Goal: Task Accomplishment & Management: Complete application form

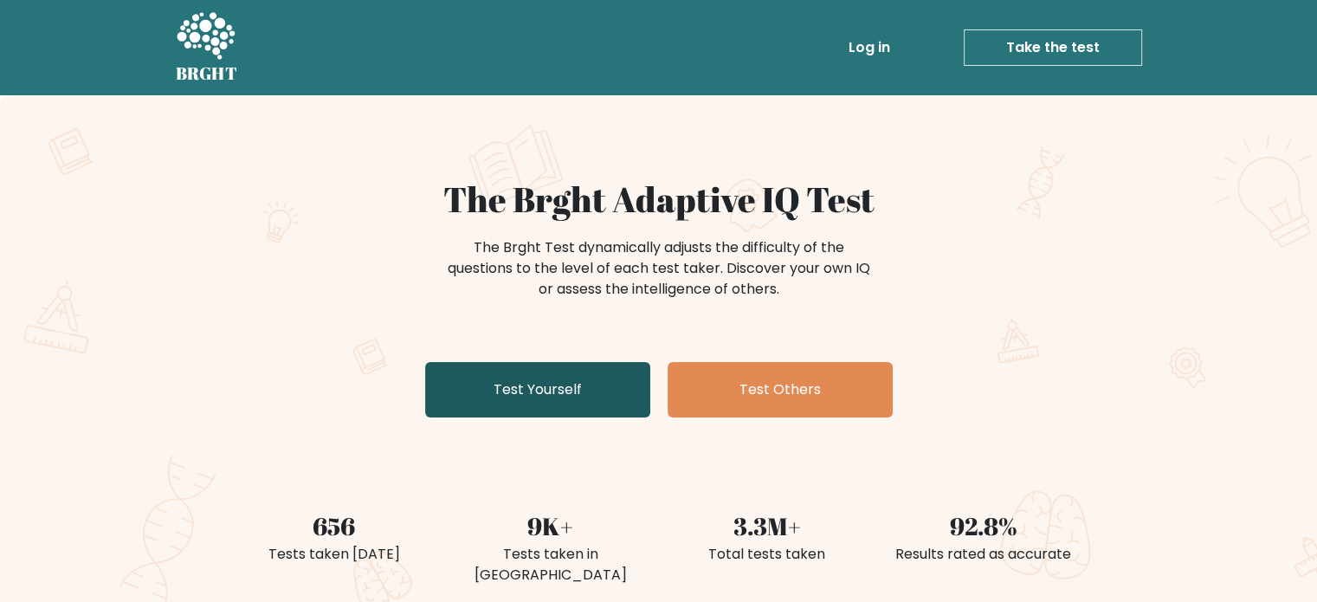
click at [561, 381] on link "Test Yourself" at bounding box center [537, 389] width 225 height 55
click at [534, 363] on link "Test Yourself" at bounding box center [537, 389] width 225 height 55
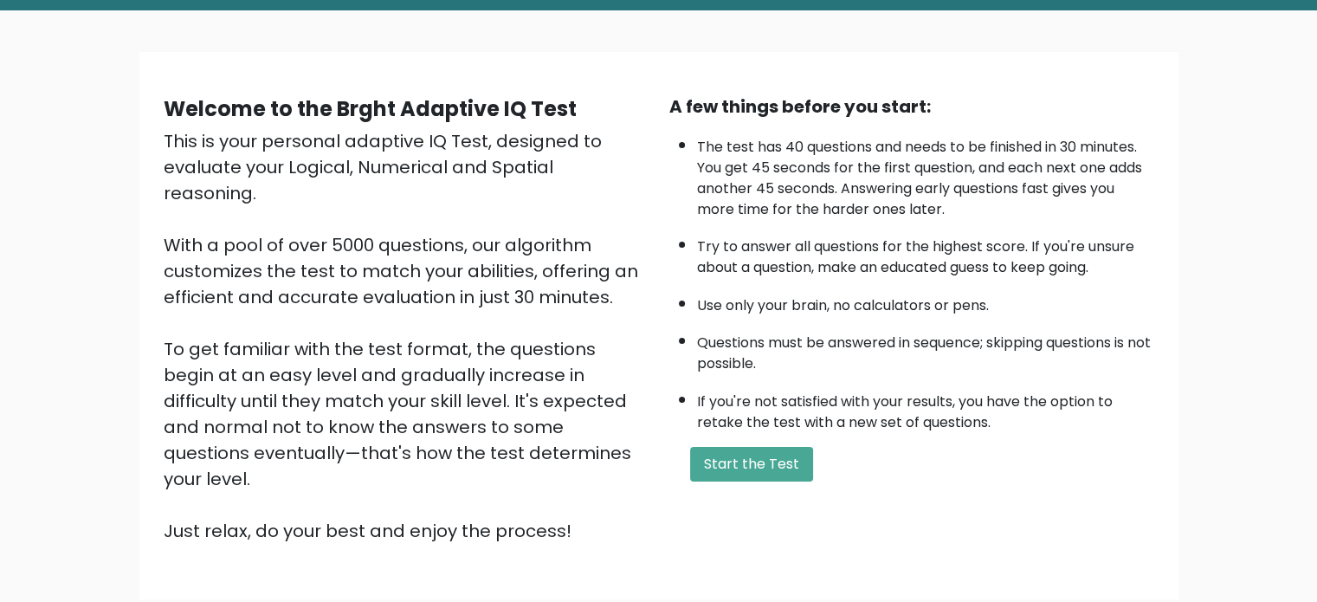
scroll to position [90, 0]
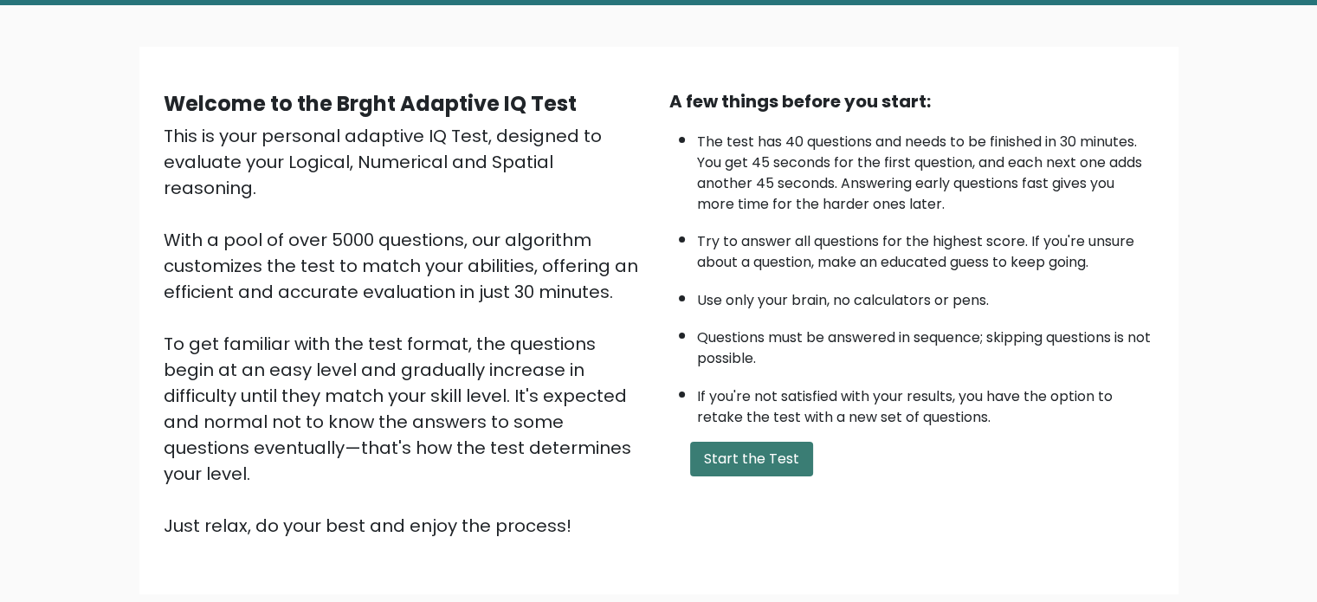
click at [707, 450] on button "Start the Test" at bounding box center [751, 459] width 123 height 35
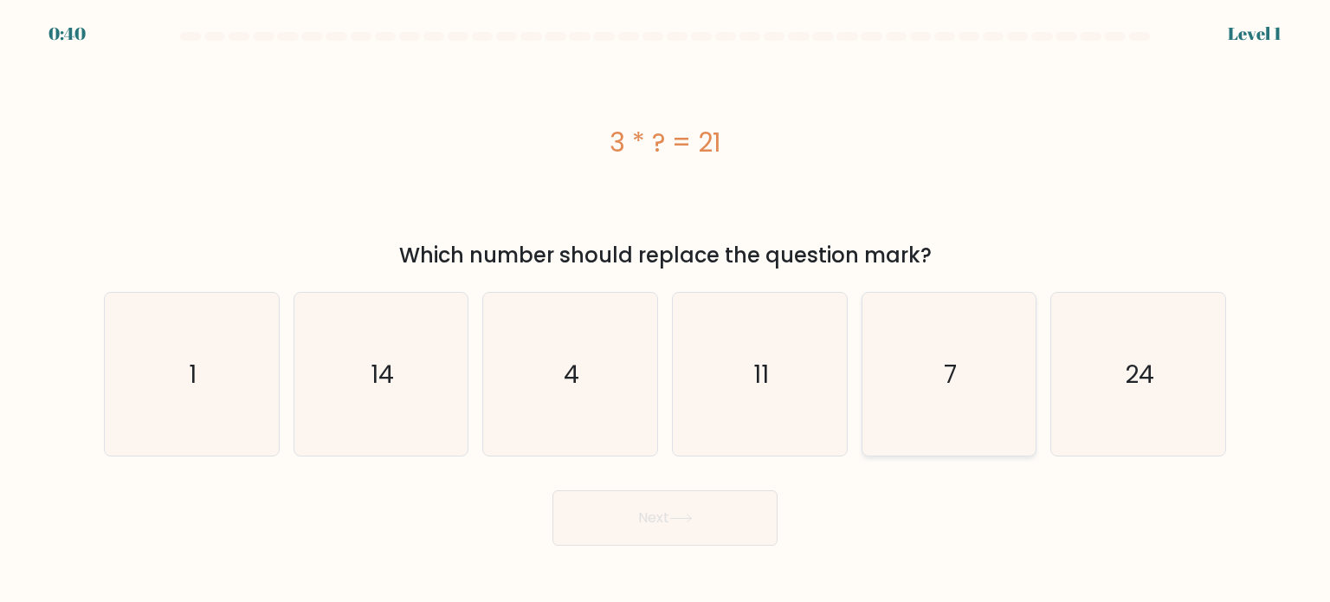
click at [915, 359] on icon "7" at bounding box center [949, 374] width 163 height 163
click at [666, 310] on input "e. 7" at bounding box center [665, 305] width 1 height 9
radio input "true"
click at [663, 527] on button "Next" at bounding box center [665, 517] width 225 height 55
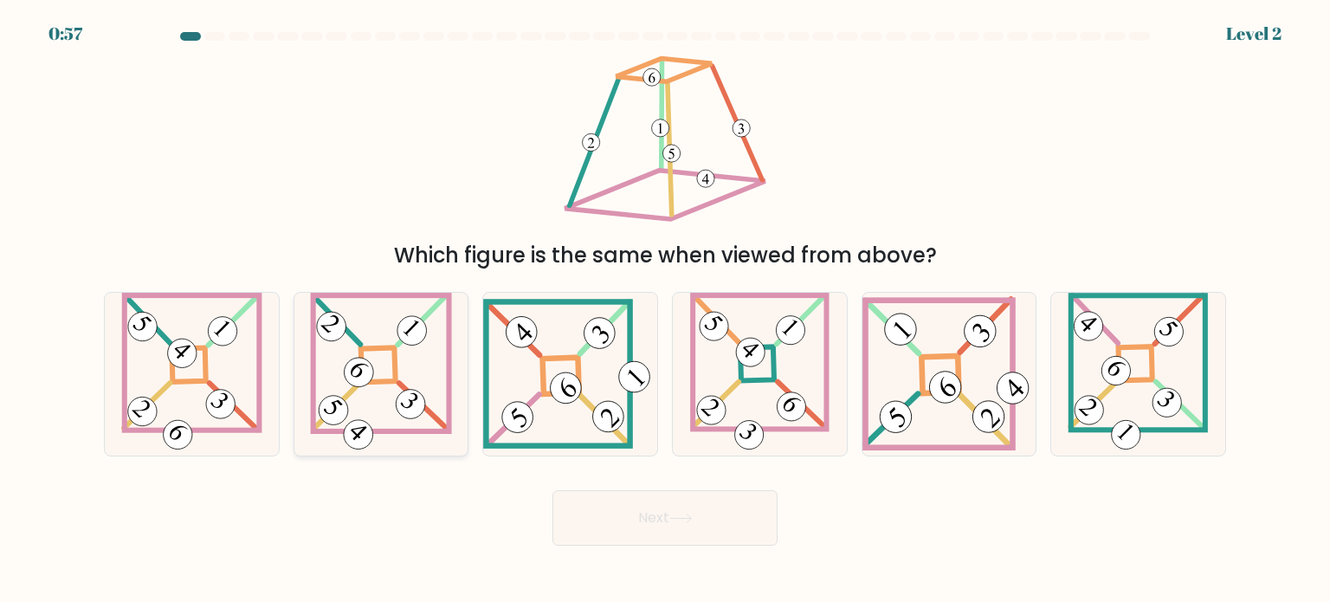
click at [371, 366] on 865 at bounding box center [360, 373] width 42 height 42
click at [665, 310] on input "b." at bounding box center [665, 305] width 1 height 9
radio input "true"
click at [664, 521] on button "Next" at bounding box center [665, 517] width 225 height 55
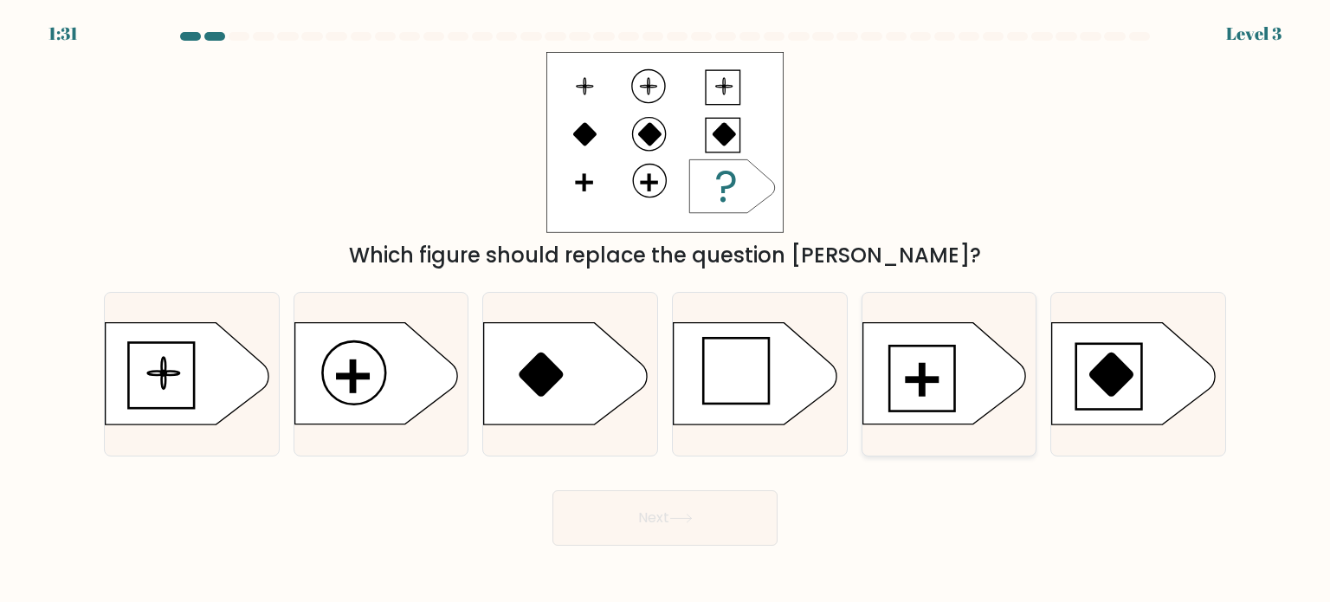
click at [890, 379] on icon at bounding box center [944, 373] width 163 height 101
click at [666, 310] on input "e." at bounding box center [665, 305] width 1 height 9
radio input "true"
click at [729, 536] on button "Next" at bounding box center [665, 517] width 225 height 55
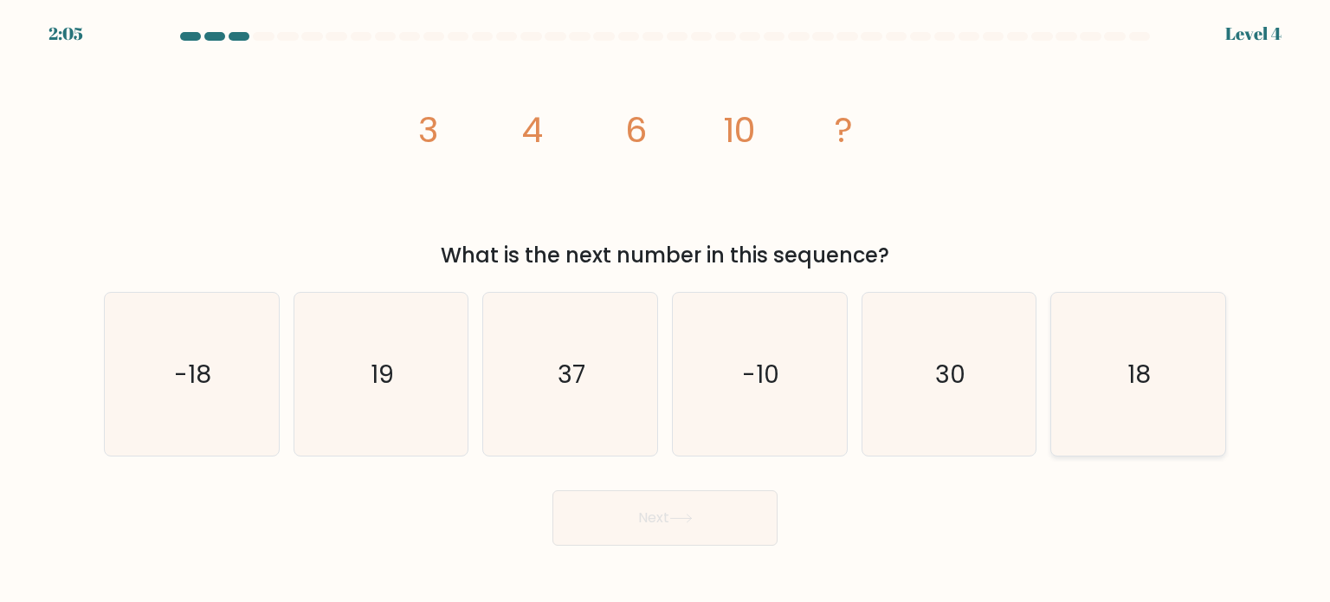
click at [1066, 401] on icon "18" at bounding box center [1138, 374] width 163 height 163
click at [666, 310] on input "f. 18" at bounding box center [665, 305] width 1 height 9
radio input "true"
click at [751, 529] on button "Next" at bounding box center [665, 517] width 225 height 55
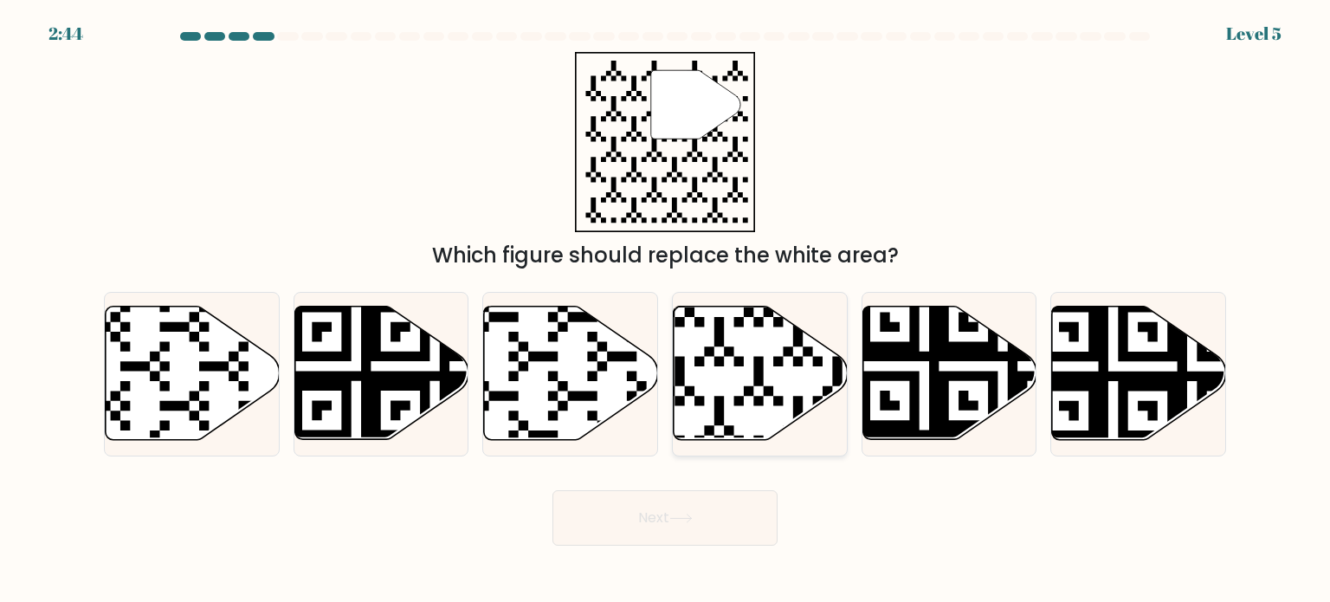
click at [741, 353] on icon at bounding box center [761, 373] width 174 height 133
click at [666, 310] on input "d." at bounding box center [665, 305] width 1 height 9
radio input "true"
click at [657, 495] on button "Next" at bounding box center [665, 517] width 225 height 55
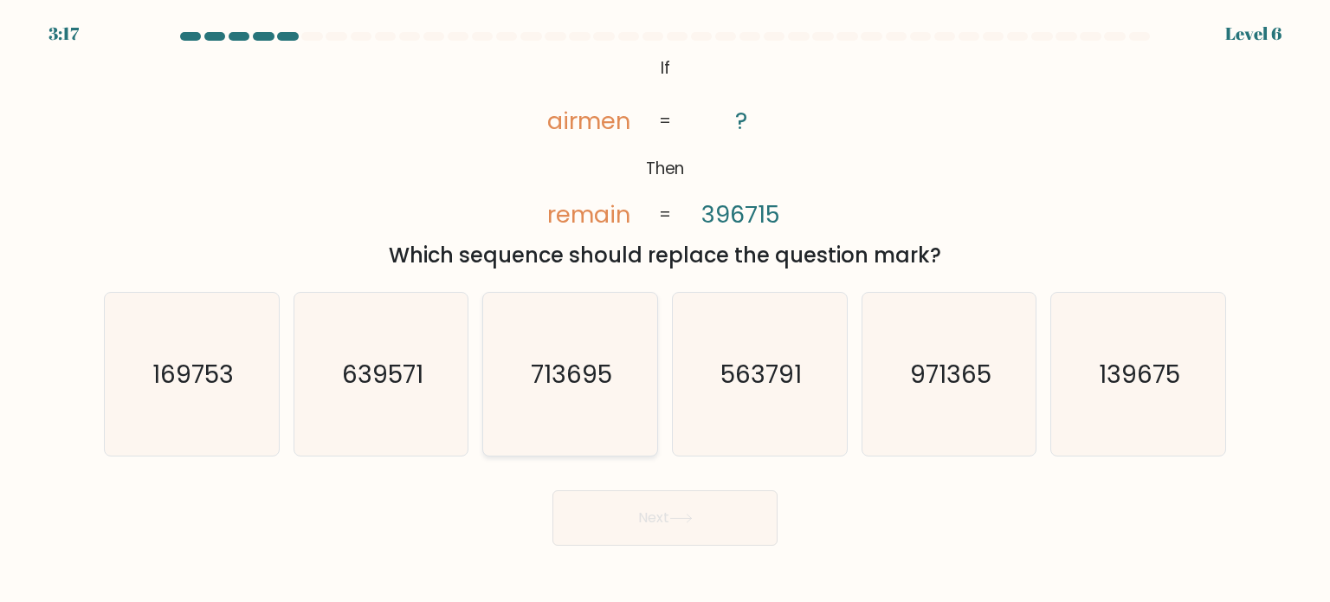
click at [572, 366] on text "713695" at bounding box center [572, 373] width 81 height 35
click at [665, 310] on input "c. 713695" at bounding box center [665, 305] width 1 height 9
radio input "true"
click at [655, 507] on button "Next" at bounding box center [665, 517] width 225 height 55
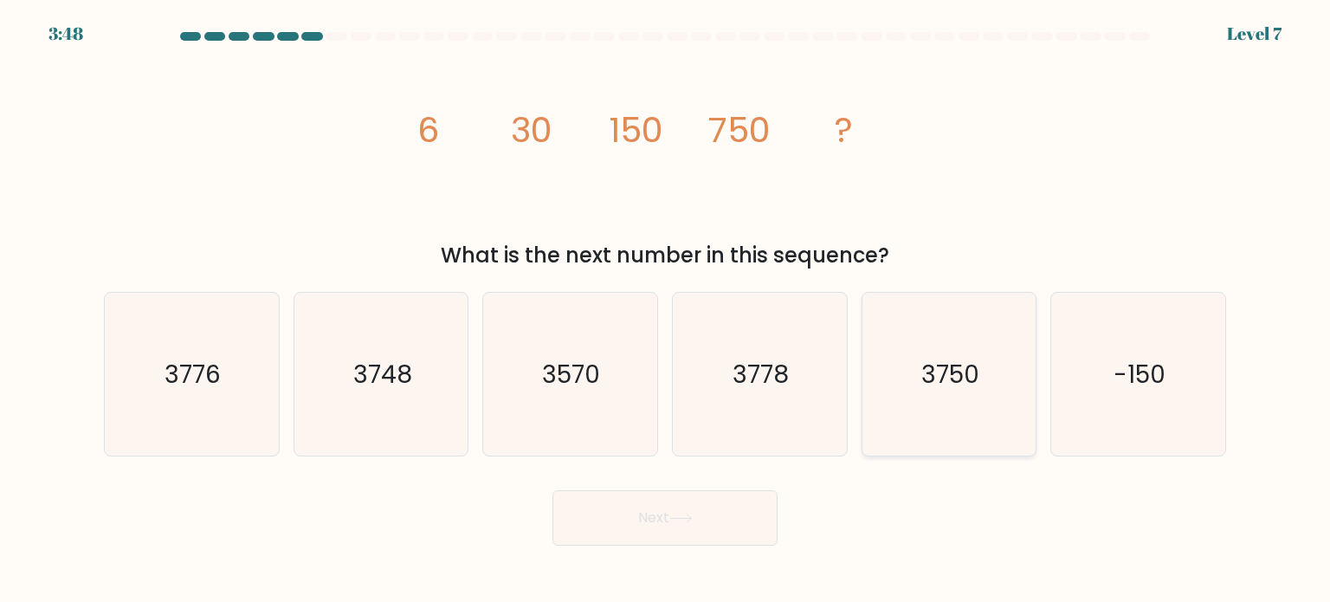
click at [955, 364] on text "3750" at bounding box center [951, 373] width 58 height 35
click at [666, 310] on input "e. 3750" at bounding box center [665, 305] width 1 height 9
radio input "true"
click at [732, 519] on button "Next" at bounding box center [665, 517] width 225 height 55
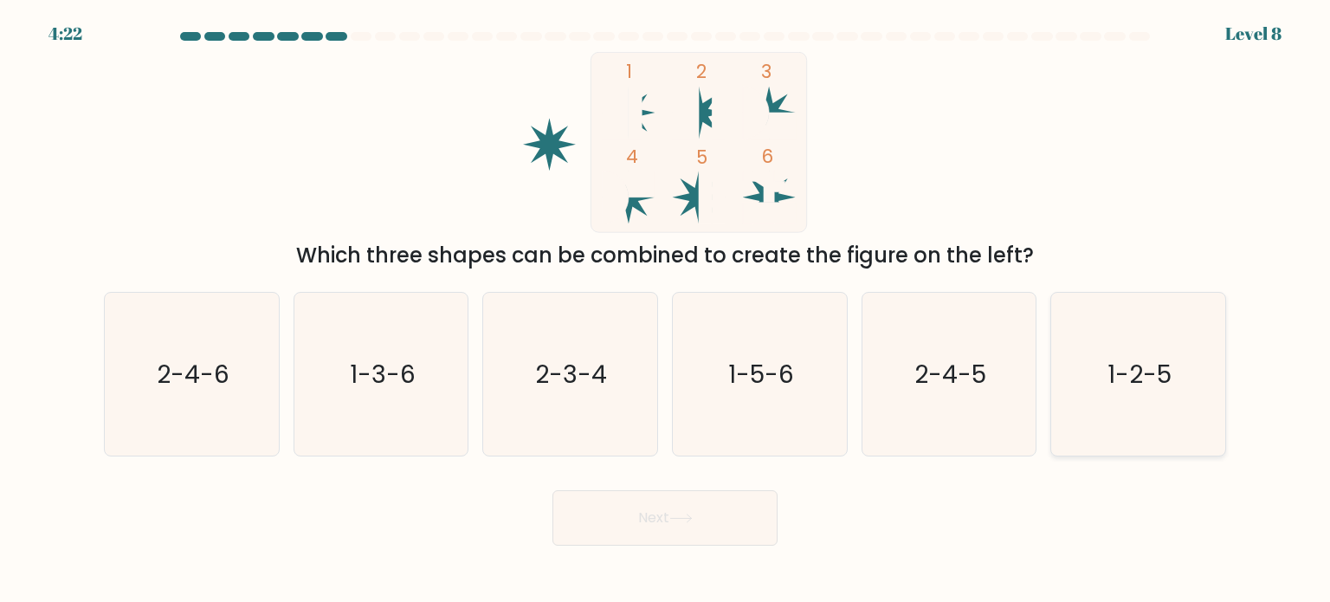
click at [1217, 356] on icon "1-2-5" at bounding box center [1138, 374] width 163 height 163
click at [666, 310] on input "f. 1-2-5" at bounding box center [665, 305] width 1 height 9
radio input "true"
click at [742, 529] on button "Next" at bounding box center [665, 517] width 225 height 55
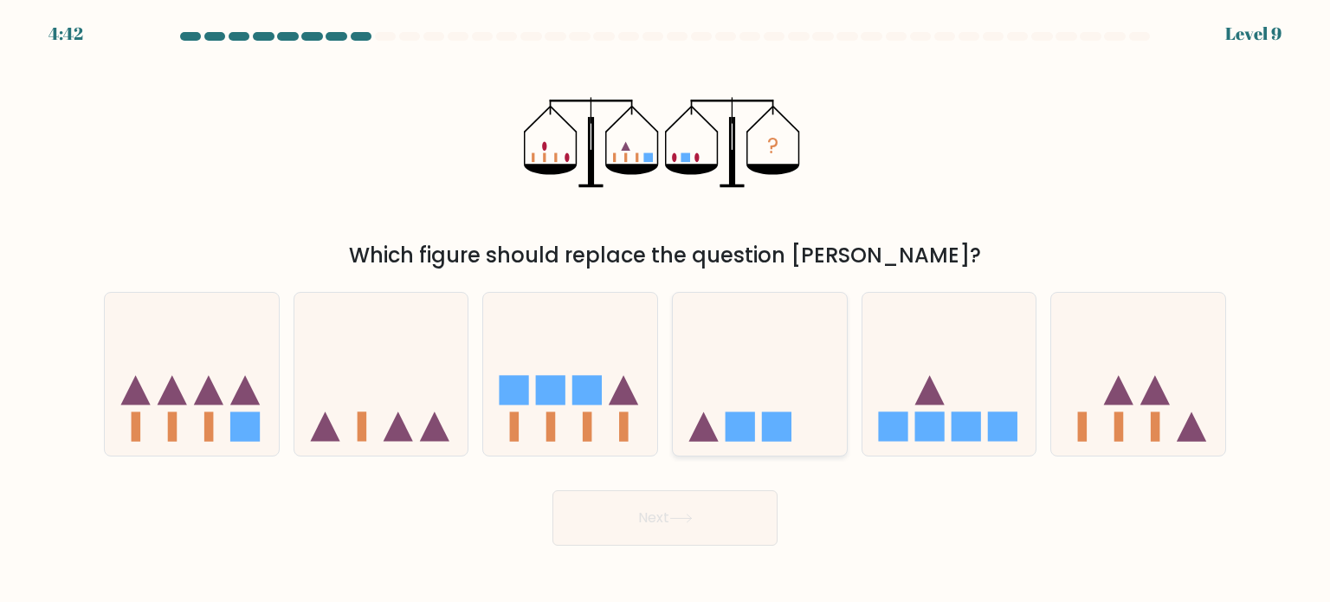
click at [745, 353] on icon at bounding box center [760, 374] width 174 height 144
click at [666, 310] on input "d." at bounding box center [665, 305] width 1 height 9
radio input "true"
click at [644, 503] on button "Next" at bounding box center [665, 517] width 225 height 55
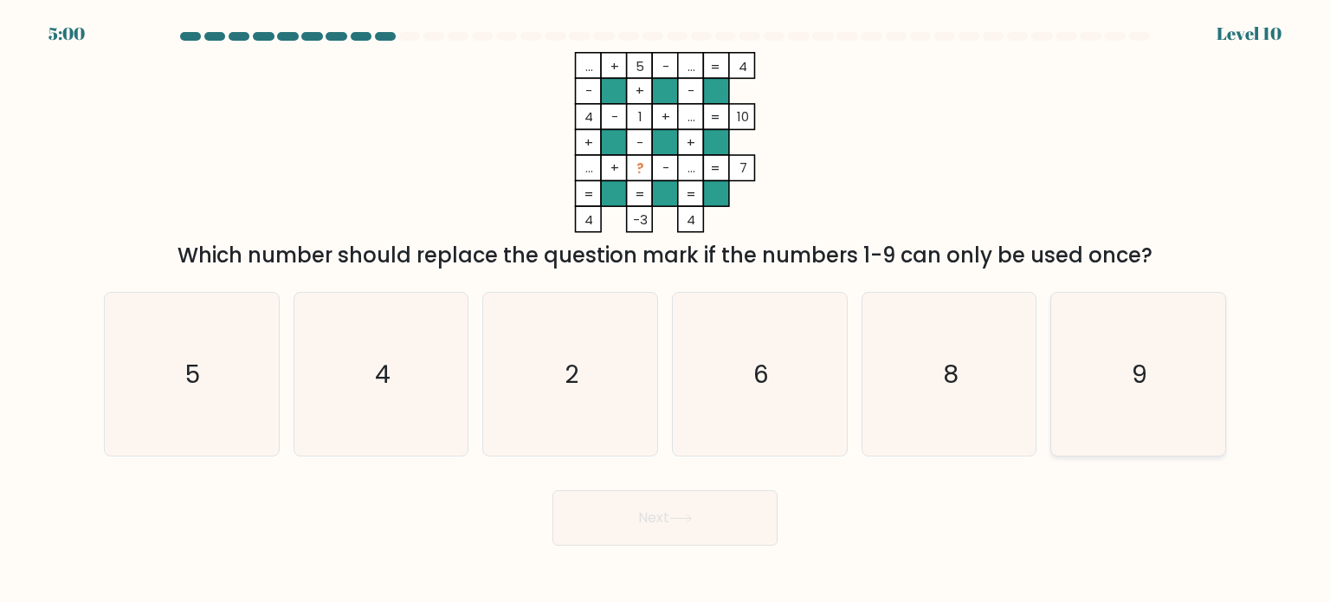
click at [1143, 335] on icon "9" at bounding box center [1138, 374] width 163 height 163
click at [666, 310] on input "f. 9" at bounding box center [665, 305] width 1 height 9
radio input "true"
click at [644, 514] on button "Next" at bounding box center [665, 517] width 225 height 55
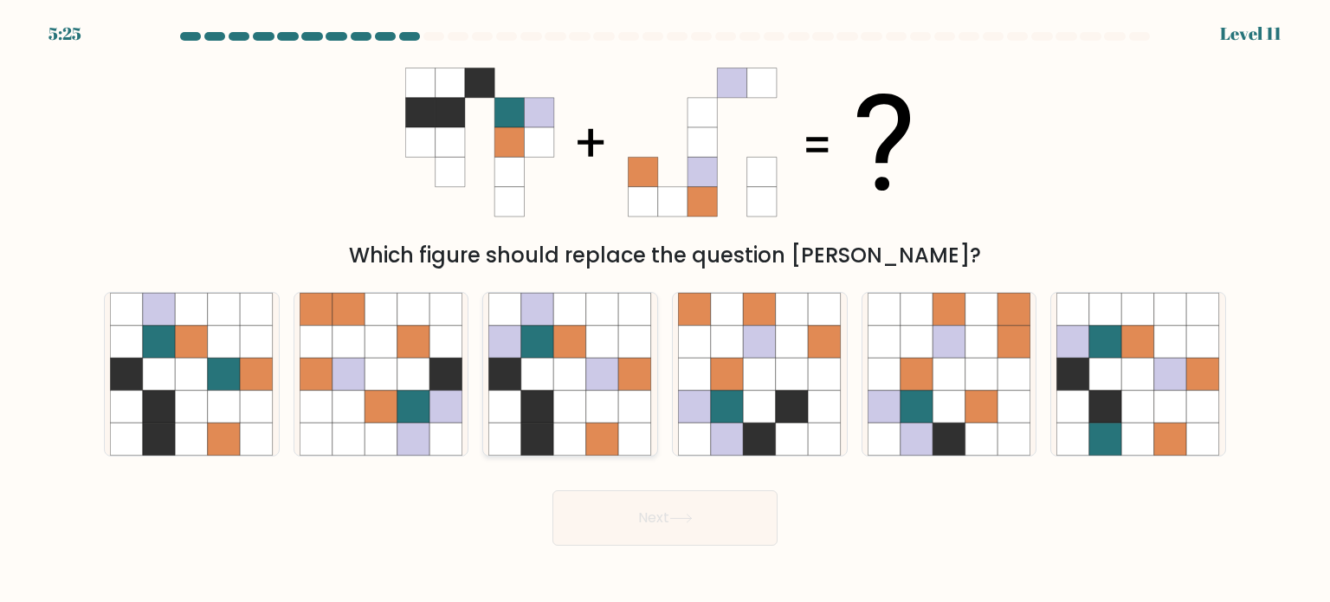
click at [588, 406] on icon at bounding box center [602, 406] width 33 height 33
click at [665, 310] on input "c." at bounding box center [665, 305] width 1 height 9
radio input "true"
click at [634, 527] on button "Next" at bounding box center [665, 517] width 225 height 55
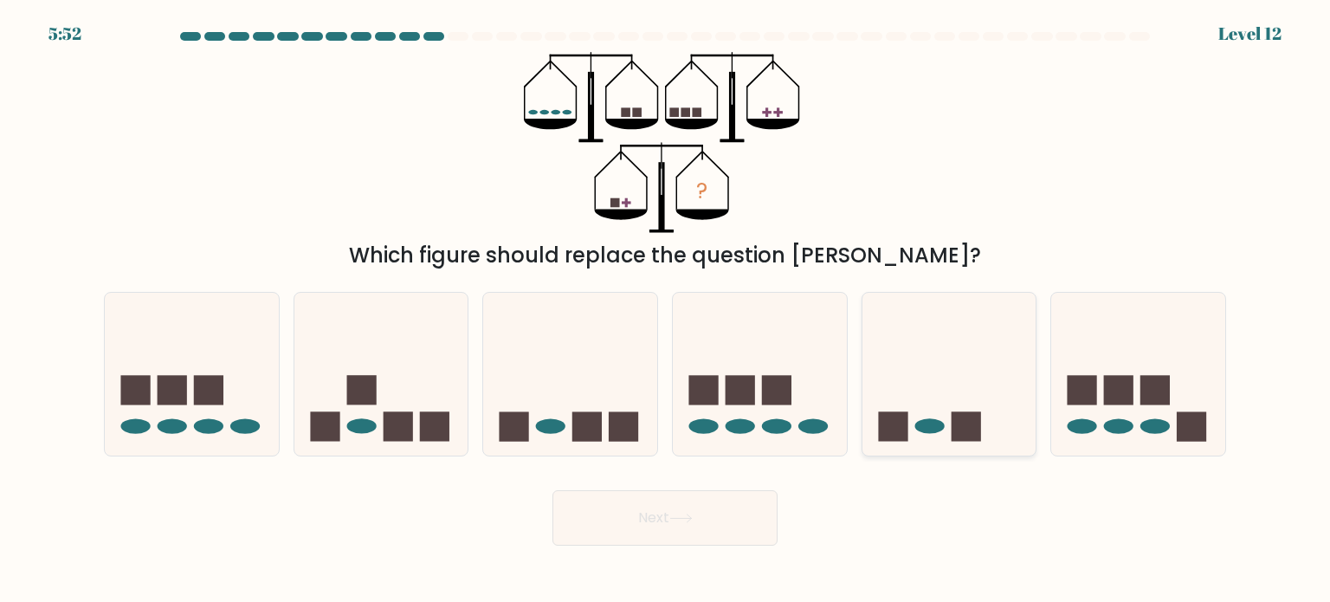
click at [946, 422] on icon at bounding box center [950, 374] width 174 height 144
click at [666, 310] on input "e." at bounding box center [665, 305] width 1 height 9
radio input "true"
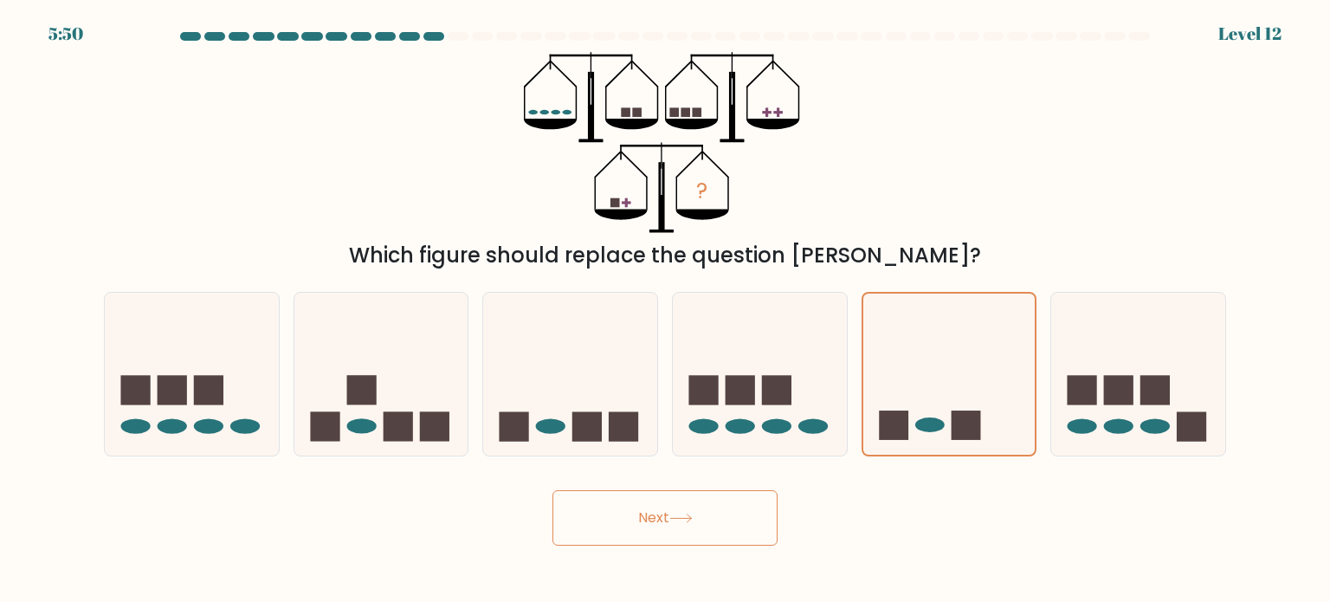
click at [723, 515] on button "Next" at bounding box center [665, 517] width 225 height 55
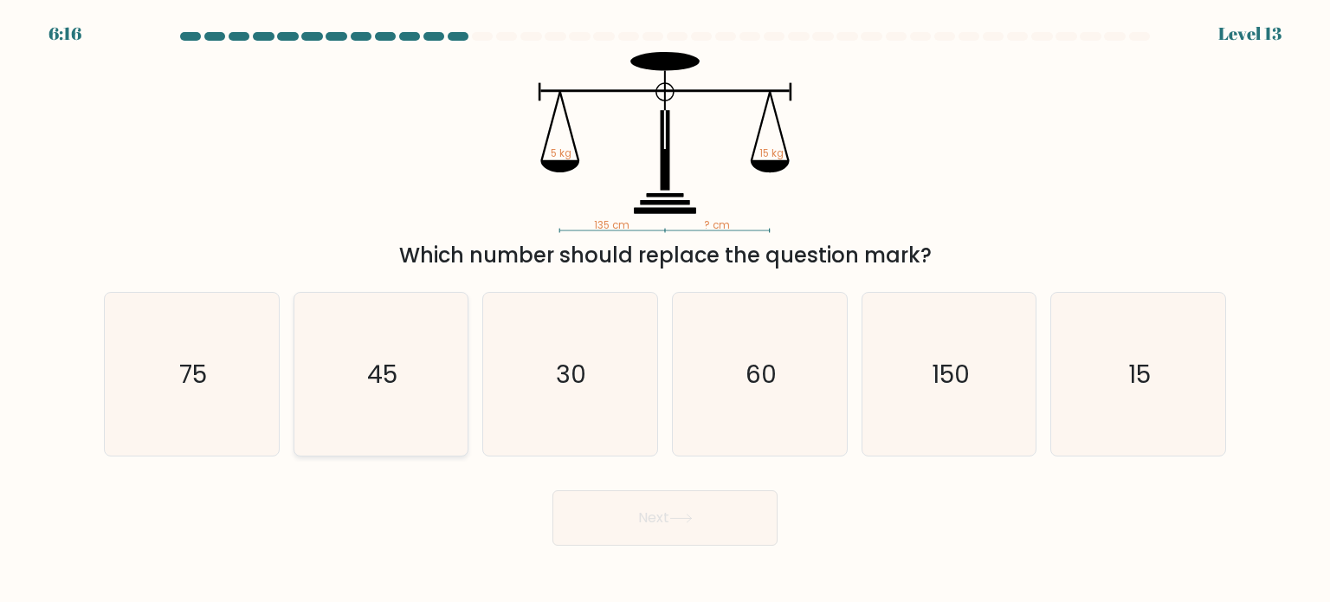
click at [405, 341] on icon "45" at bounding box center [381, 374] width 163 height 163
click at [665, 310] on input "b. 45" at bounding box center [665, 305] width 1 height 9
radio input "true"
click at [639, 496] on button "Next" at bounding box center [665, 517] width 225 height 55
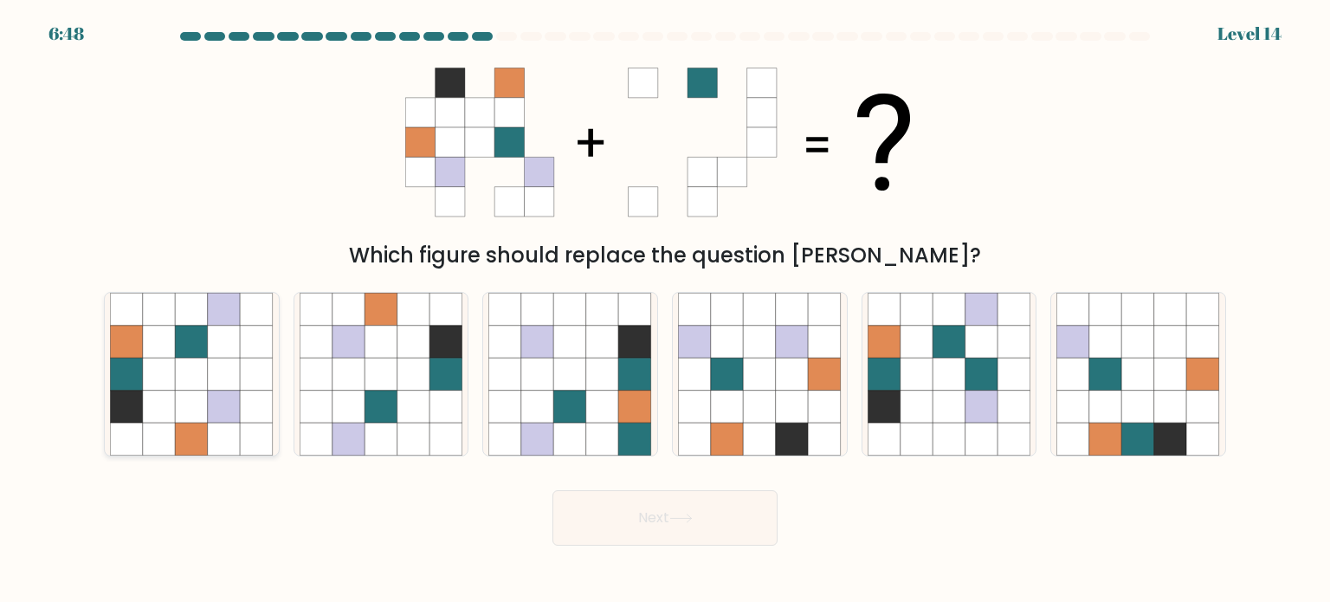
click at [229, 366] on icon at bounding box center [224, 374] width 33 height 33
click at [665, 310] on input "a." at bounding box center [665, 305] width 1 height 9
radio input "true"
click at [631, 484] on div "Next" at bounding box center [665, 511] width 1143 height 68
click at [637, 502] on button "Next" at bounding box center [665, 517] width 225 height 55
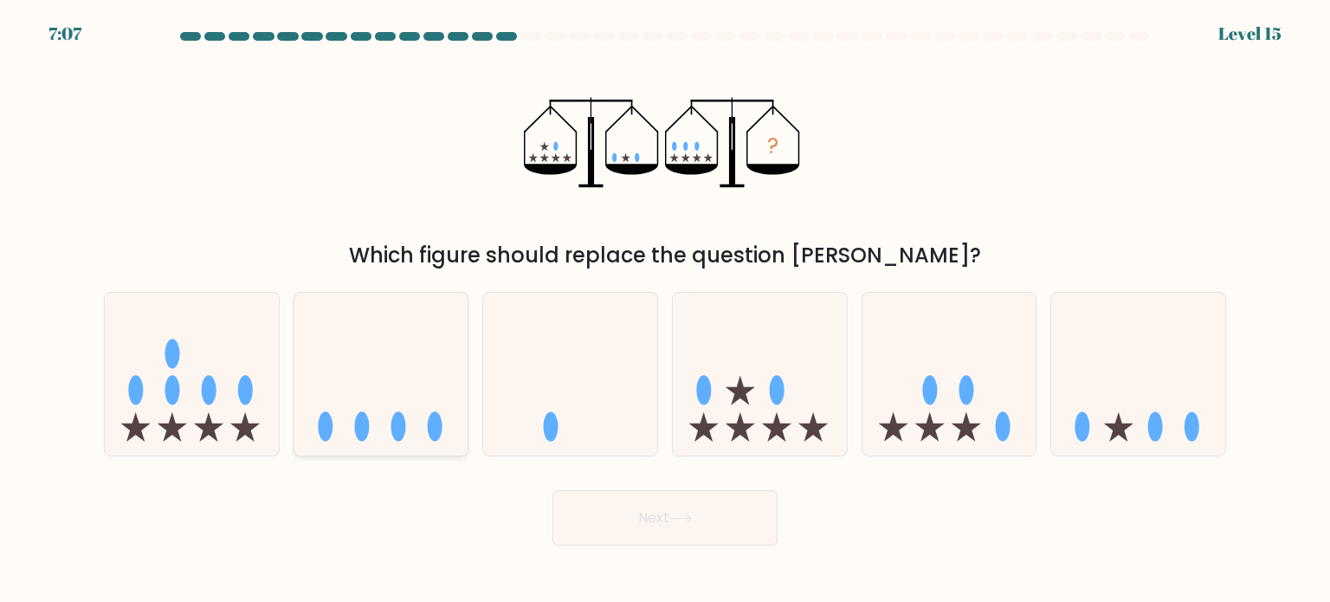
click at [374, 434] on icon at bounding box center [381, 374] width 174 height 144
click at [665, 310] on input "b." at bounding box center [665, 305] width 1 height 9
radio input "true"
click at [707, 526] on button "Next" at bounding box center [665, 517] width 225 height 55
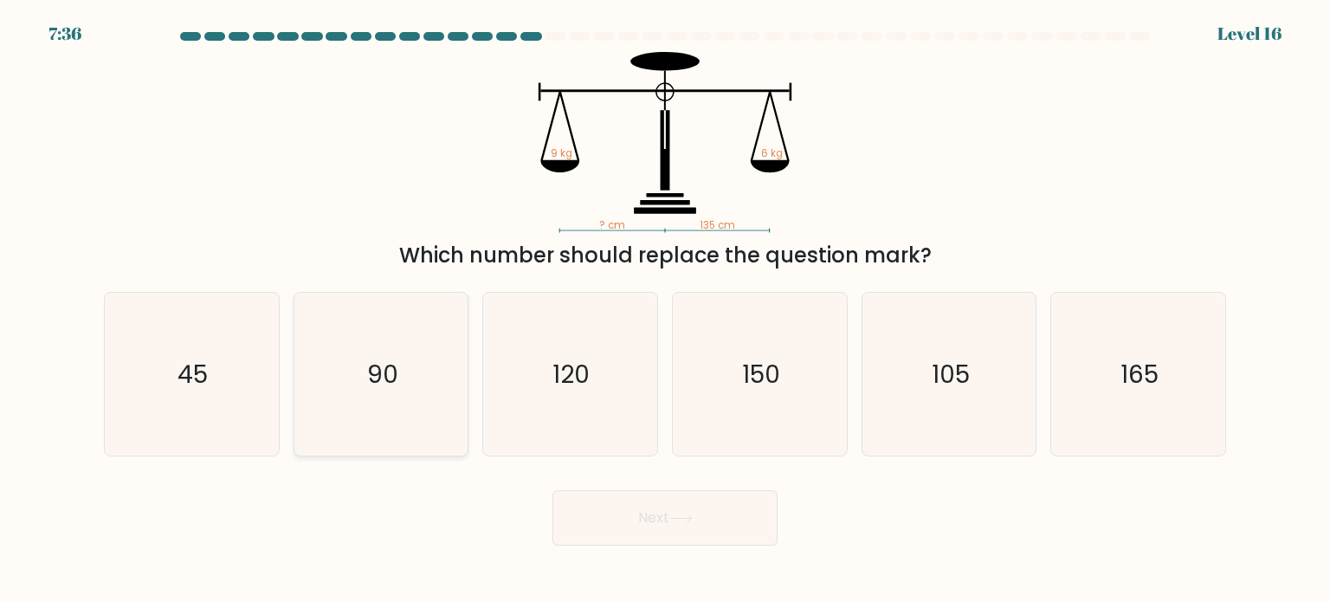
click at [321, 400] on icon "90" at bounding box center [381, 374] width 163 height 163
click at [665, 310] on input "b. 90" at bounding box center [665, 305] width 1 height 9
radio input "true"
click at [689, 522] on icon at bounding box center [681, 519] width 23 height 10
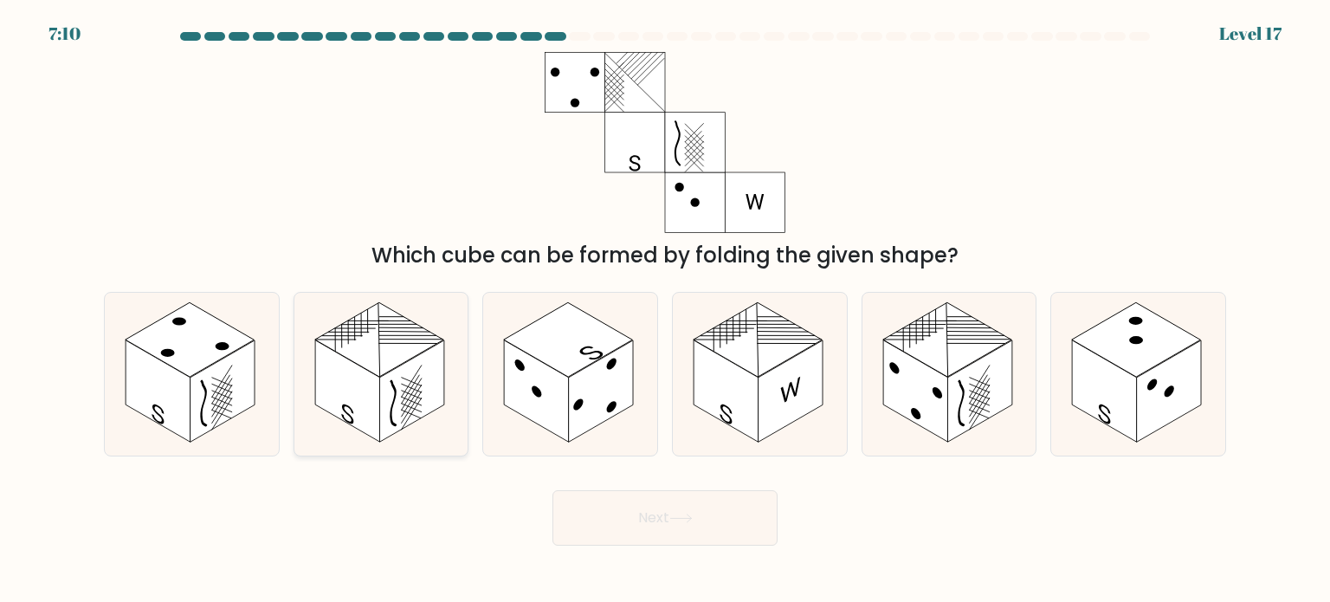
click at [331, 380] on rect at bounding box center [347, 391] width 65 height 102
click at [665, 310] on input "b." at bounding box center [665, 305] width 1 height 9
radio input "true"
click at [706, 505] on button "Next" at bounding box center [665, 517] width 225 height 55
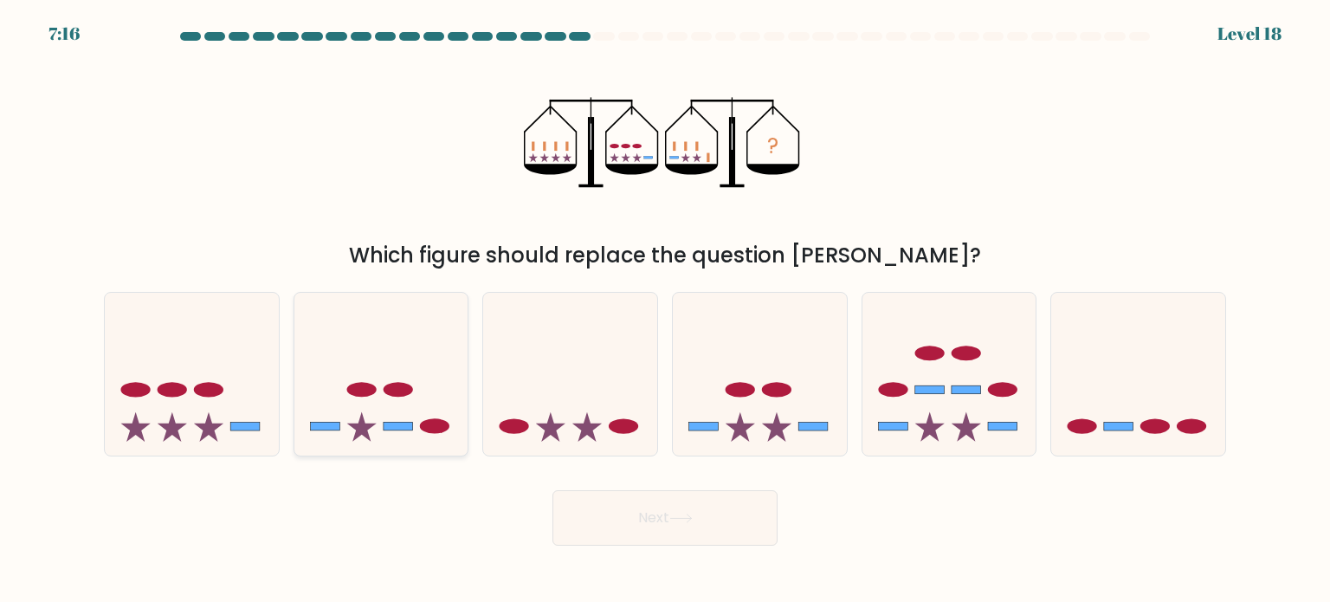
click at [398, 411] on icon at bounding box center [381, 374] width 174 height 144
click at [665, 310] on input "b." at bounding box center [665, 305] width 1 height 9
radio input "true"
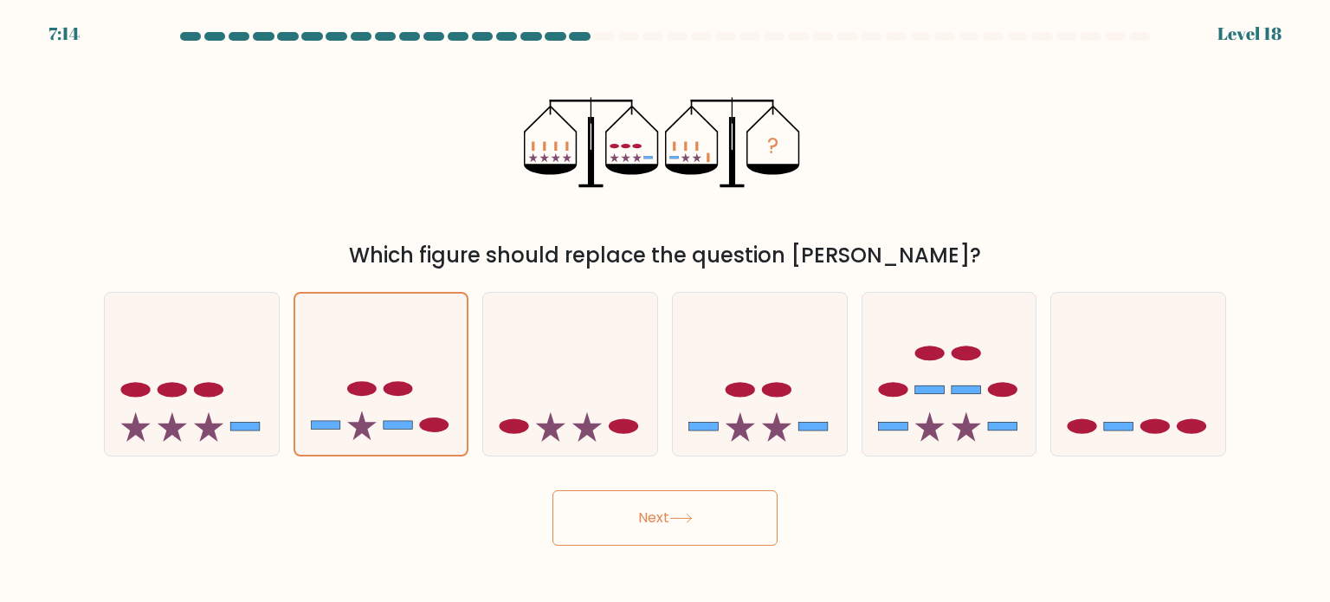
click at [655, 498] on button "Next" at bounding box center [665, 517] width 225 height 55
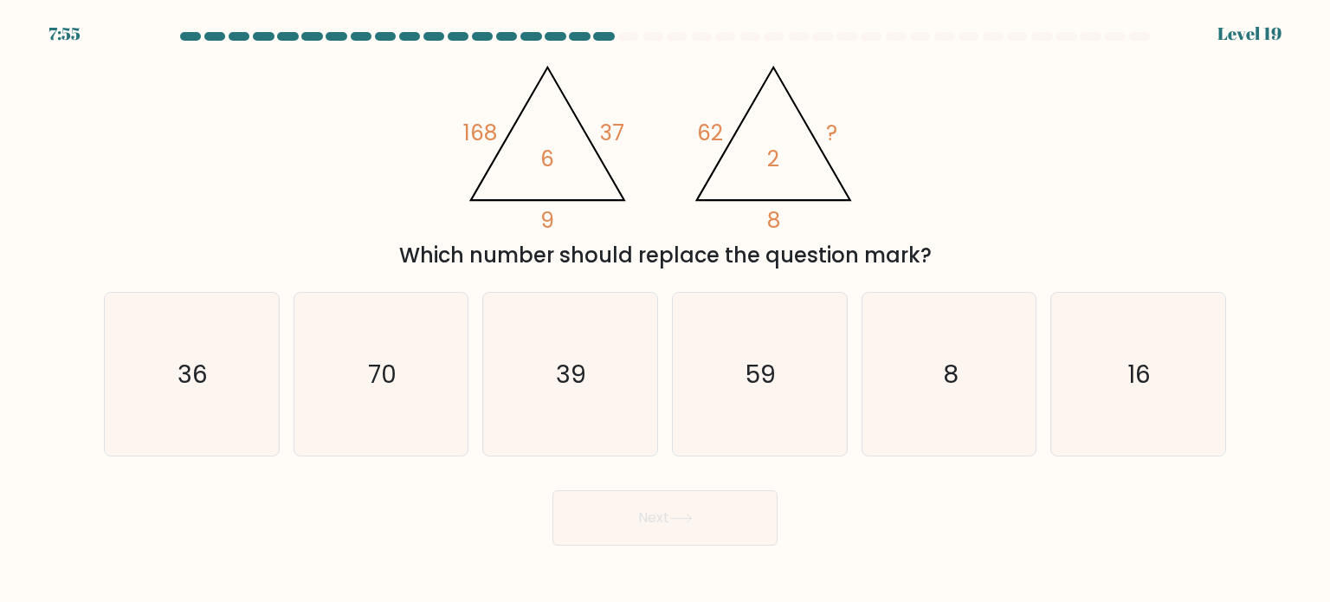
click at [337, 492] on div "Next" at bounding box center [665, 511] width 1143 height 68
click at [489, 339] on icon "39" at bounding box center [570, 374] width 163 height 163
click at [665, 310] on input "c. 39" at bounding box center [665, 305] width 1 height 9
radio input "true"
click at [628, 491] on button "Next" at bounding box center [665, 517] width 225 height 55
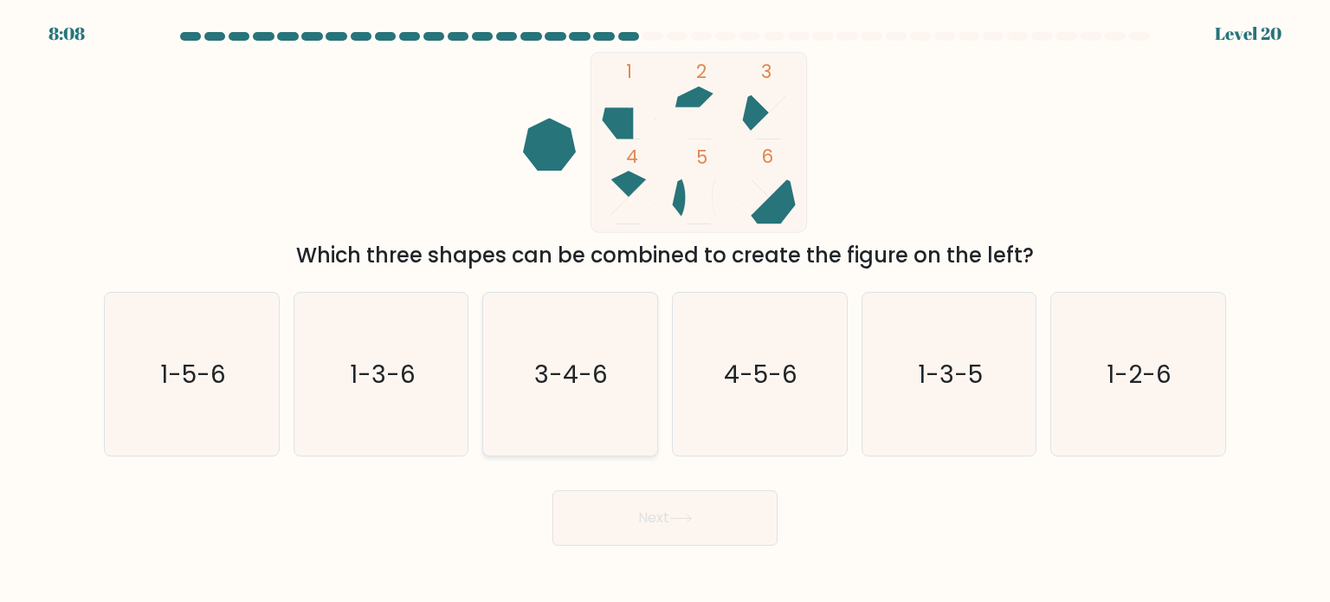
click at [635, 353] on icon "3-4-6" at bounding box center [570, 374] width 163 height 163
click at [665, 310] on input "c. 3-4-6" at bounding box center [665, 305] width 1 height 9
radio input "true"
click at [693, 529] on button "Next" at bounding box center [665, 517] width 225 height 55
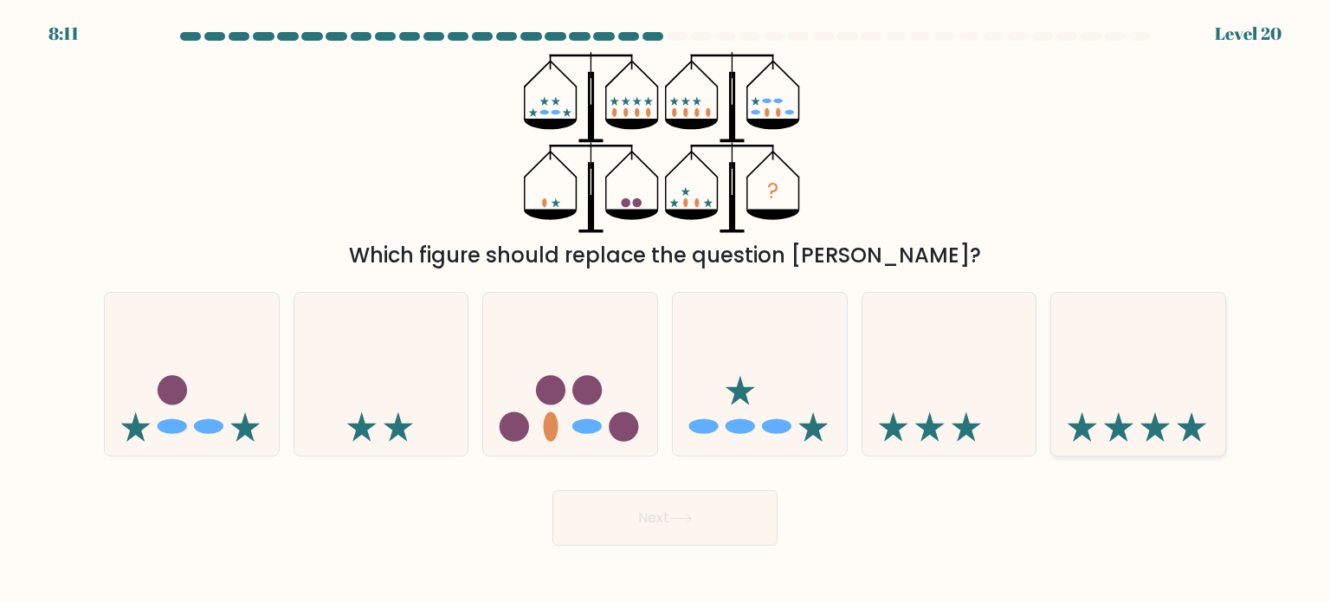
click at [1079, 404] on icon at bounding box center [1139, 374] width 174 height 144
click at [666, 310] on input "f." at bounding box center [665, 305] width 1 height 9
radio input "true"
drag, startPoint x: 689, startPoint y: 568, endPoint x: 691, endPoint y: 490, distance: 78.0
click at [691, 490] on body "8:09 Level 20" at bounding box center [665, 301] width 1330 height 602
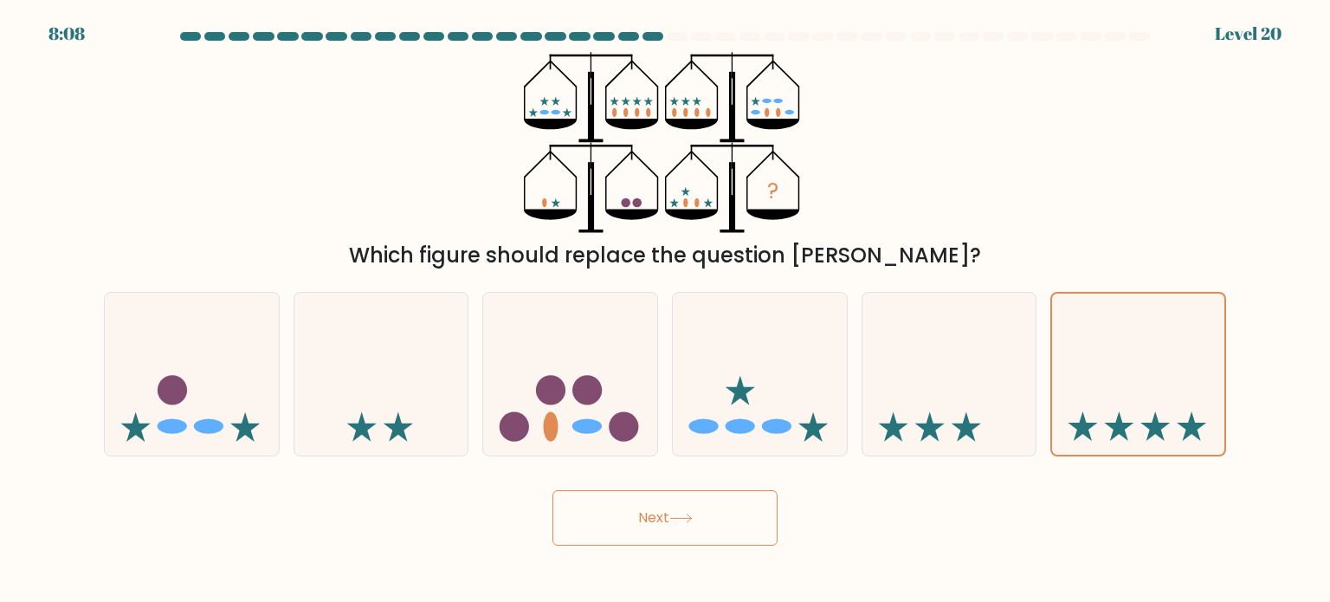
click at [689, 512] on button "Next" at bounding box center [665, 517] width 225 height 55
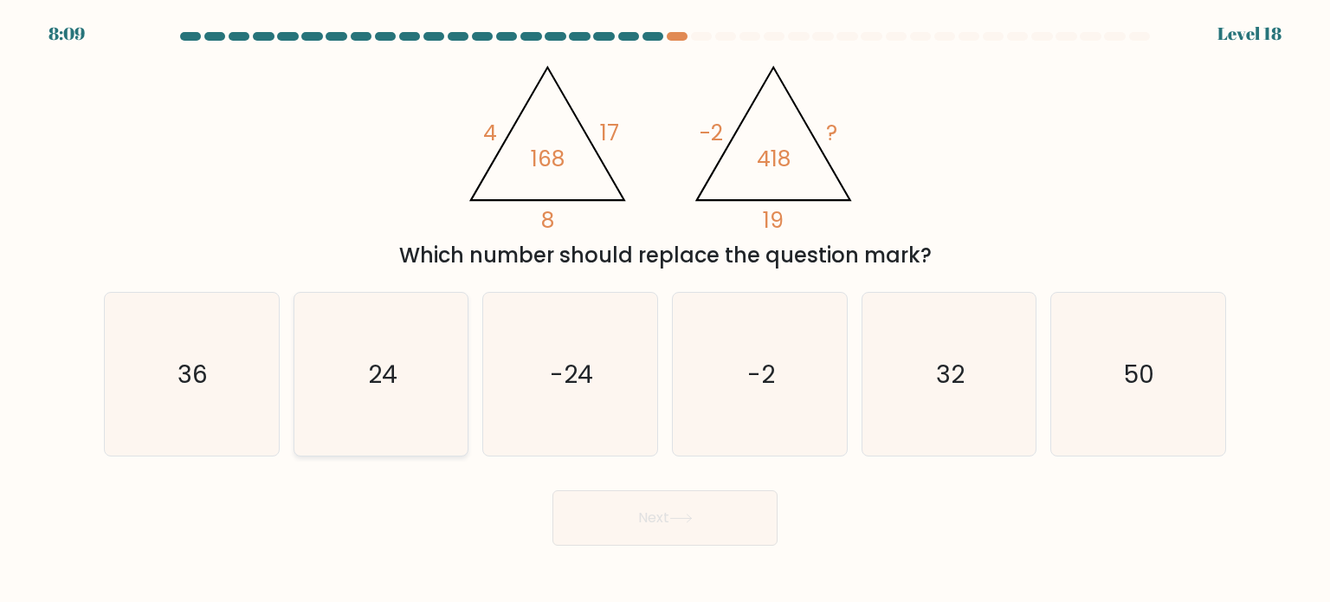
click at [391, 381] on text "24" at bounding box center [382, 373] width 29 height 35
click at [665, 310] on input "b. 24" at bounding box center [665, 305] width 1 height 9
radio input "true"
click at [650, 518] on button "Next" at bounding box center [665, 517] width 225 height 55
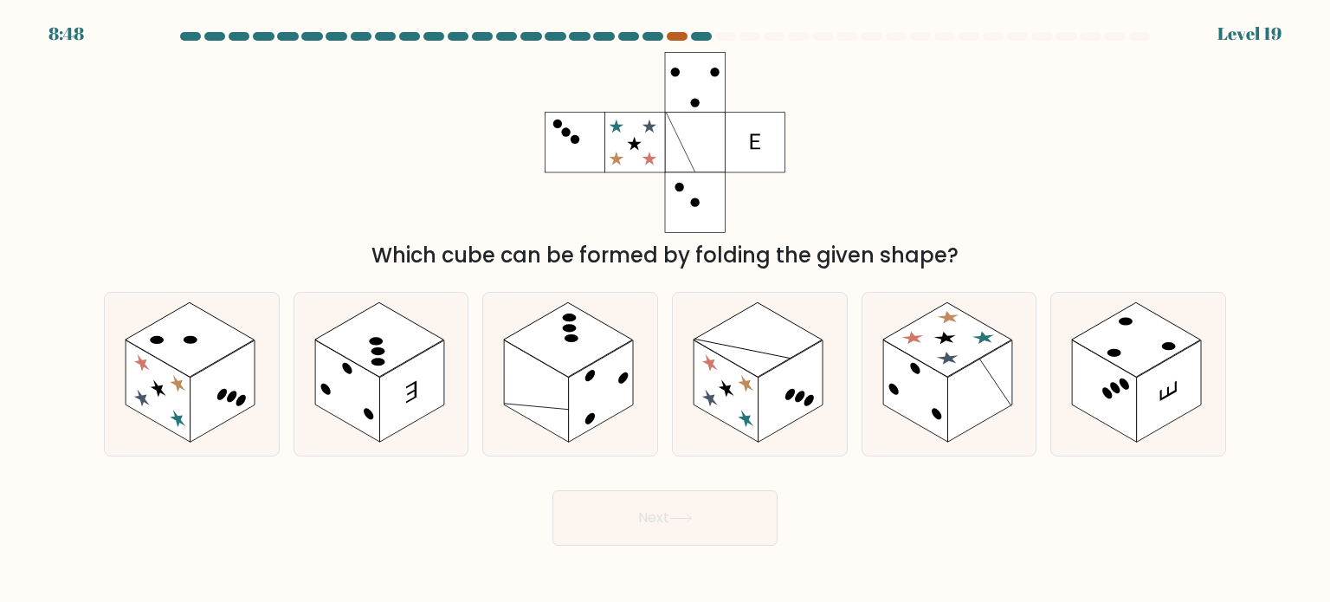
click at [678, 35] on div at bounding box center [677, 36] width 21 height 9
click at [651, 37] on div at bounding box center [653, 36] width 21 height 9
click at [650, 34] on div at bounding box center [653, 36] width 21 height 9
click at [681, 37] on div at bounding box center [677, 36] width 21 height 9
click at [707, 29] on div "8:41 Level 19" at bounding box center [665, 23] width 1330 height 47
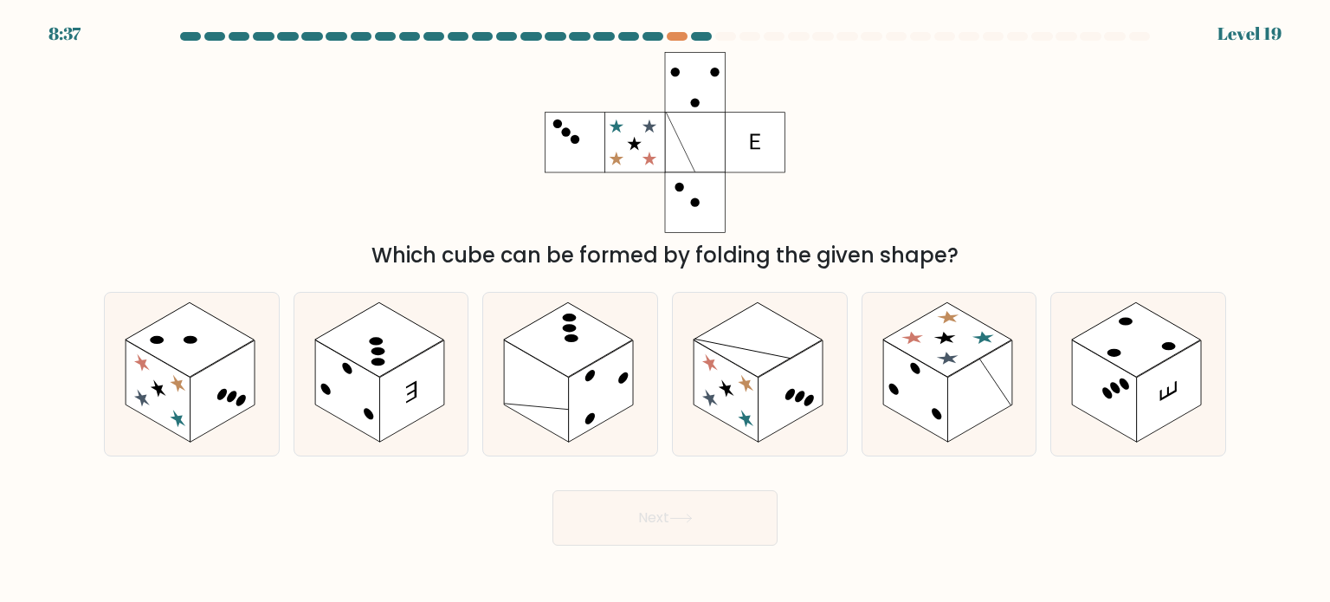
drag, startPoint x: 690, startPoint y: 80, endPoint x: 676, endPoint y: 100, distance: 24.3
click at [676, 100] on rect at bounding box center [695, 82] width 60 height 60
click at [178, 339] on rect at bounding box center [190, 339] width 129 height 74
click at [665, 310] on input "a." at bounding box center [665, 305] width 1 height 9
radio input "true"
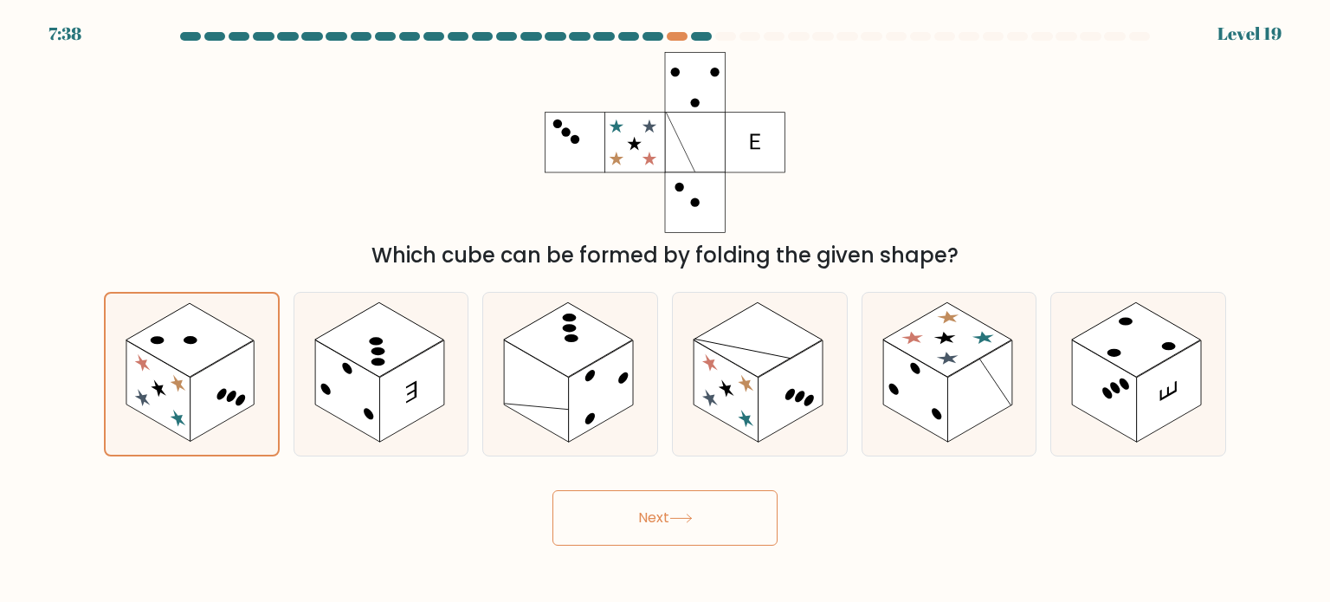
click at [641, 510] on button "Next" at bounding box center [665, 517] width 225 height 55
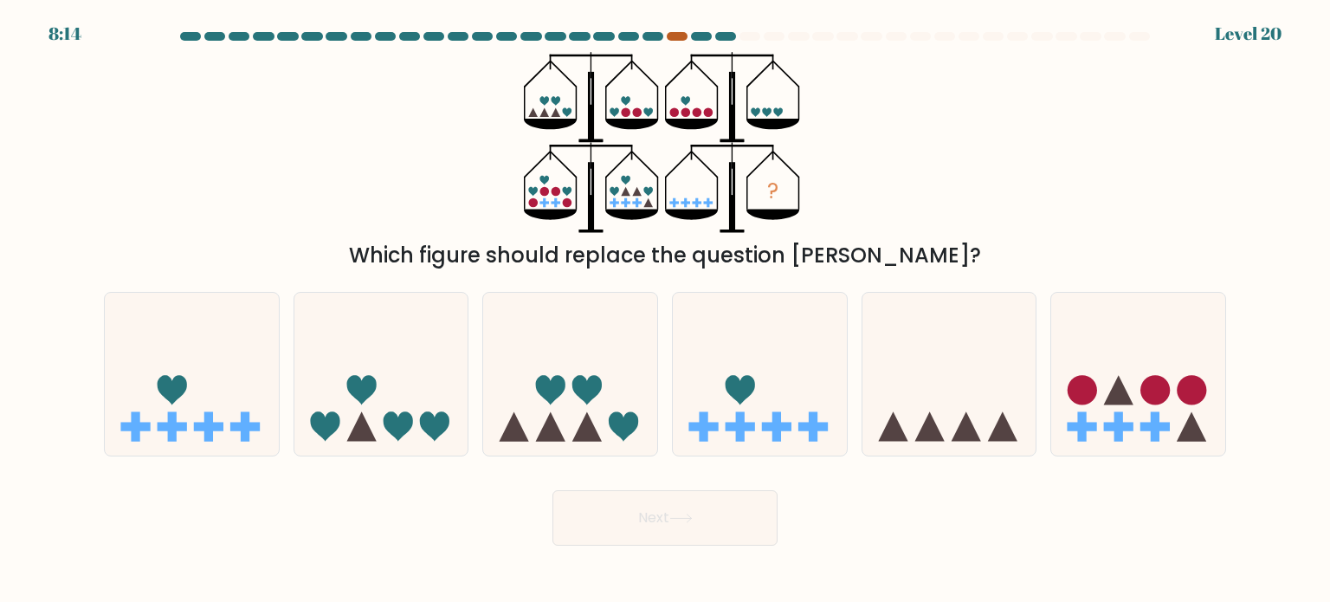
click at [677, 35] on div at bounding box center [677, 36] width 21 height 9
click at [676, 37] on div at bounding box center [677, 36] width 21 height 9
click at [657, 36] on div at bounding box center [653, 36] width 21 height 9
click at [1102, 339] on icon at bounding box center [1139, 374] width 174 height 144
click at [666, 310] on input "f." at bounding box center [665, 305] width 1 height 9
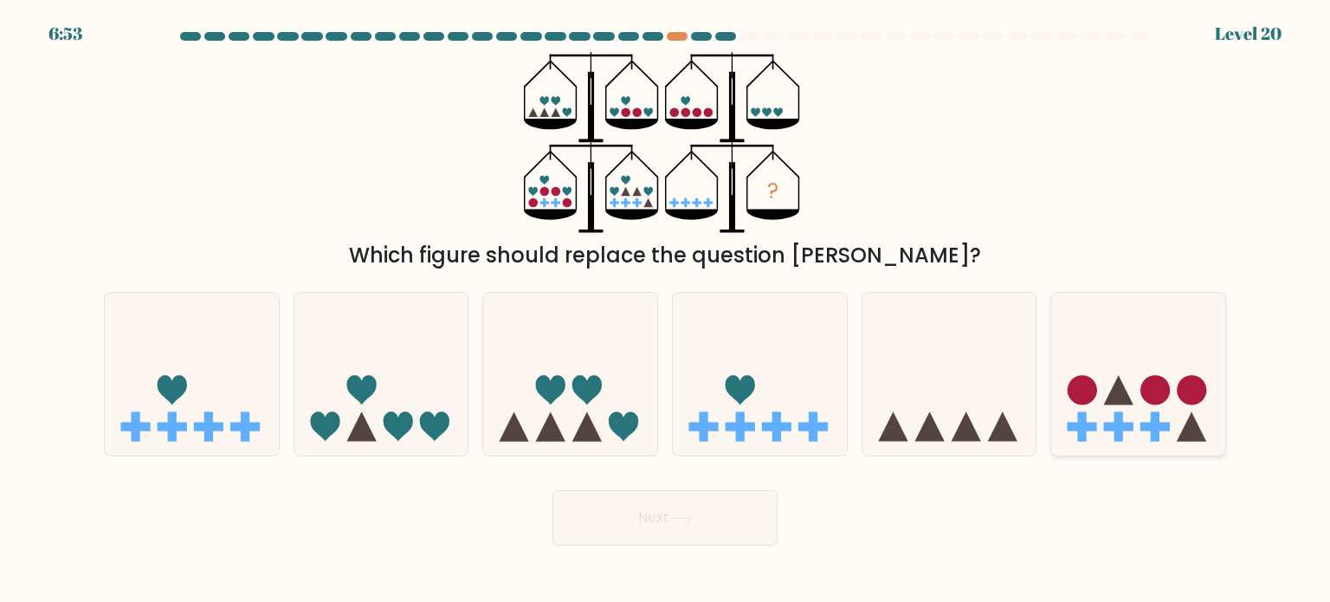
radio input "true"
click at [760, 519] on button "Next" at bounding box center [665, 517] width 225 height 55
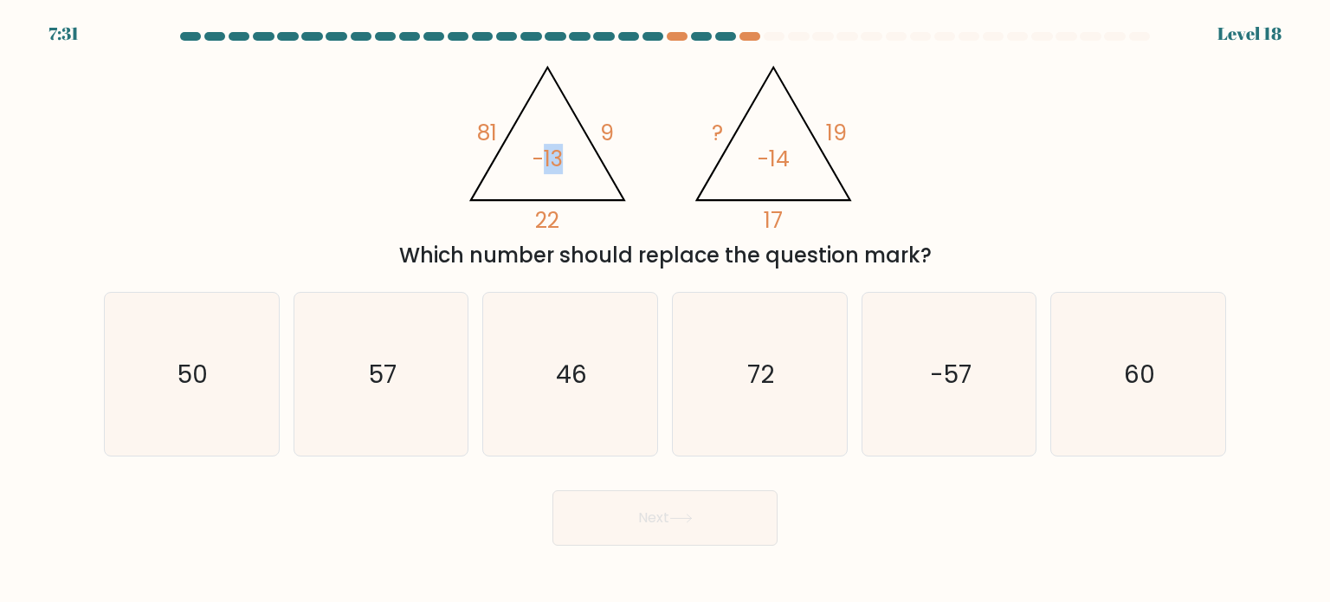
drag, startPoint x: 539, startPoint y: 159, endPoint x: 573, endPoint y: 159, distance: 33.8
click at [573, 159] on icon "@import url('https://fonts.googleapis.com/css?family=Abril+Fatface:400,100,100i…" at bounding box center [665, 142] width 416 height 181
click at [604, 162] on icon "@import url('https://fonts.googleapis.com/css?family=Abril+Fatface:400,100,100i…" at bounding box center [665, 142] width 416 height 181
click at [378, 384] on text "57" at bounding box center [383, 373] width 28 height 35
click at [665, 310] on input "b. 57" at bounding box center [665, 305] width 1 height 9
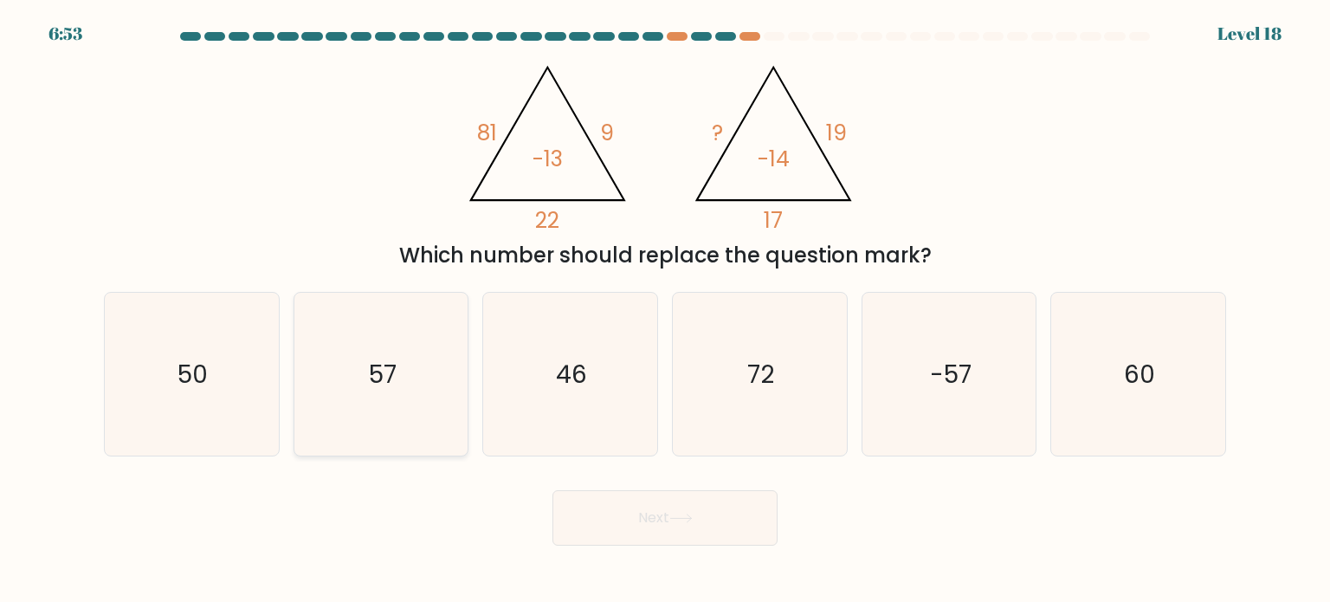
radio input "true"
click at [755, 520] on button "Next" at bounding box center [665, 517] width 225 height 55
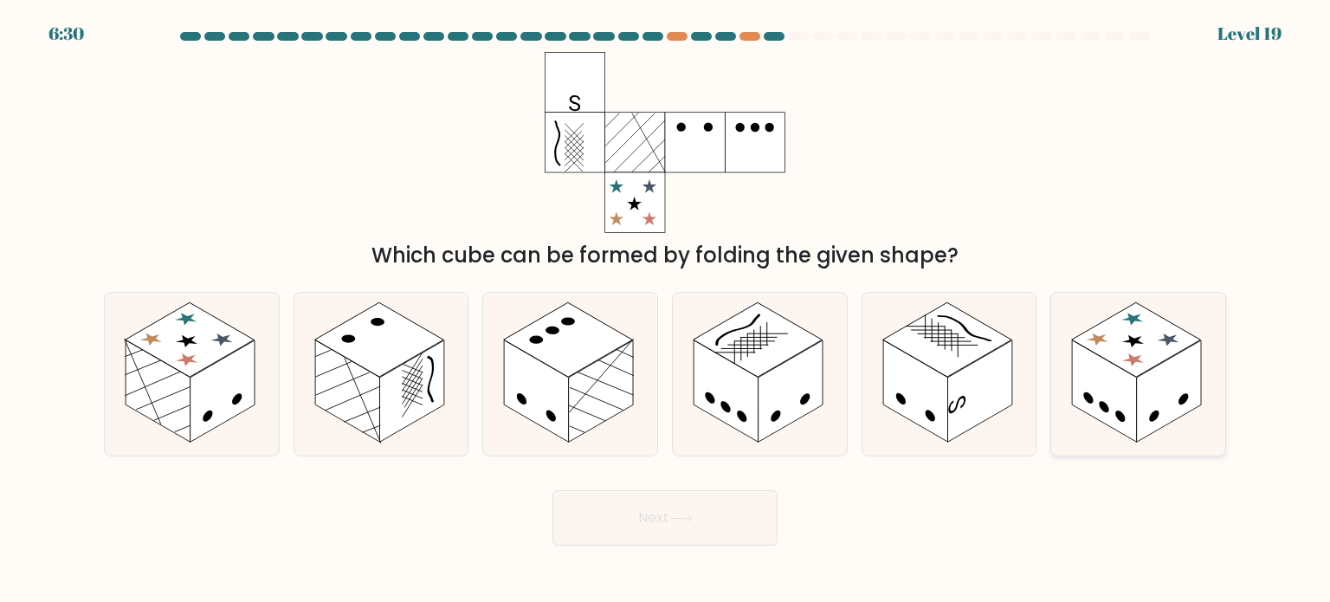
click at [1144, 340] on rect at bounding box center [1136, 339] width 129 height 74
click at [666, 310] on input "f." at bounding box center [665, 305] width 1 height 9
radio input "true"
click at [683, 529] on button "Next" at bounding box center [665, 517] width 225 height 55
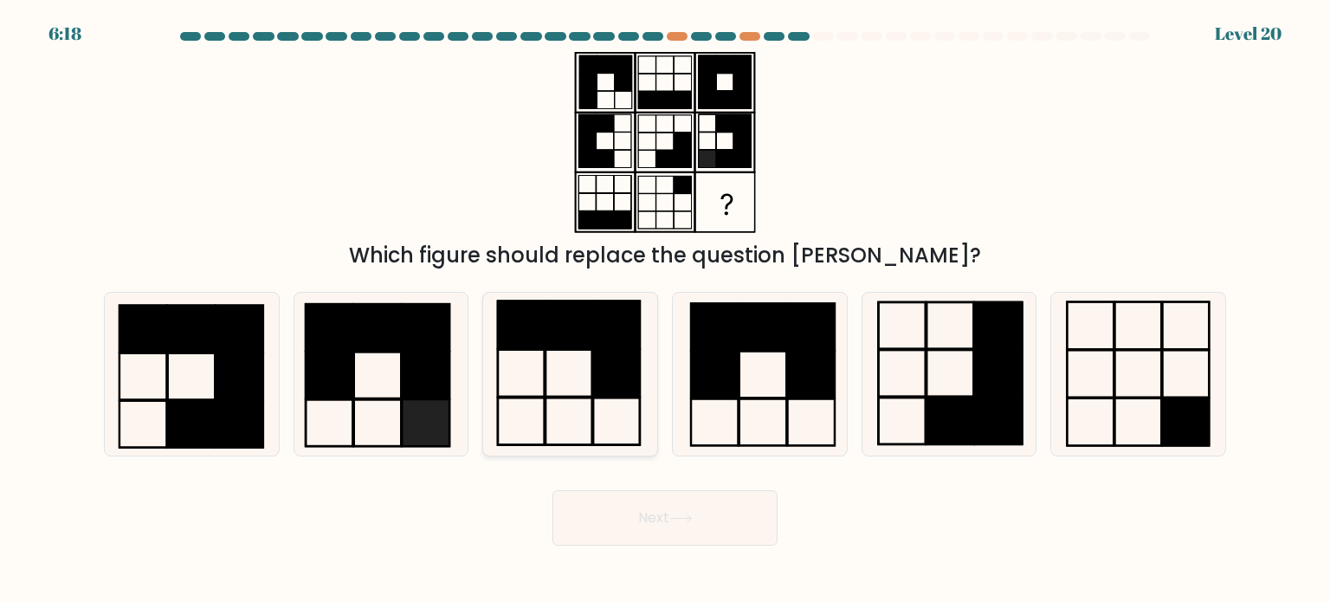
click at [582, 387] on icon at bounding box center [570, 374] width 163 height 163
click at [665, 310] on input "c." at bounding box center [665, 305] width 1 height 9
radio input "true"
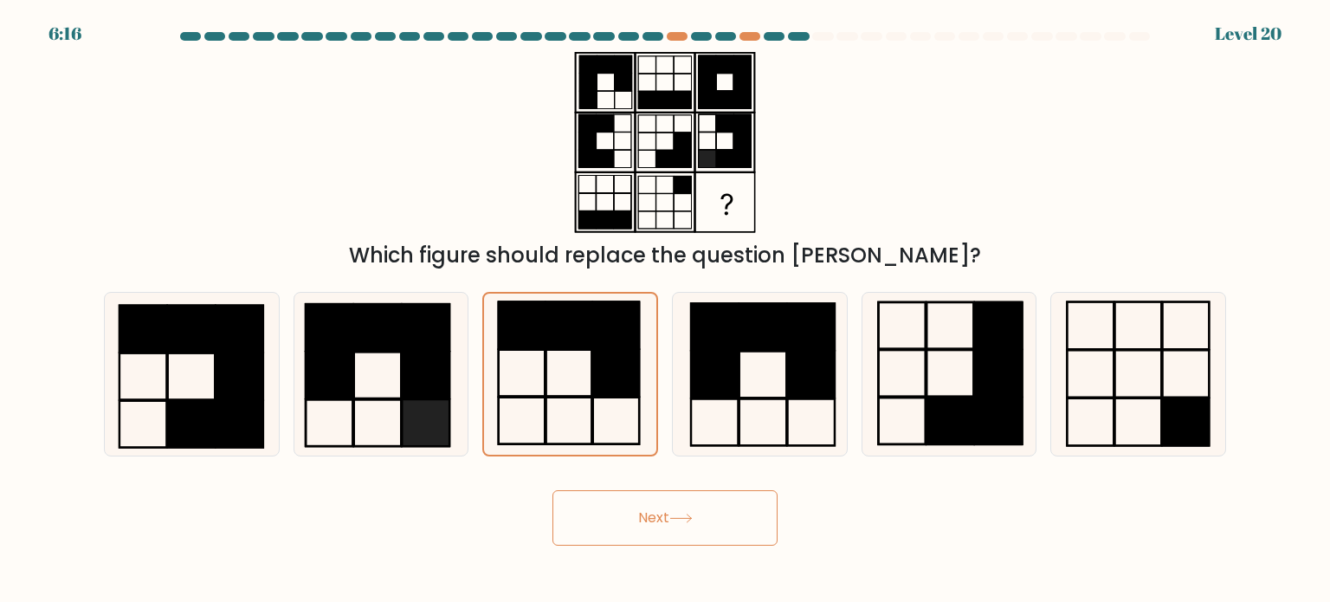
click at [637, 495] on button "Next" at bounding box center [665, 517] width 225 height 55
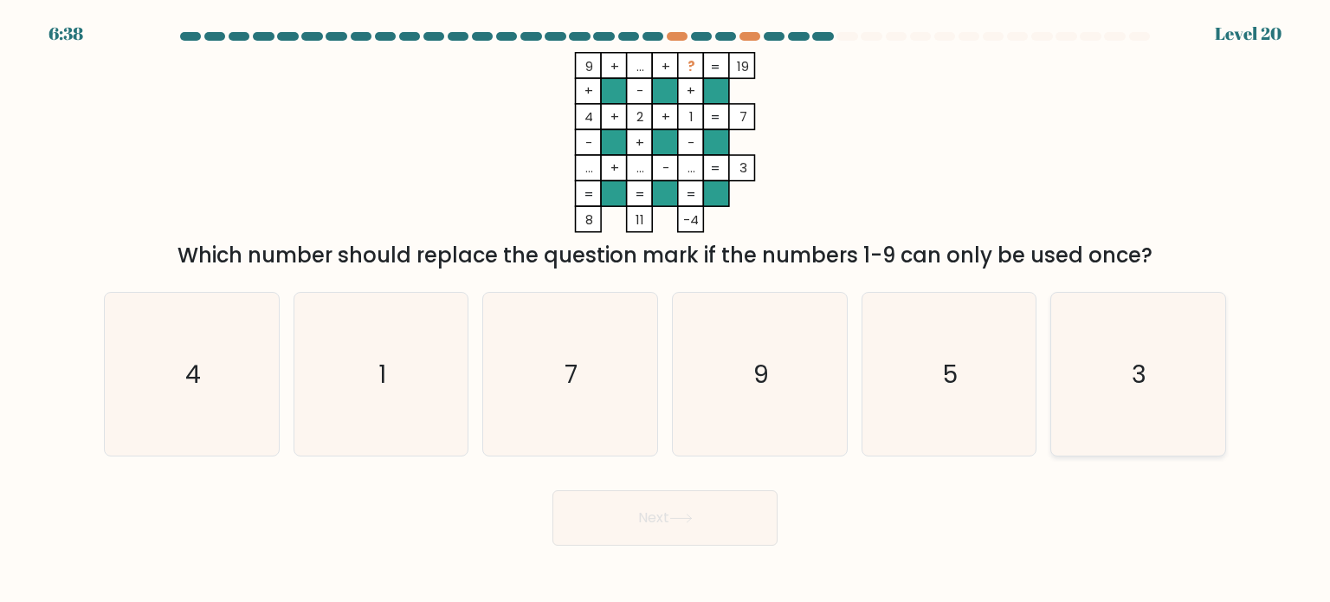
click at [1069, 325] on icon "3" at bounding box center [1138, 374] width 163 height 163
click at [666, 310] on input "f. 3" at bounding box center [665, 305] width 1 height 9
radio input "true"
click at [734, 508] on button "Next" at bounding box center [665, 517] width 225 height 55
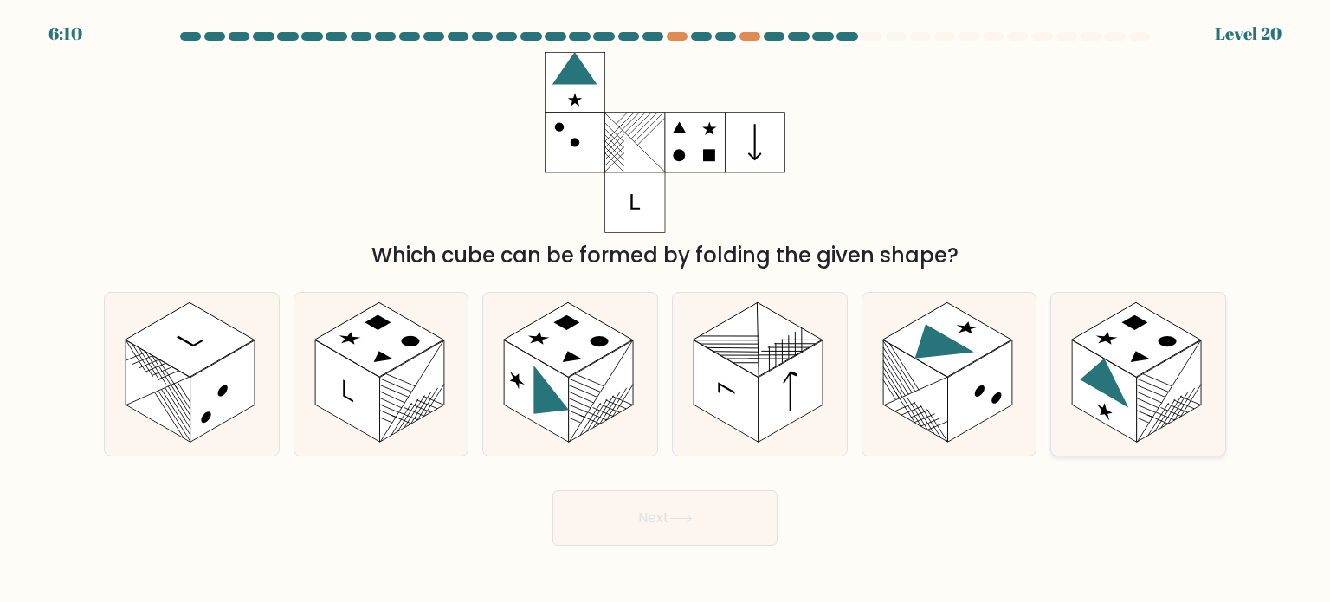
click at [1148, 381] on rect at bounding box center [1169, 391] width 65 height 102
click at [666, 310] on input "f." at bounding box center [665, 305] width 1 height 9
radio input "true"
click at [727, 516] on button "Next" at bounding box center [665, 517] width 225 height 55
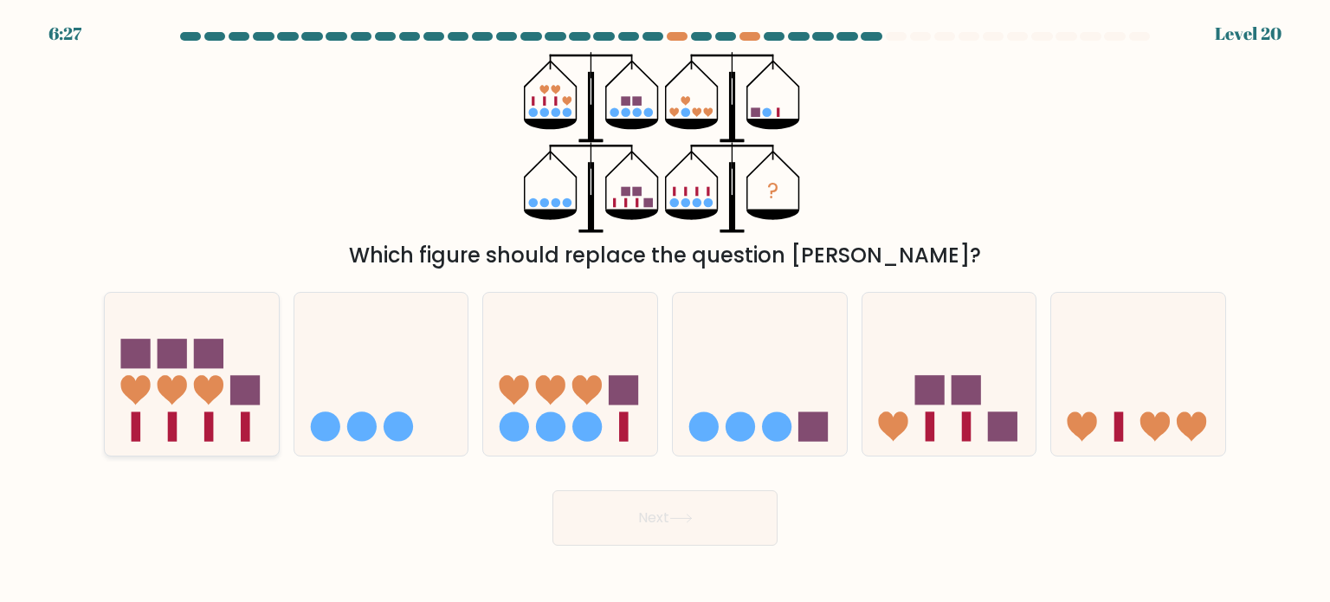
click at [200, 387] on icon at bounding box center [208, 389] width 29 height 29
click at [665, 310] on input "a." at bounding box center [665, 305] width 1 height 9
radio input "true"
click at [579, 497] on button "Next" at bounding box center [665, 517] width 225 height 55
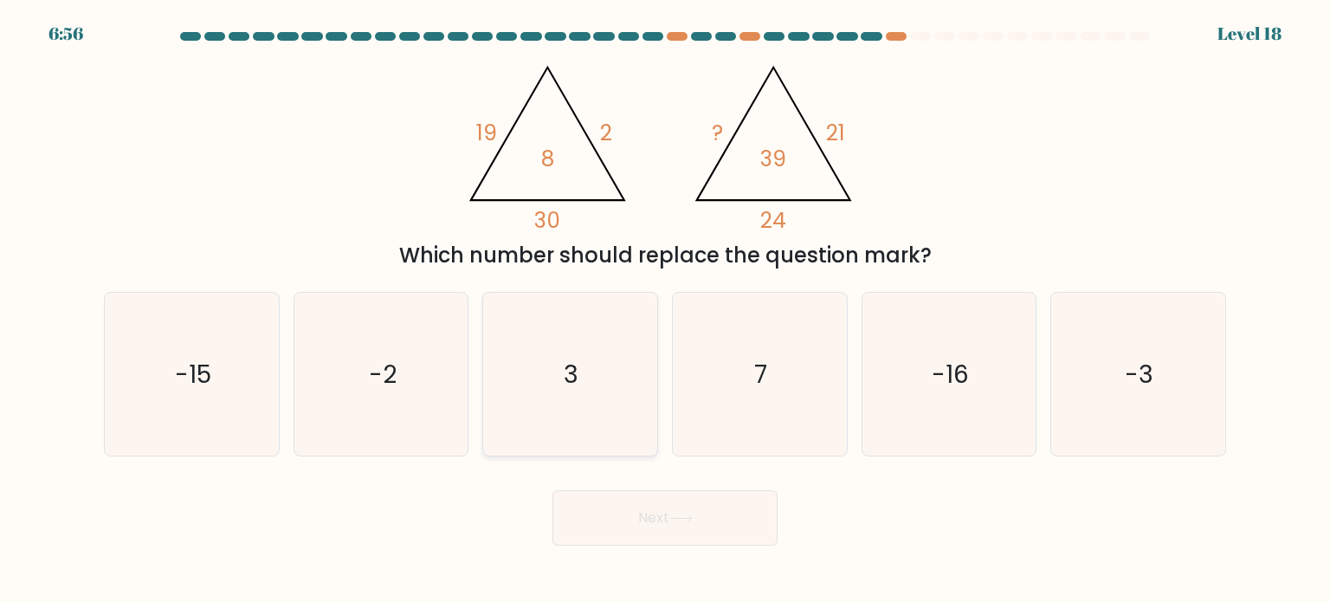
click at [586, 356] on icon "3" at bounding box center [570, 374] width 163 height 163
click at [665, 310] on input "c. 3" at bounding box center [665, 305] width 1 height 9
radio input "true"
click at [634, 514] on button "Next" at bounding box center [665, 517] width 225 height 55
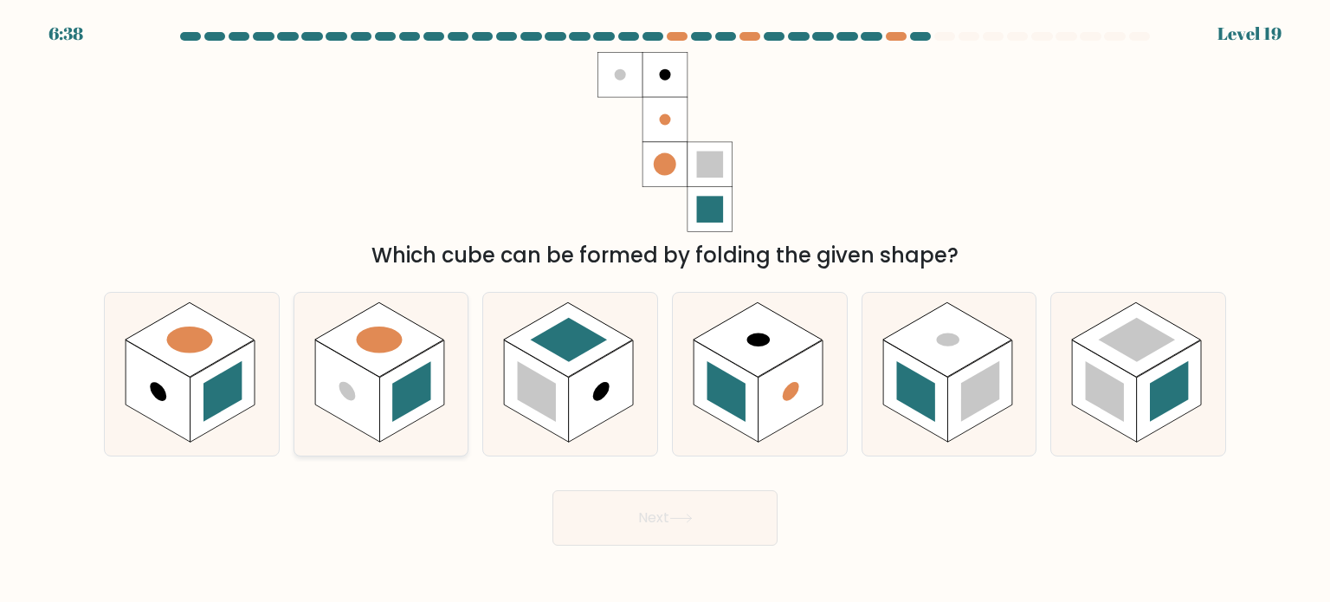
click at [346, 456] on icon at bounding box center [381, 374] width 174 height 163
click at [665, 310] on input "b." at bounding box center [665, 305] width 1 height 9
radio input "true"
click at [336, 414] on rect at bounding box center [348, 390] width 64 height 100
click at [665, 310] on input "b." at bounding box center [665, 305] width 1 height 9
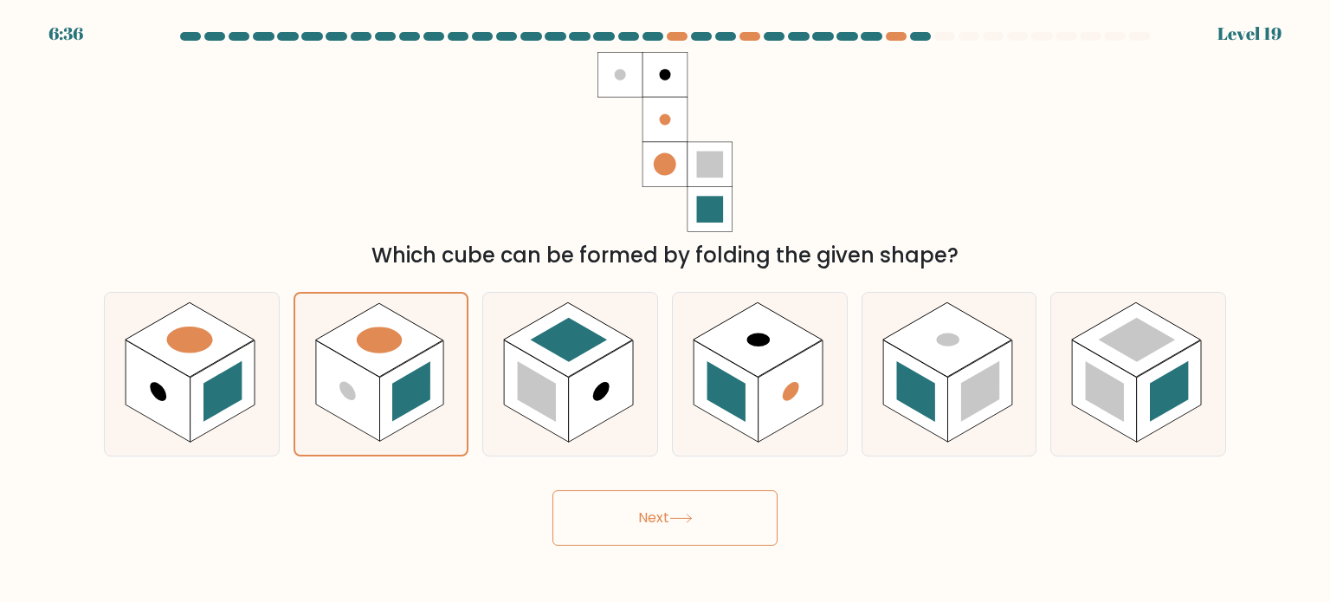
click at [624, 520] on button "Next" at bounding box center [665, 517] width 225 height 55
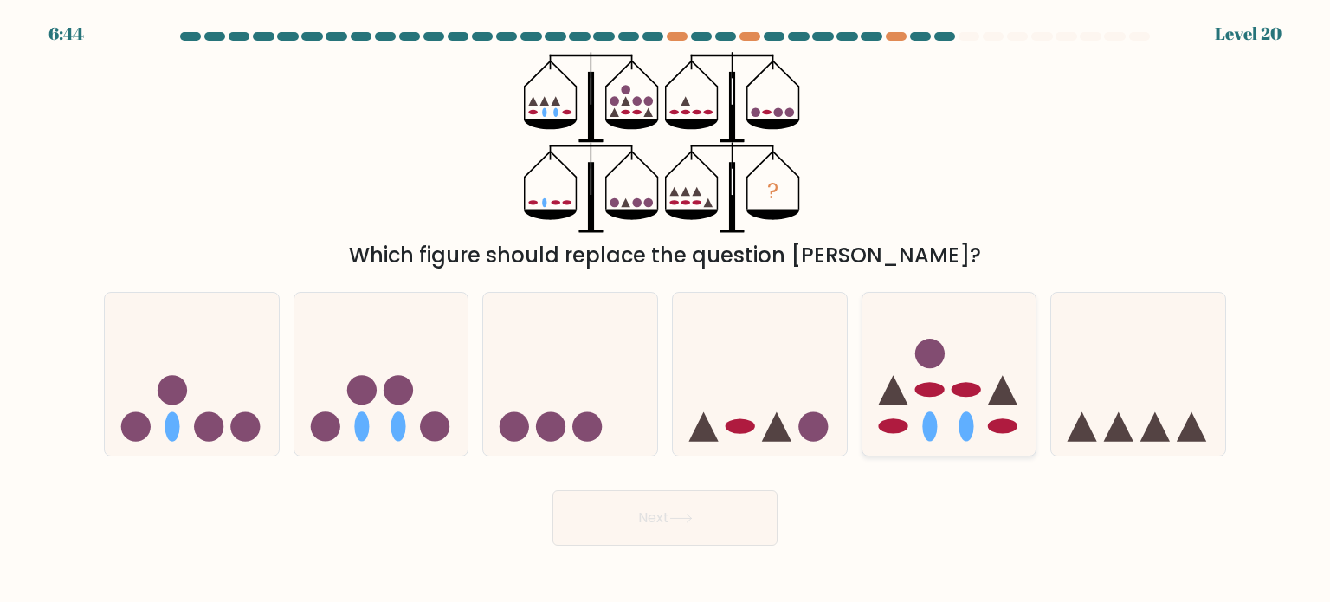
click at [893, 410] on icon at bounding box center [950, 374] width 174 height 144
click at [666, 310] on input "e." at bounding box center [665, 305] width 1 height 9
radio input "true"
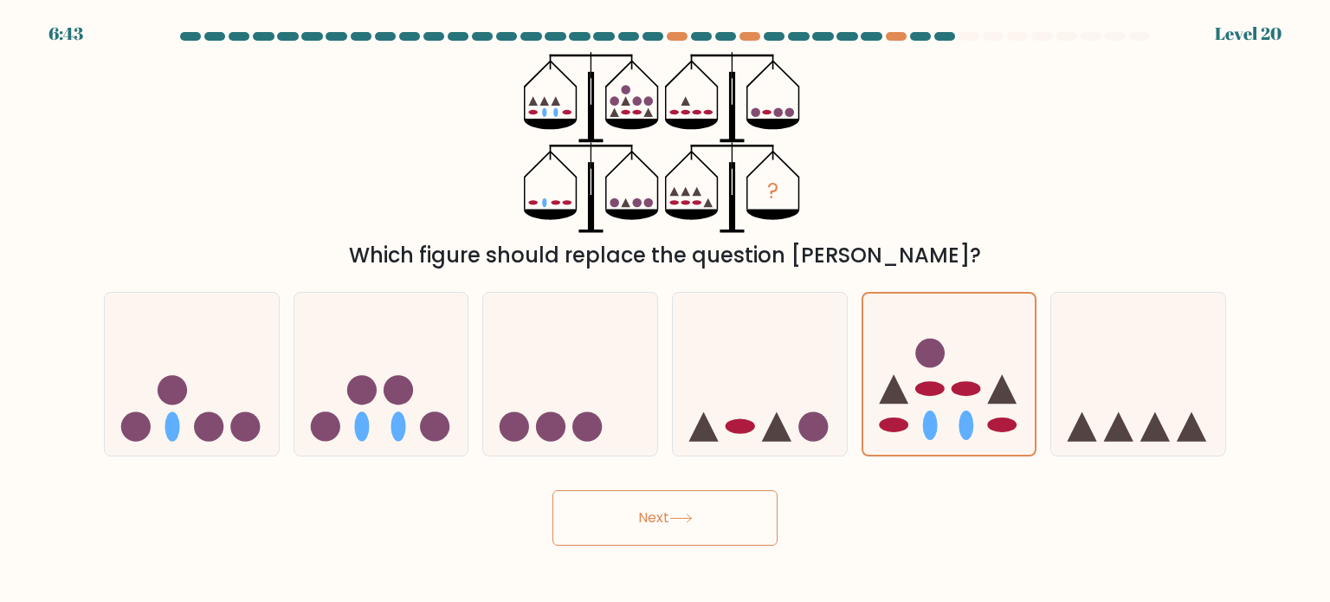
click at [715, 509] on button "Next" at bounding box center [665, 517] width 225 height 55
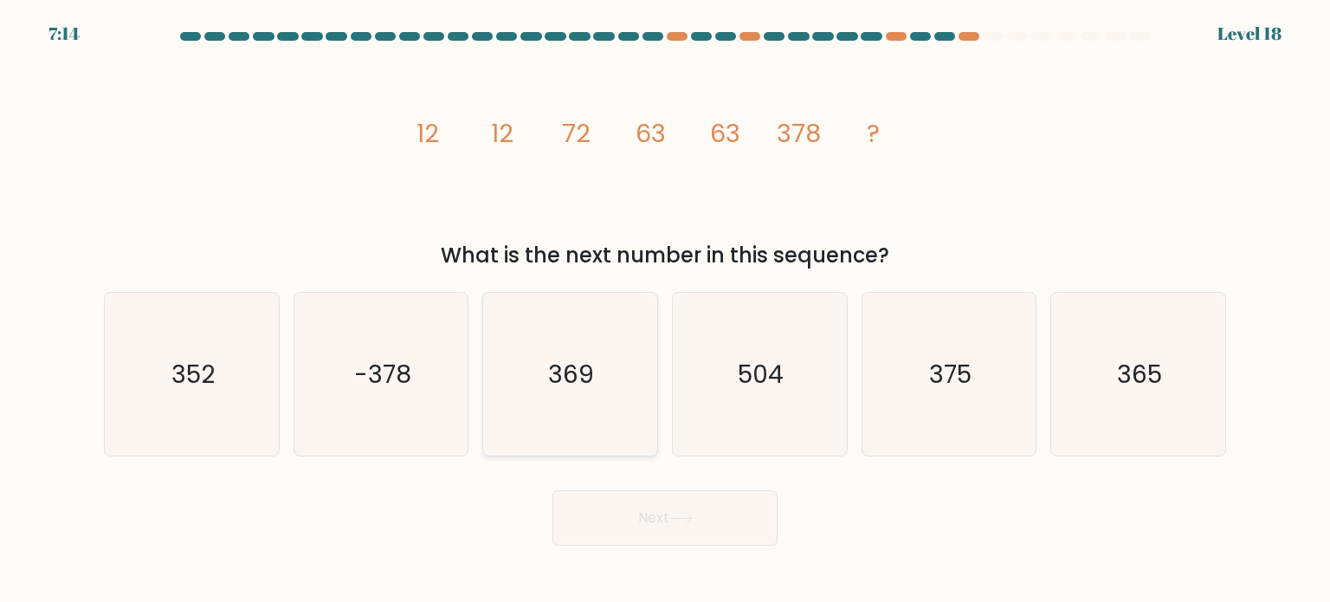
click at [597, 370] on icon "369" at bounding box center [570, 374] width 163 height 163
click at [665, 310] on input "c. 369" at bounding box center [665, 305] width 1 height 9
radio input "true"
click at [679, 534] on button "Next" at bounding box center [665, 517] width 225 height 55
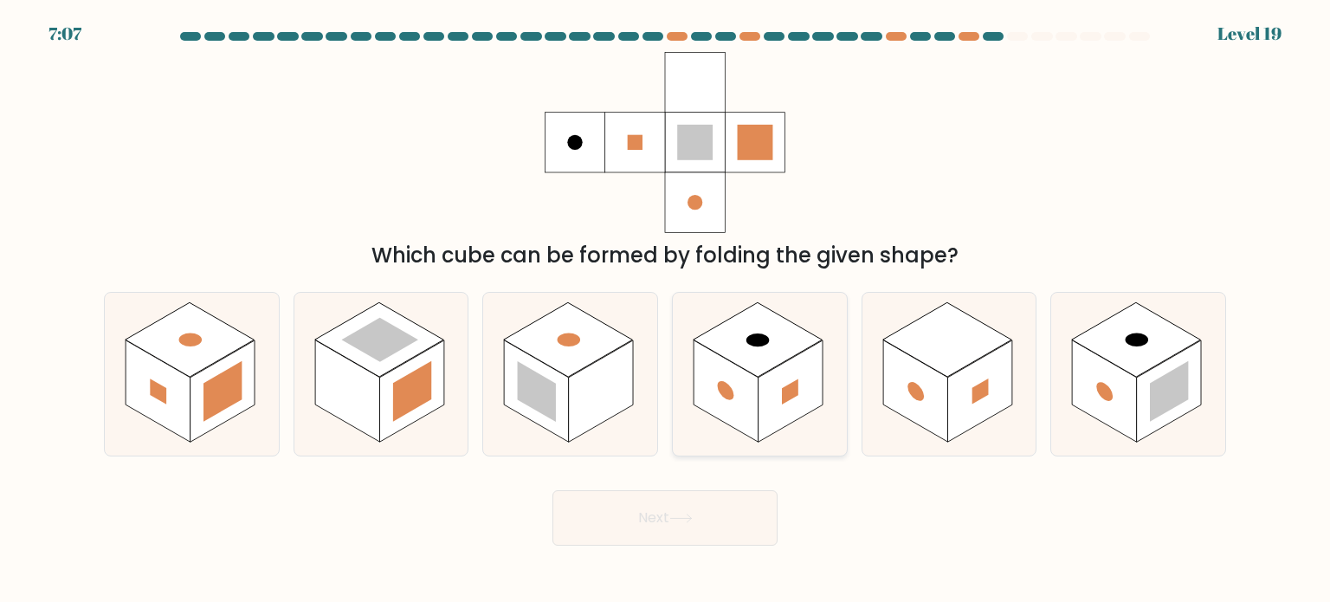
click at [713, 366] on rect at bounding box center [726, 391] width 65 height 102
click at [666, 310] on input "d." at bounding box center [665, 305] width 1 height 9
radio input "true"
click at [686, 517] on icon at bounding box center [681, 519] width 23 height 10
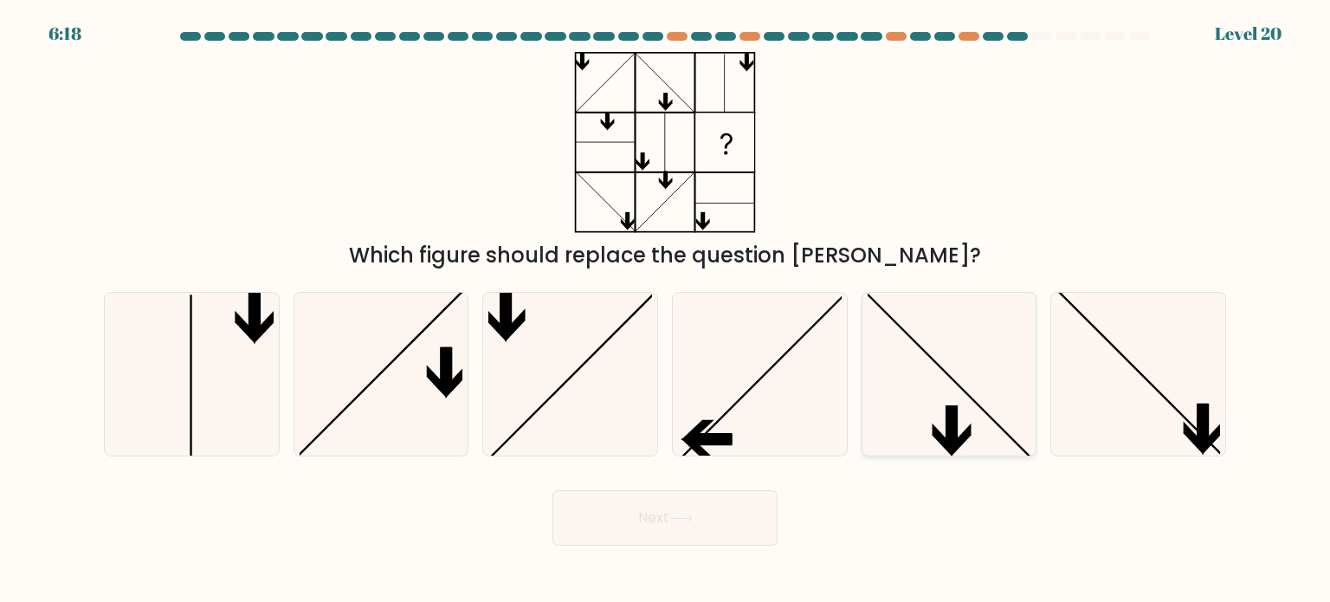
click at [934, 307] on icon at bounding box center [949, 374] width 163 height 163
click at [666, 307] on input "e." at bounding box center [665, 305] width 1 height 9
radio input "true"
click at [669, 505] on button "Next" at bounding box center [665, 517] width 225 height 55
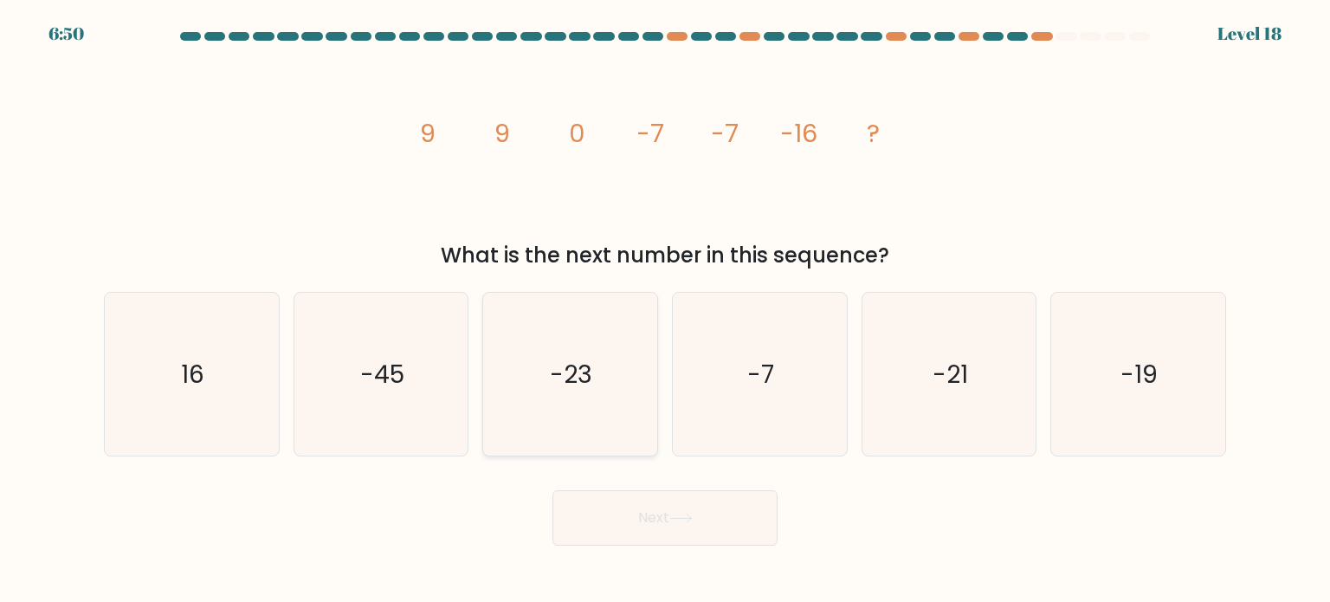
click at [574, 380] on text "-23" at bounding box center [572, 373] width 42 height 35
click at [665, 310] on input "c. -23" at bounding box center [665, 305] width 1 height 9
radio input "true"
click at [639, 502] on button "Next" at bounding box center [665, 517] width 225 height 55
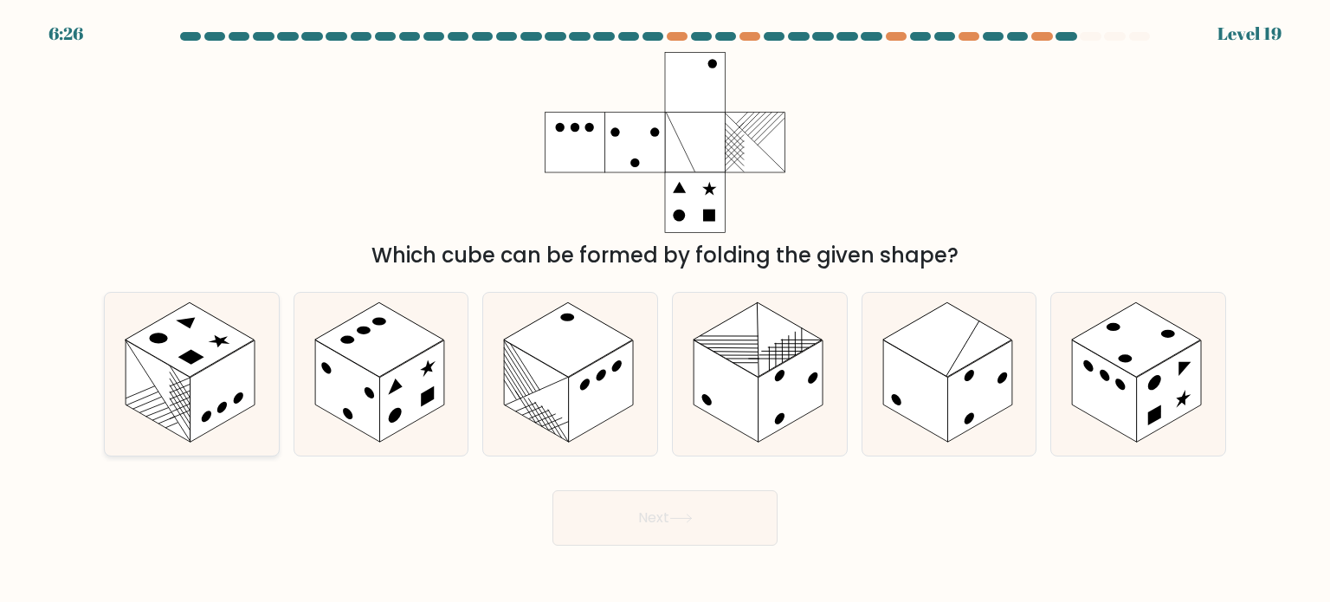
click at [256, 294] on icon at bounding box center [192, 374] width 174 height 163
click at [665, 301] on input "a." at bounding box center [665, 305] width 1 height 9
radio input "true"
click at [485, 314] on icon at bounding box center [570, 374] width 174 height 163
click at [665, 310] on input "c." at bounding box center [665, 305] width 1 height 9
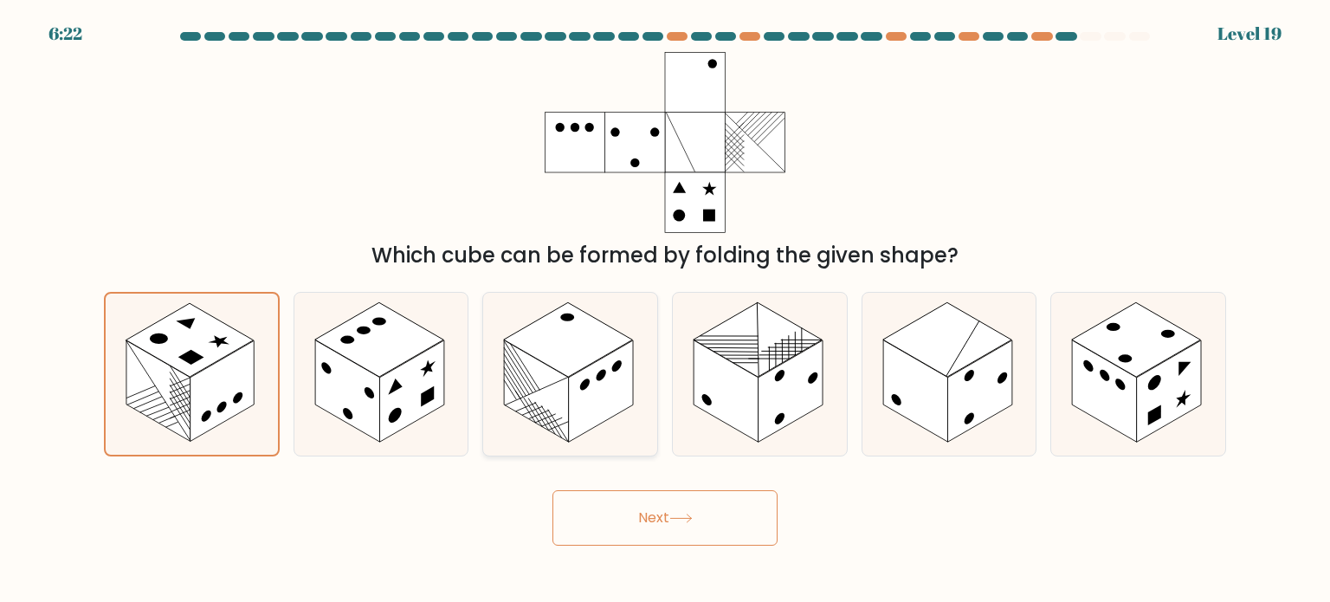
radio input "true"
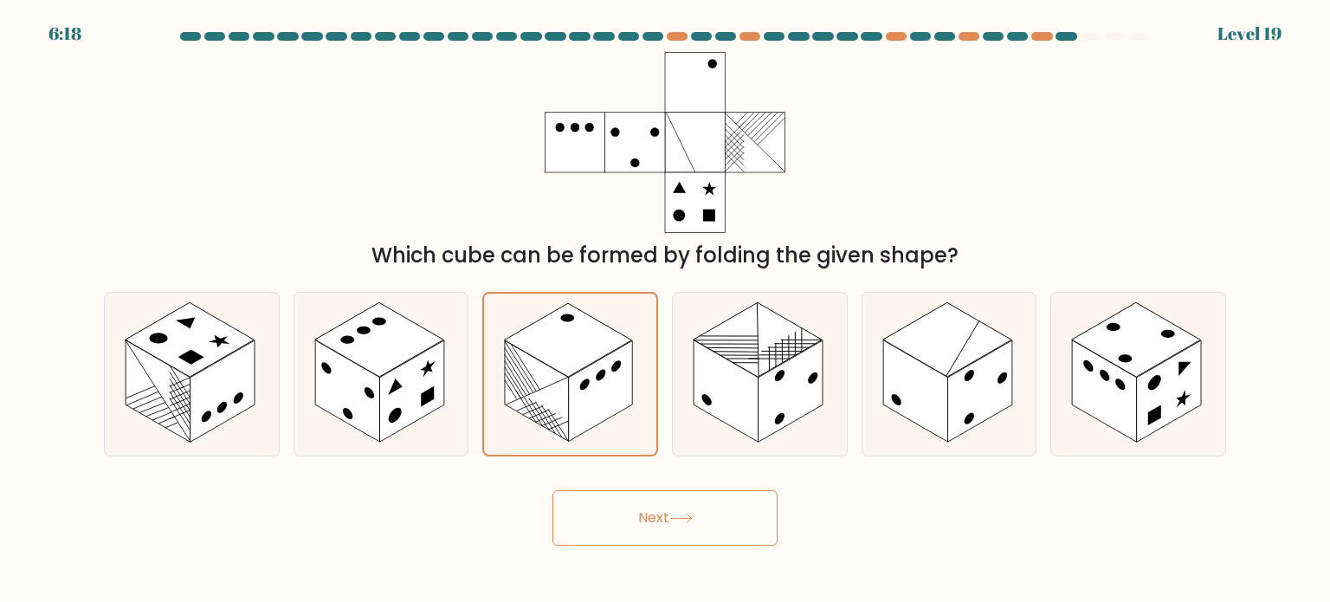
click at [630, 553] on body "6:18 Level 19" at bounding box center [665, 301] width 1330 height 602
click at [625, 522] on button "Next" at bounding box center [665, 517] width 225 height 55
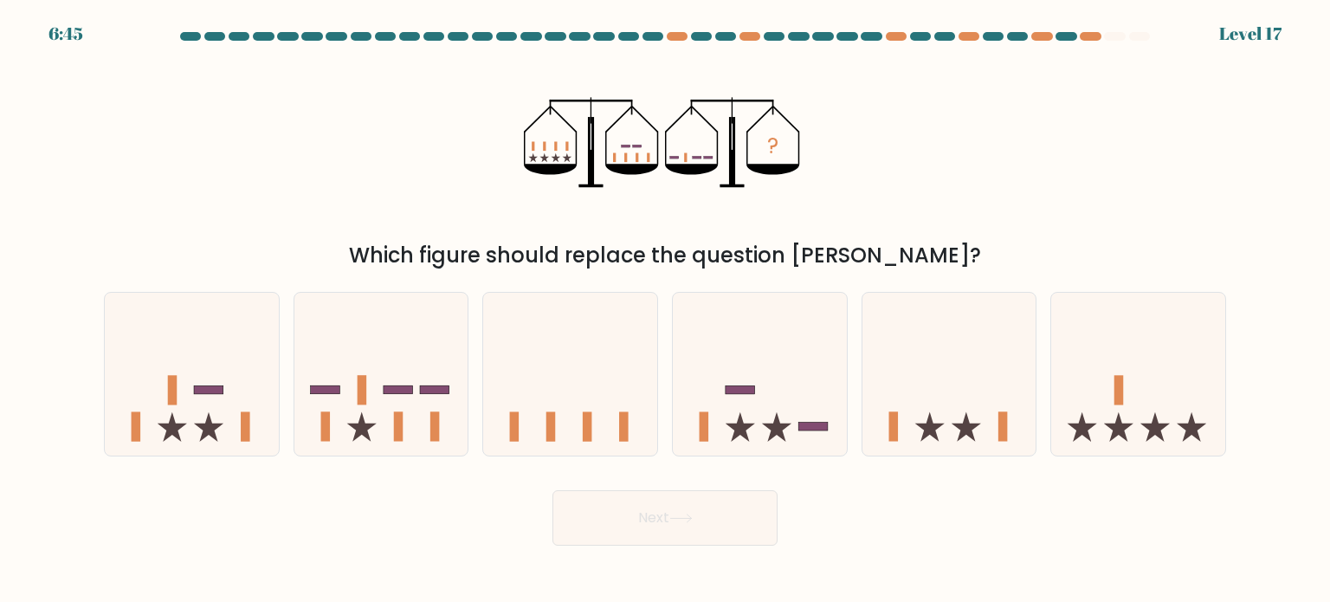
click at [525, 242] on div "Which figure should replace the question mark?" at bounding box center [665, 255] width 1102 height 31
click at [694, 430] on icon at bounding box center [760, 374] width 174 height 144
click at [666, 310] on input "d." at bounding box center [665, 305] width 1 height 9
radio input "true"
click at [678, 534] on button "Next" at bounding box center [665, 517] width 225 height 55
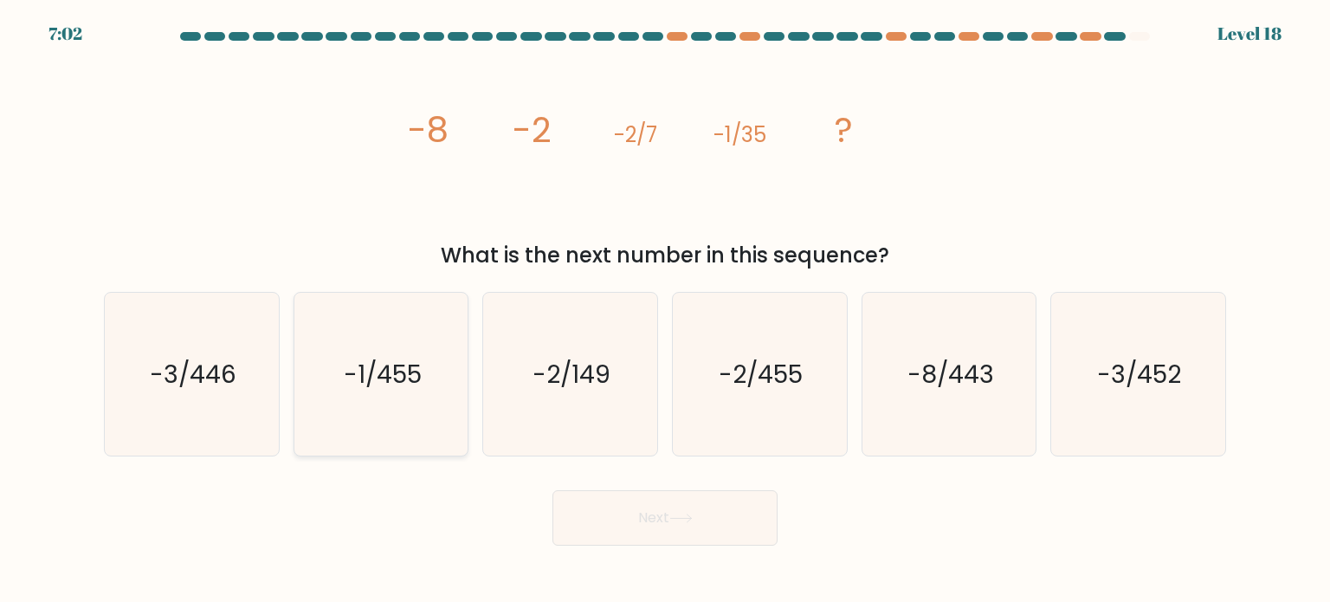
click at [422, 339] on icon "-1/455" at bounding box center [381, 374] width 163 height 163
click at [665, 310] on input "b. -1/455" at bounding box center [665, 305] width 1 height 9
radio input "true"
drag, startPoint x: 637, startPoint y: 478, endPoint x: 656, endPoint y: 519, distance: 44.9
click at [656, 519] on div "Next" at bounding box center [665, 511] width 1143 height 68
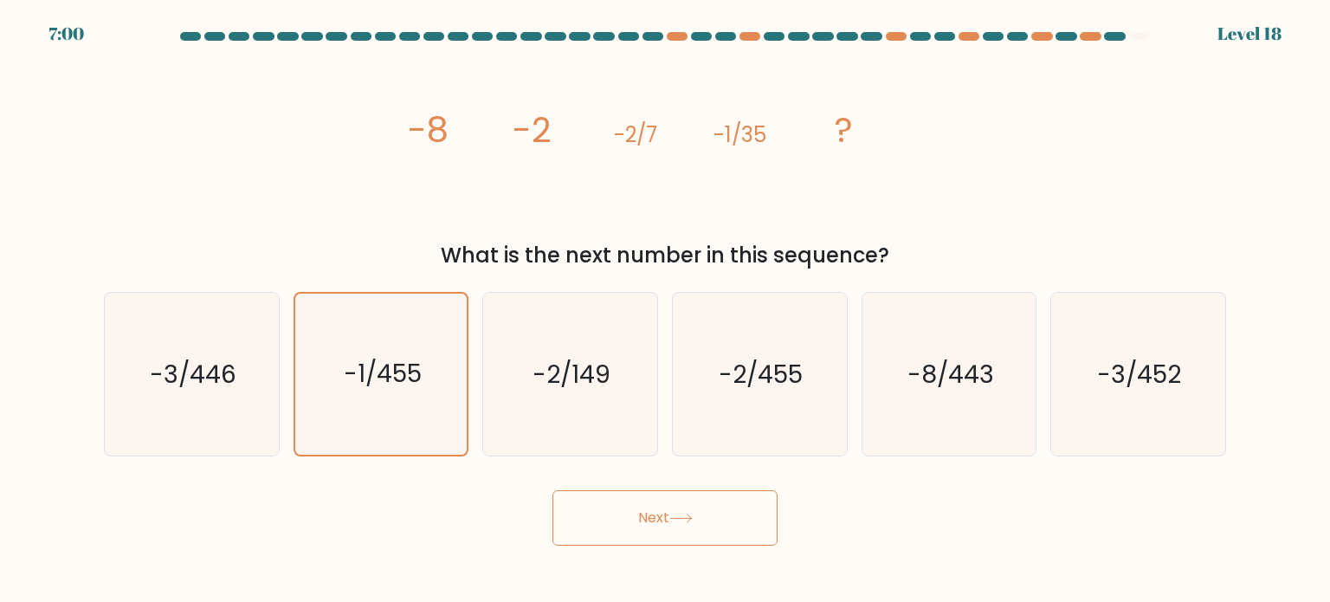
click at [656, 519] on button "Next" at bounding box center [665, 517] width 225 height 55
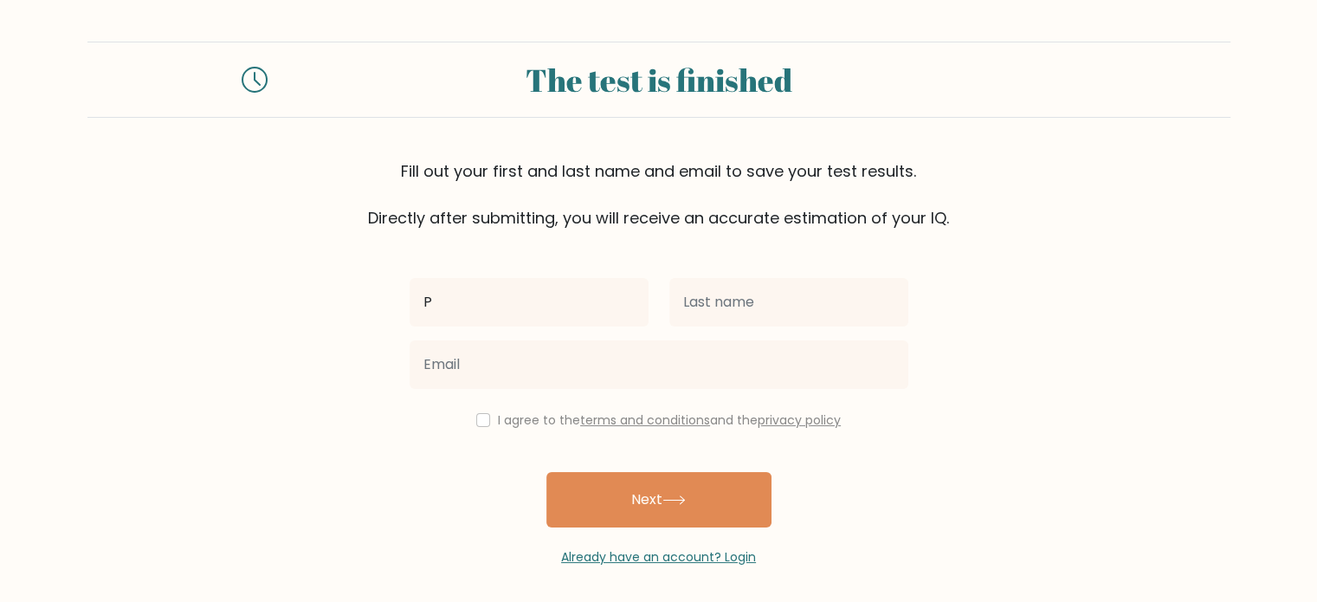
type input "P"
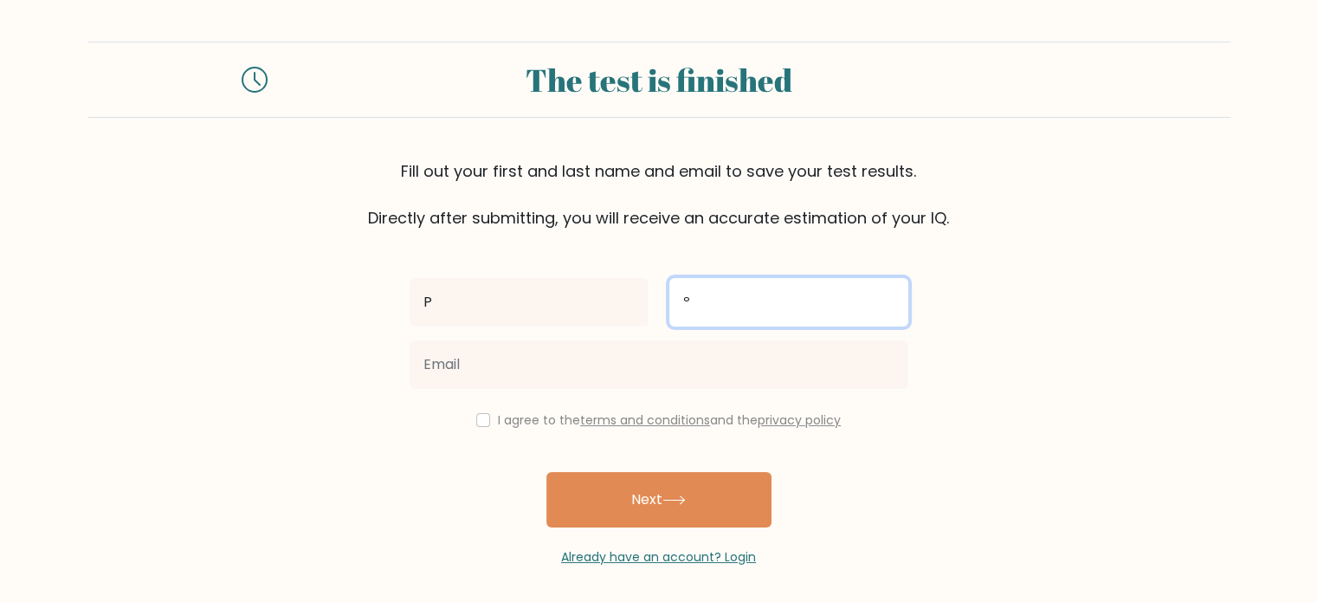
type input "º"
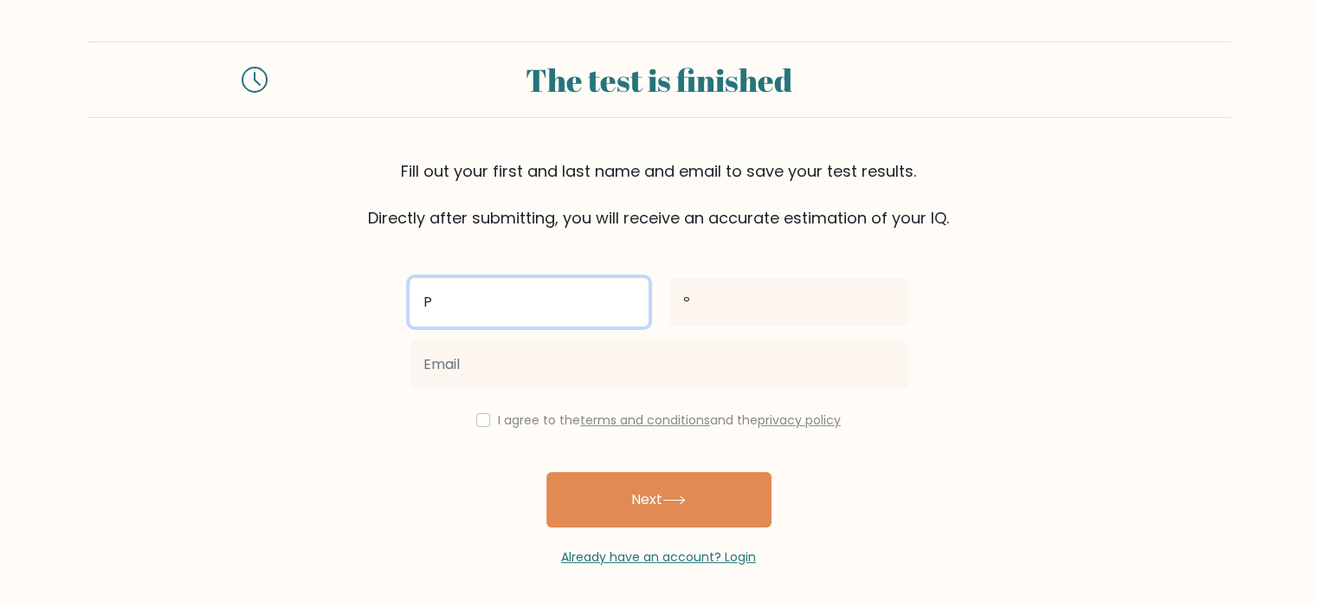
click at [588, 306] on input "P" at bounding box center [529, 302] width 239 height 49
type input "[PERSON_NAME]"
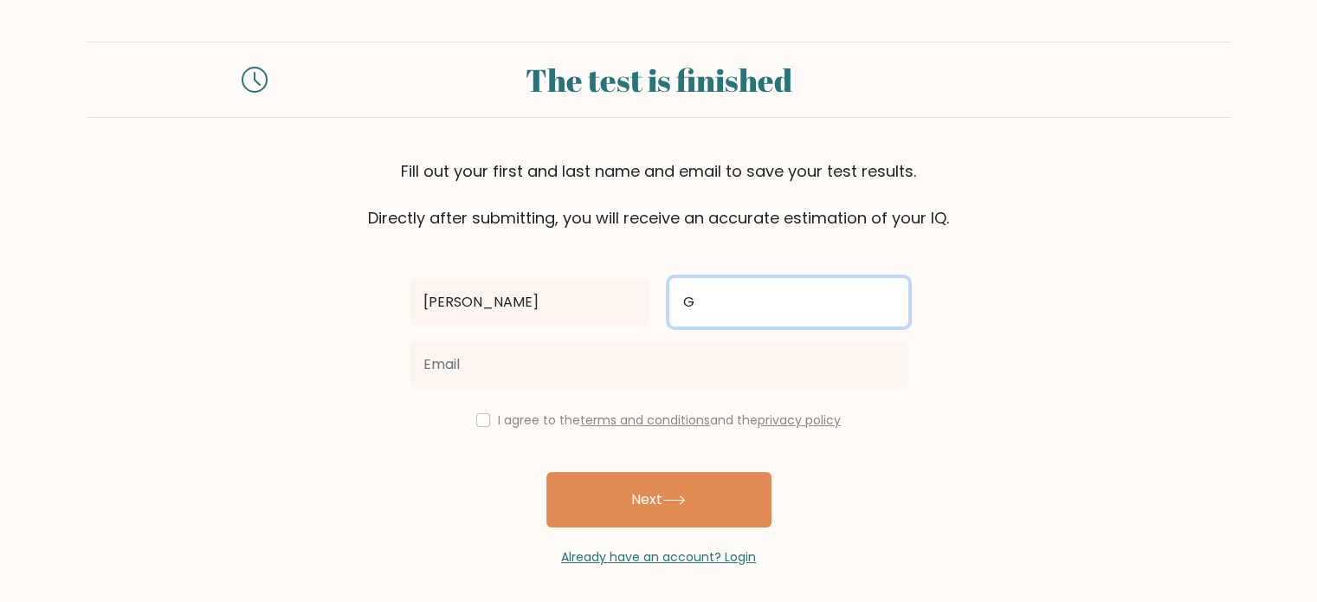
type input "G"
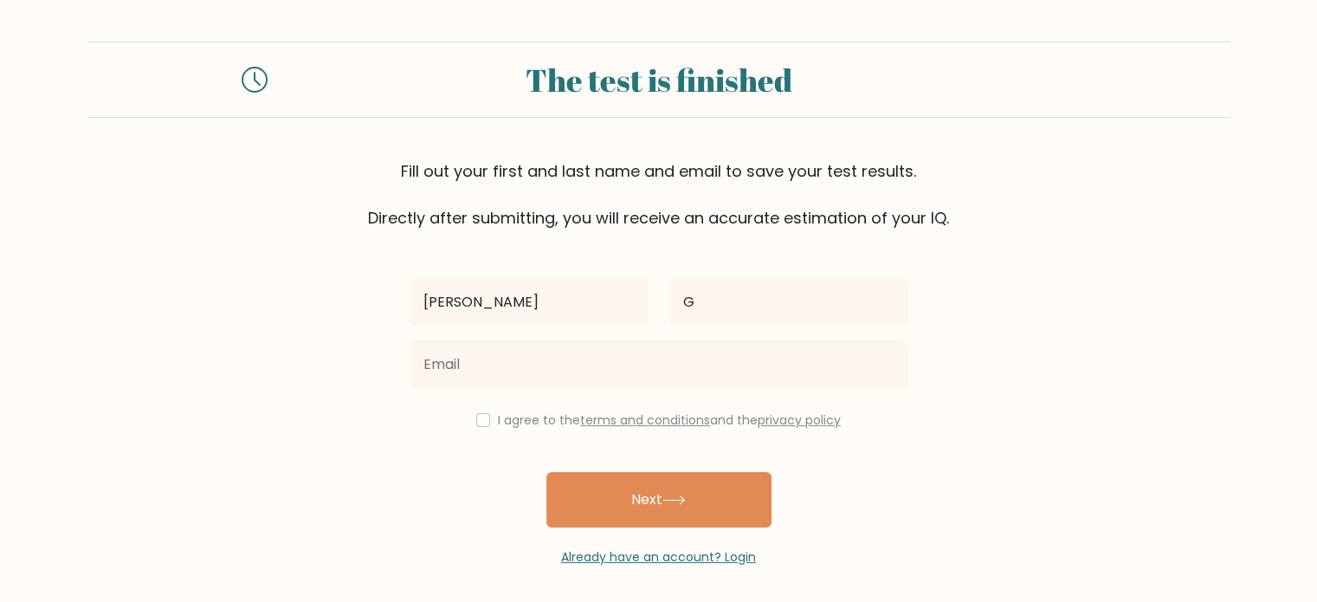
click at [603, 335] on div at bounding box center [659, 364] width 520 height 62
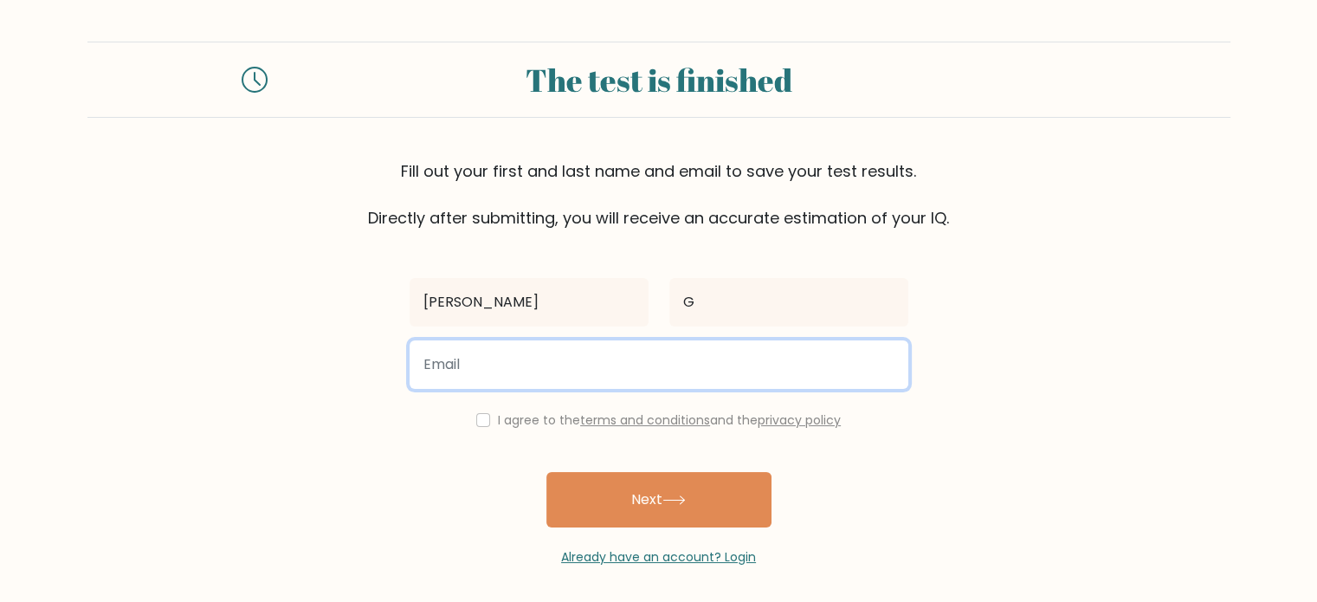
click at [632, 372] on input "email" at bounding box center [659, 364] width 499 height 49
type input "pablodigicam@gmail.com"
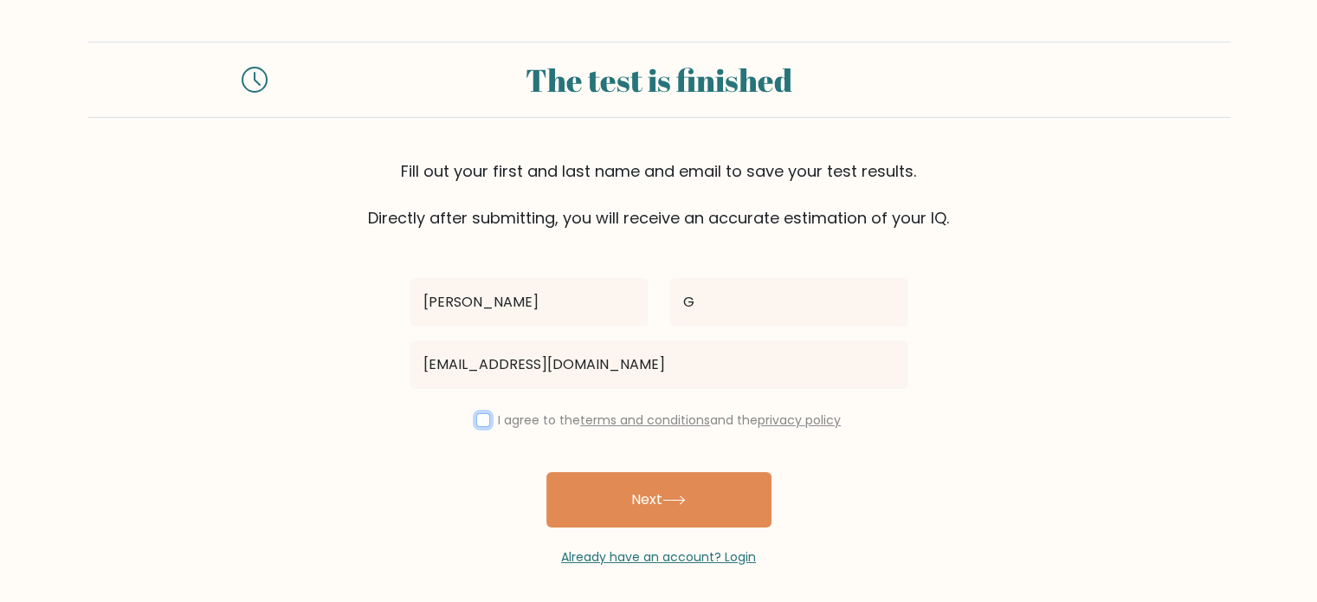
click at [479, 415] on input "checkbox" at bounding box center [483, 420] width 14 height 14
checkbox input "true"
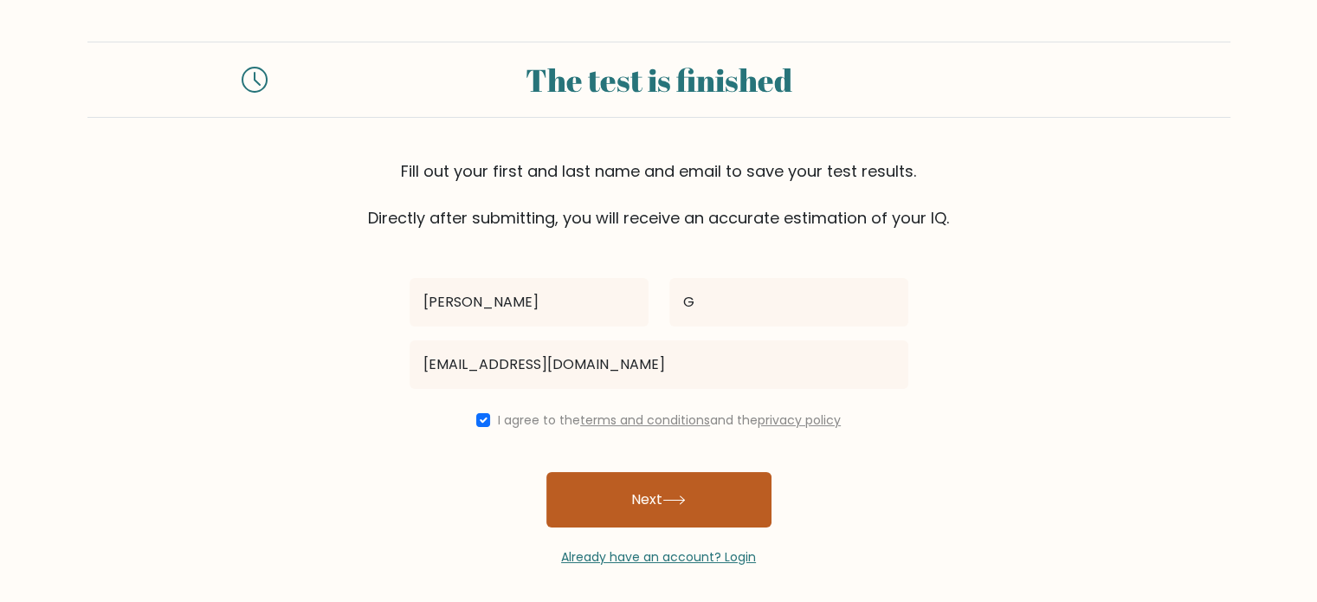
click at [585, 500] on button "Next" at bounding box center [659, 499] width 225 height 55
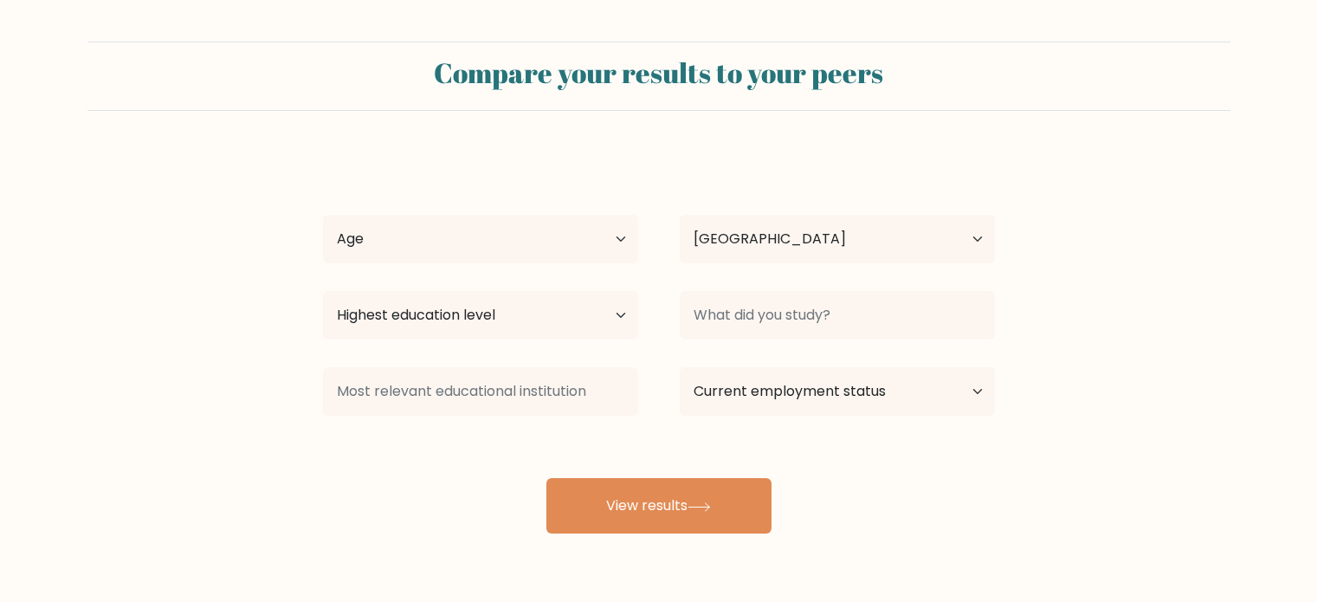
select select "CL"
click at [568, 241] on select "Age Under 18 years old 18-24 years old 25-34 years old 35-44 years old 45-54 ye…" at bounding box center [480, 239] width 315 height 49
select select "18_24"
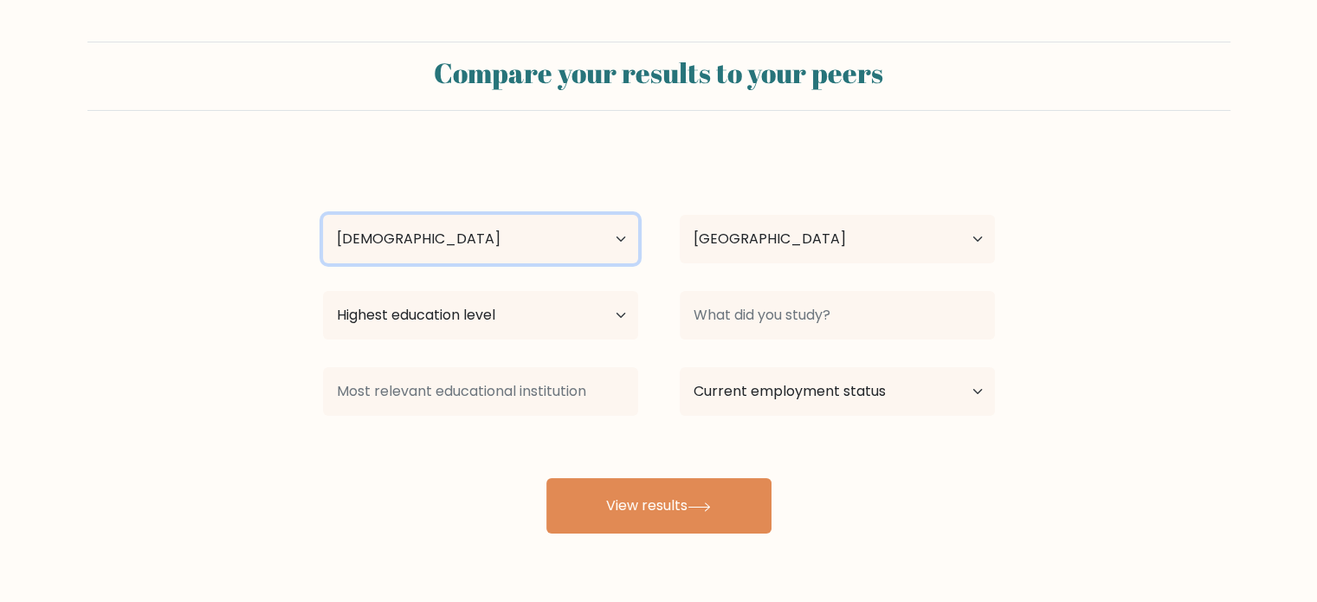
click at [323, 215] on select "Age Under 18 years old 18-24 years old 25-34 years old 35-44 years old 45-54 ye…" at bounding box center [480, 239] width 315 height 49
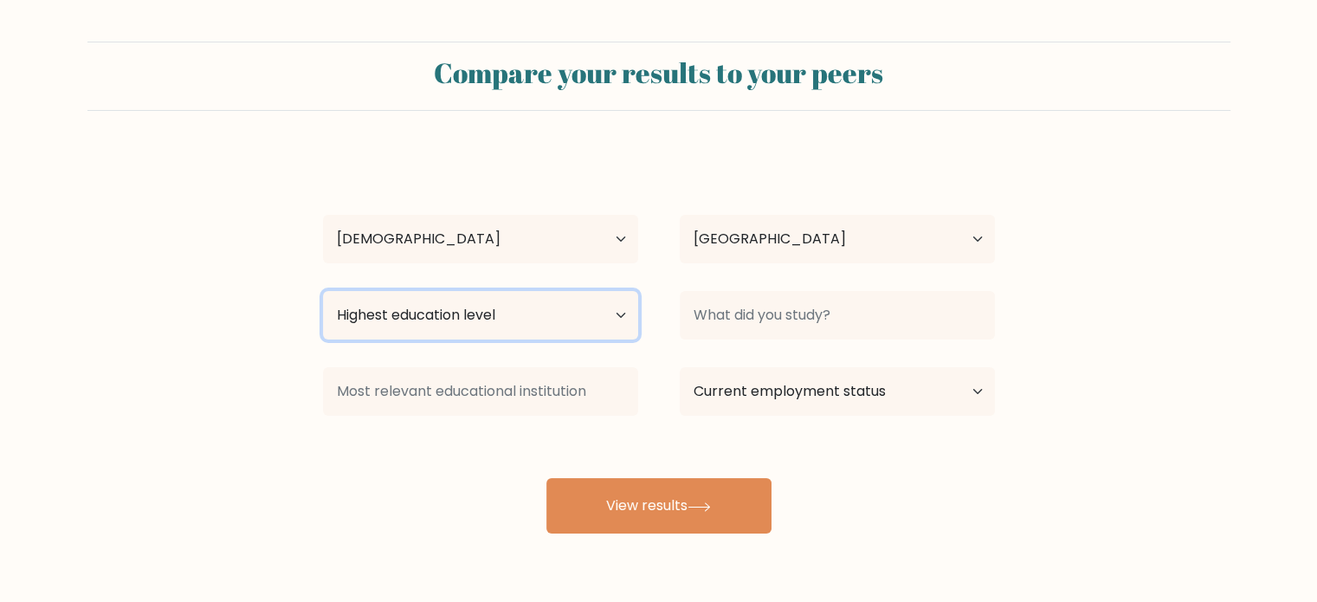
click at [534, 299] on select "Highest education level No schooling Primary Lower Secondary Upper Secondary Oc…" at bounding box center [480, 315] width 315 height 49
click at [323, 291] on select "Highest education level No schooling Primary Lower Secondary Upper Secondary Oc…" at bounding box center [480, 315] width 315 height 49
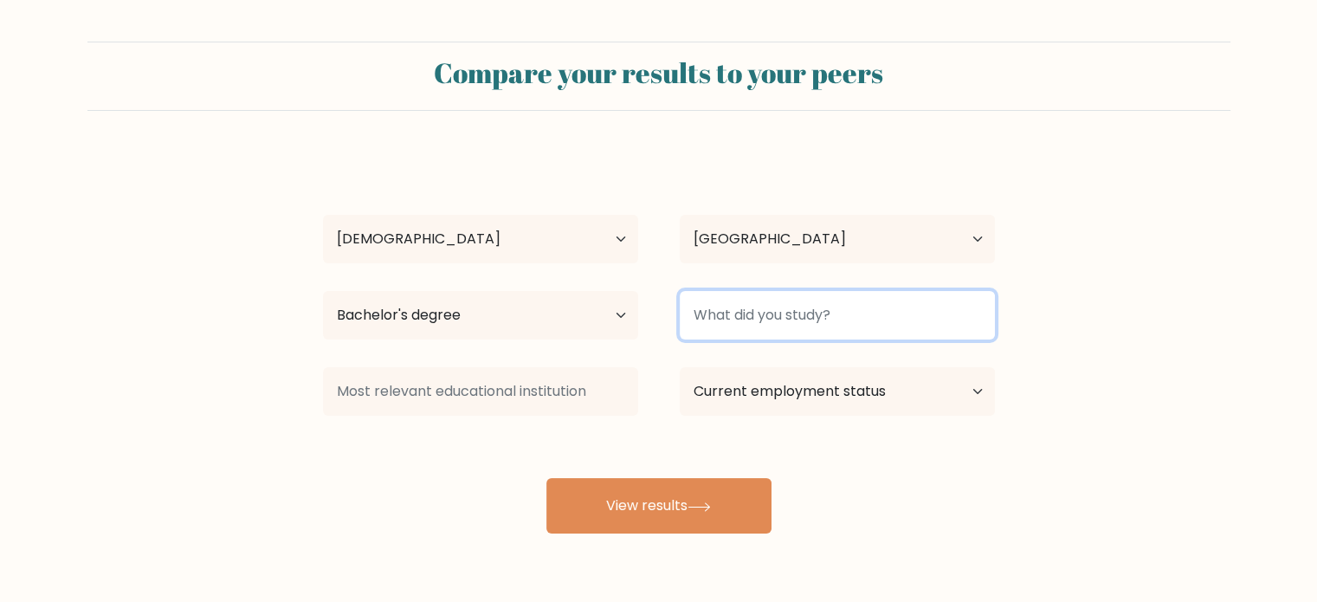
click at [728, 306] on input at bounding box center [837, 315] width 315 height 49
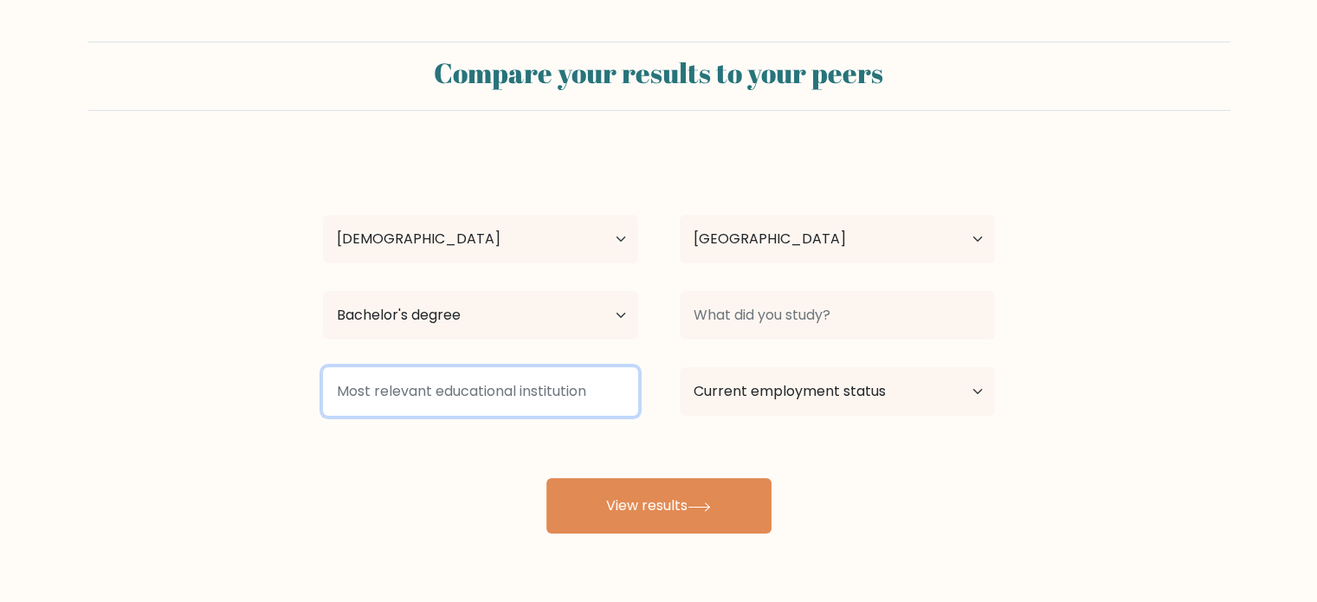
click at [548, 380] on input at bounding box center [480, 391] width 315 height 49
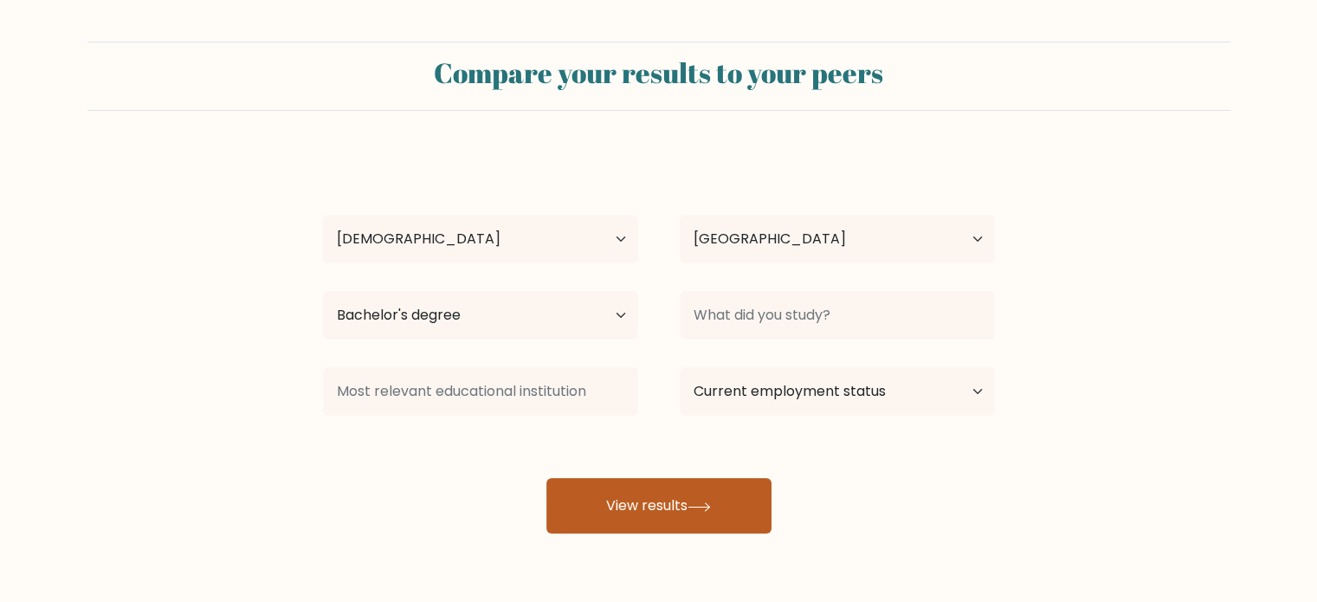
click at [651, 527] on button "View results" at bounding box center [659, 505] width 225 height 55
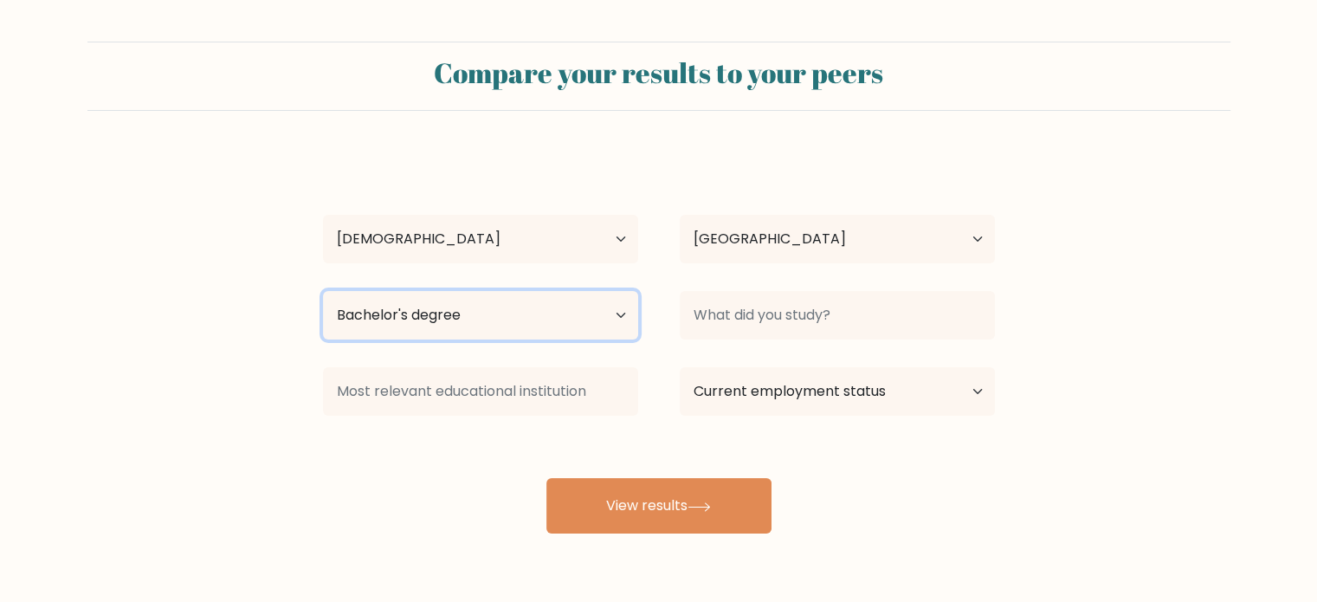
click at [521, 302] on select "Highest education level No schooling Primary Lower Secondary Upper Secondary Oc…" at bounding box center [480, 315] width 315 height 49
click at [323, 291] on select "Highest education level No schooling Primary Lower Secondary Upper Secondary Oc…" at bounding box center [480, 315] width 315 height 49
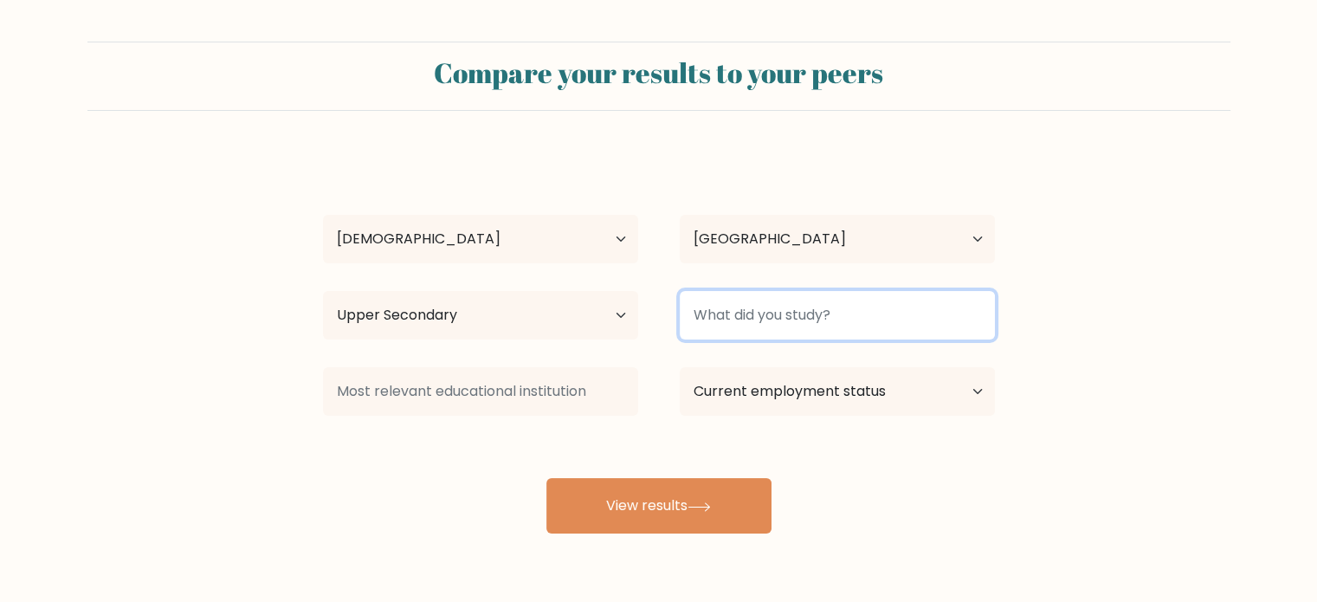
click at [728, 307] on input at bounding box center [837, 315] width 315 height 49
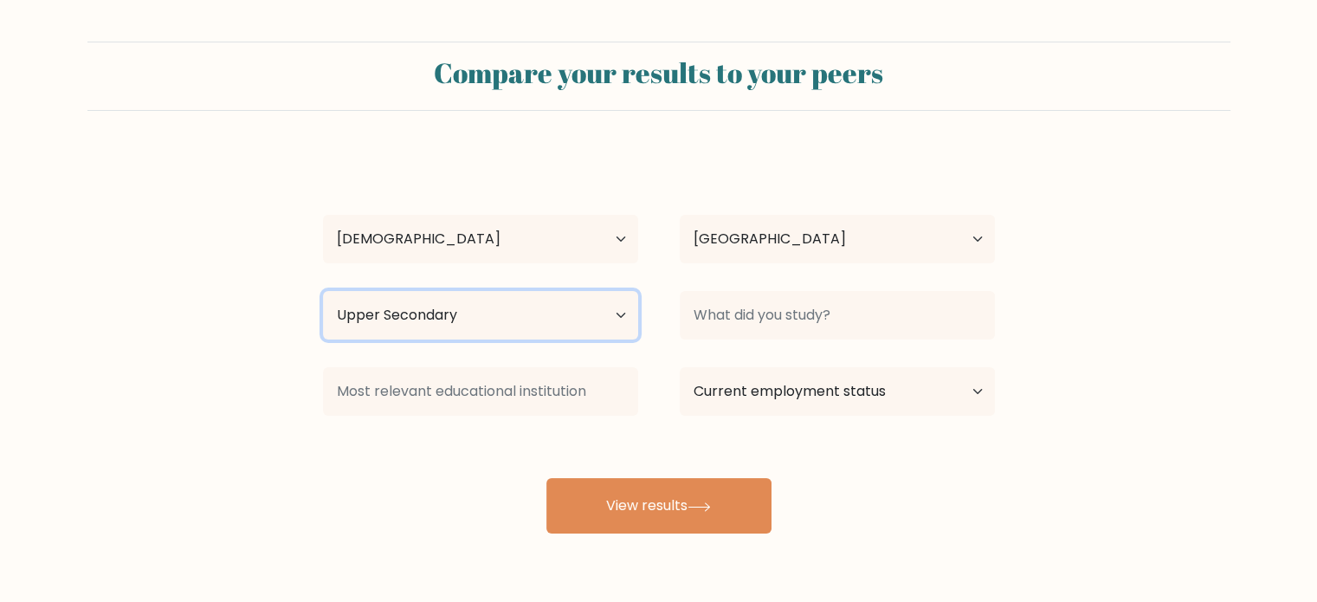
click at [547, 332] on select "Highest education level No schooling Primary Lower Secondary Upper Secondary Oc…" at bounding box center [480, 315] width 315 height 49
select select "bachelors_degree"
click at [323, 291] on select "Highest education level No schooling Primary Lower Secondary Upper Secondary Oc…" at bounding box center [480, 315] width 315 height 49
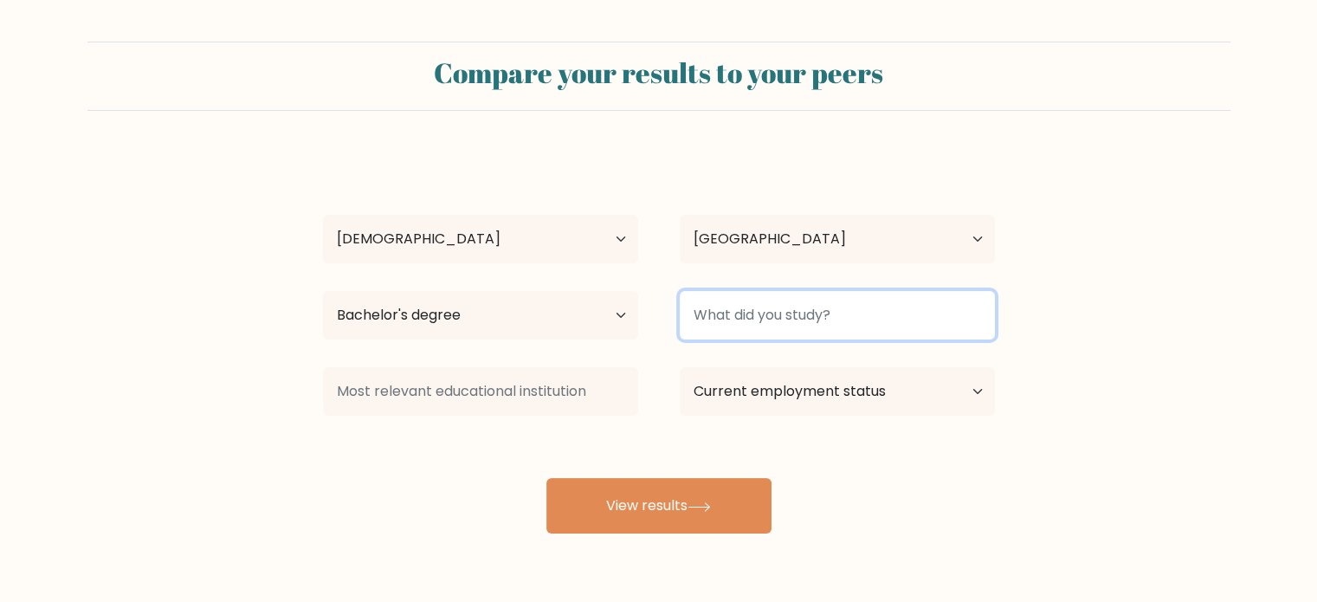
click at [773, 327] on input at bounding box center [837, 315] width 315 height 49
click at [851, 291] on input at bounding box center [837, 315] width 315 height 49
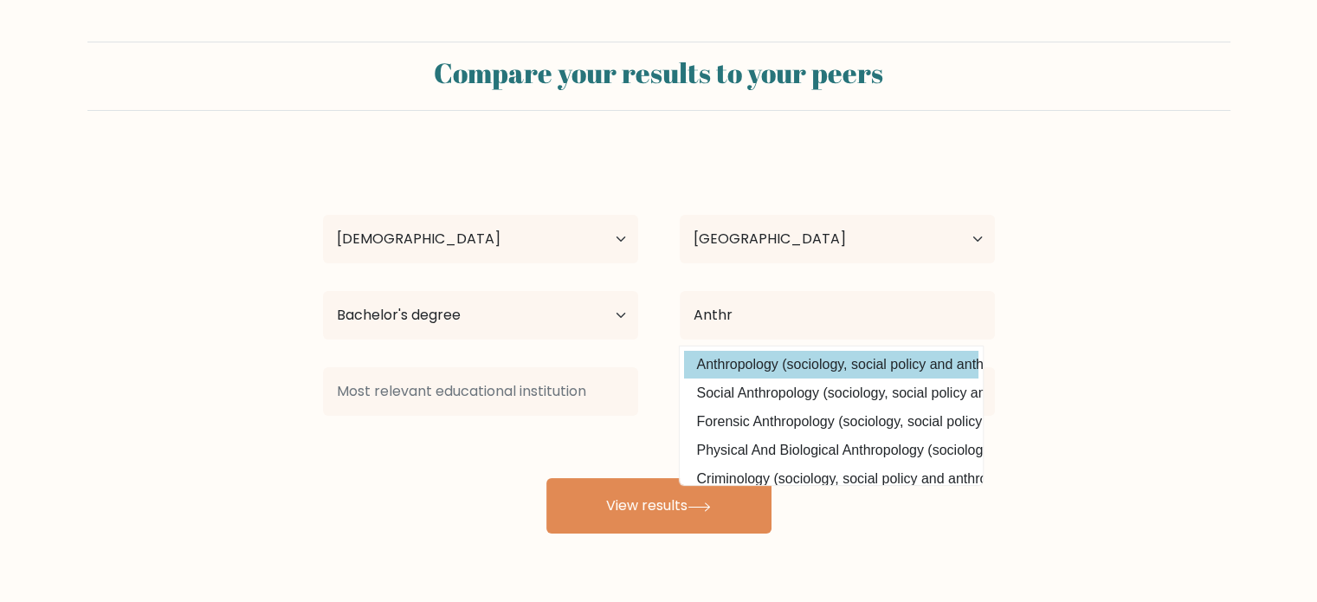
click at [818, 363] on div "Pablo G Age Under 18 years old 18-24 years old 25-34 years old 35-44 years old …" at bounding box center [659, 342] width 693 height 381
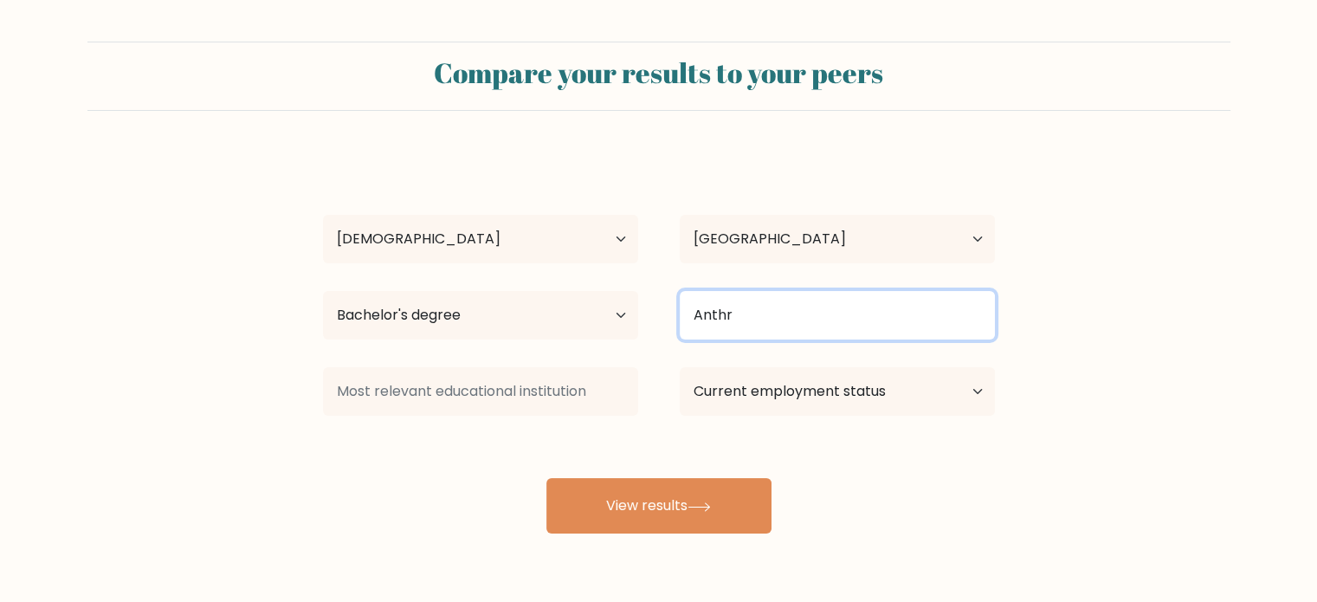
click at [759, 321] on input "Anthr" at bounding box center [837, 315] width 315 height 49
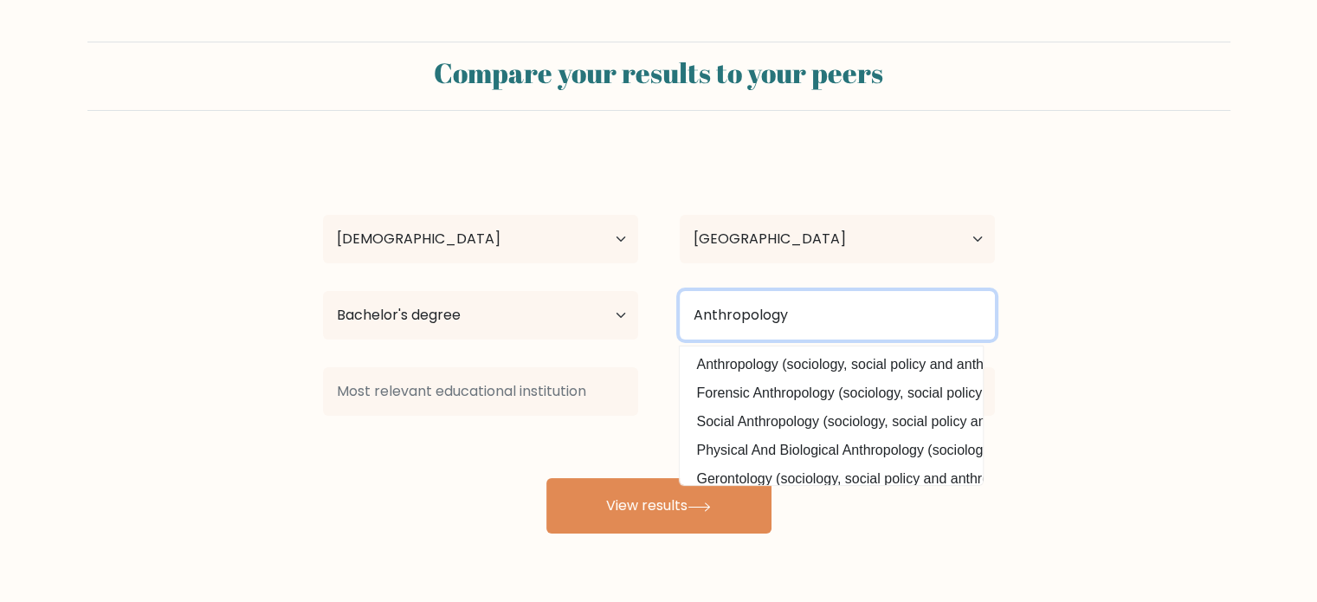
type input "Anthropology"
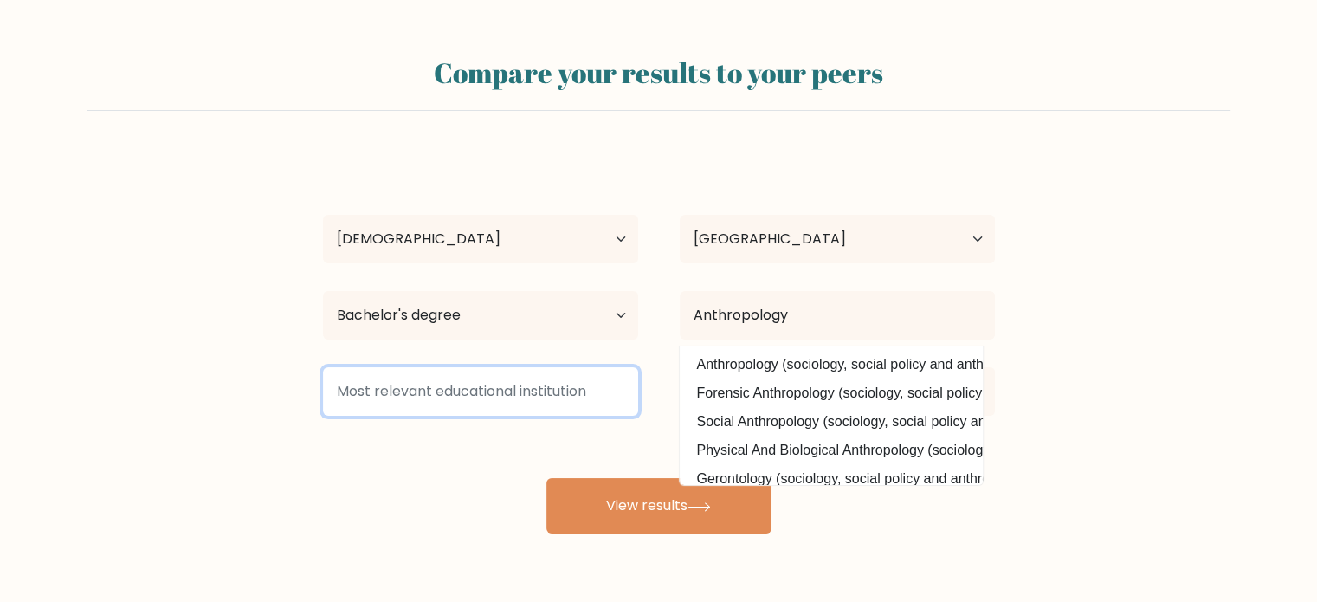
click at [463, 378] on input at bounding box center [480, 391] width 315 height 49
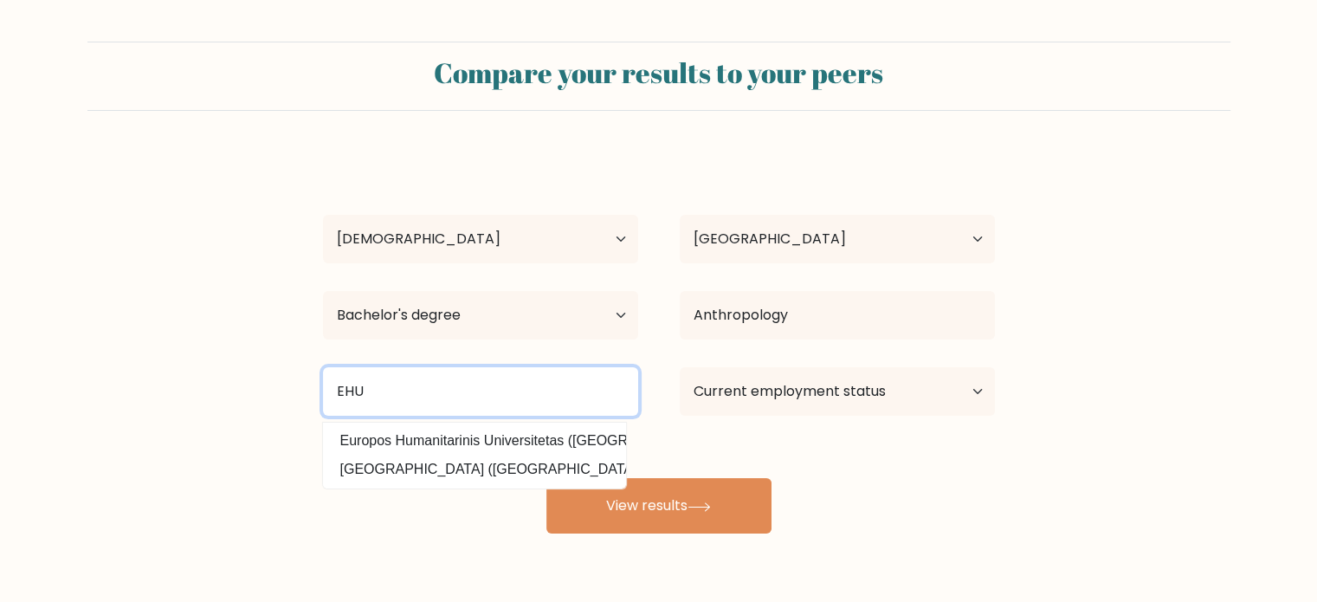
type input "EHU"
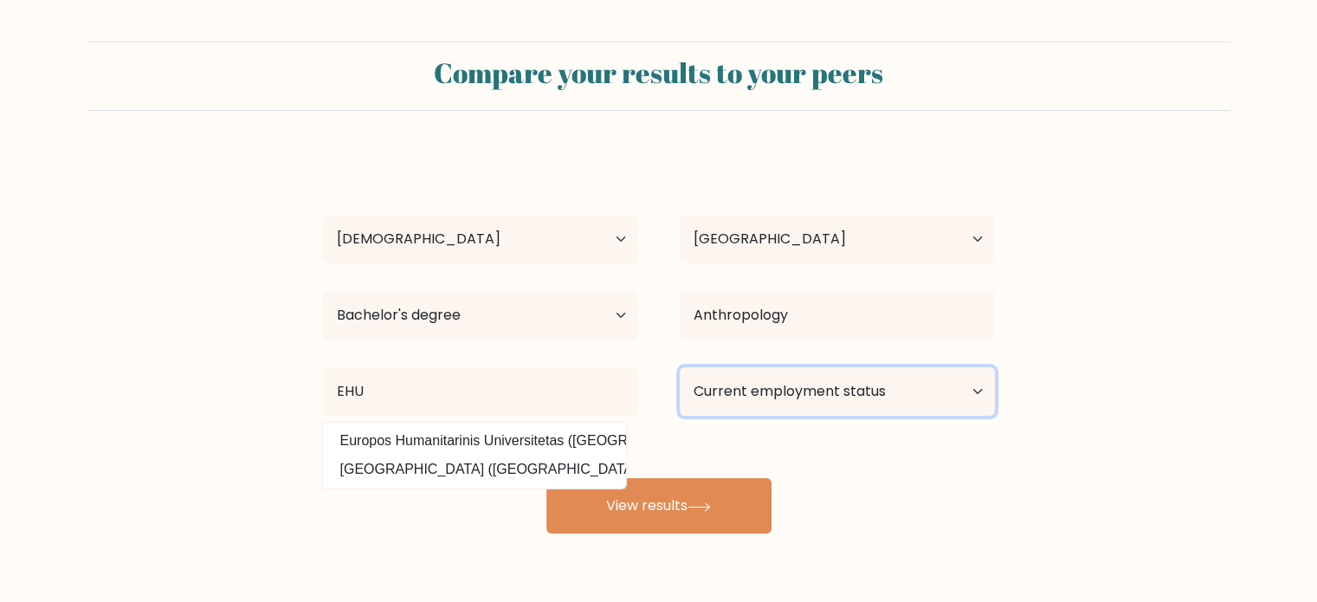
click at [748, 413] on select "Current employment status Employed Student Retired Other / prefer not to answer" at bounding box center [837, 391] width 315 height 49
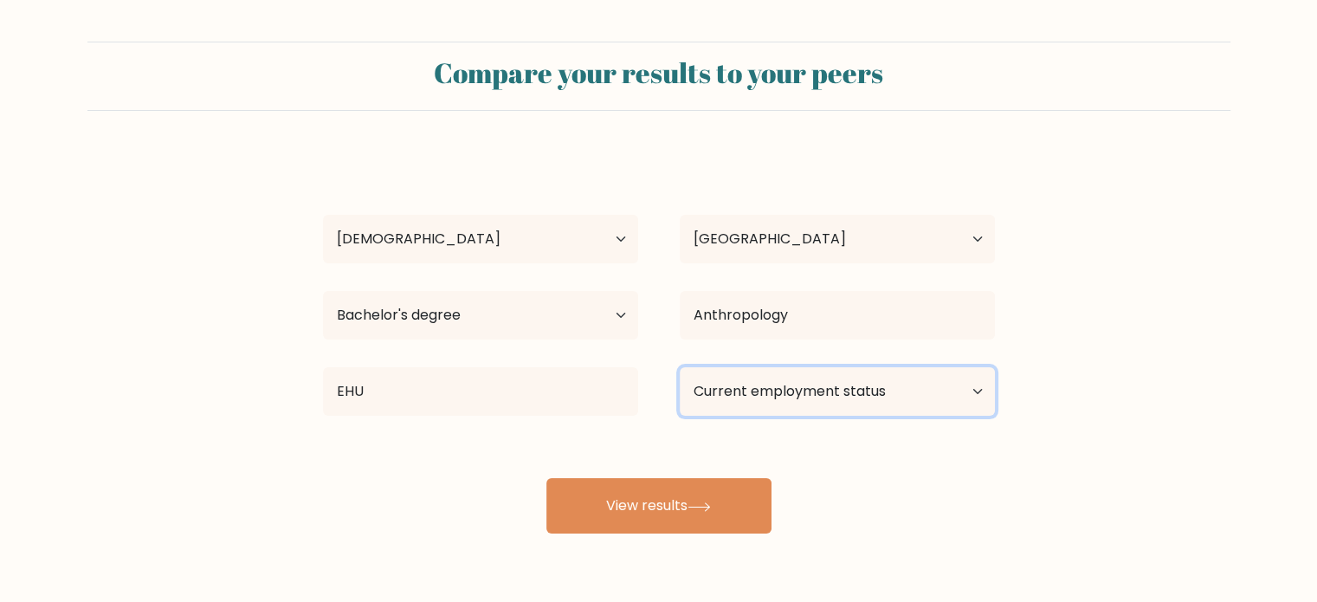
select select "student"
click at [680, 367] on select "Current employment status Employed Student Retired Other / prefer not to answer" at bounding box center [837, 391] width 315 height 49
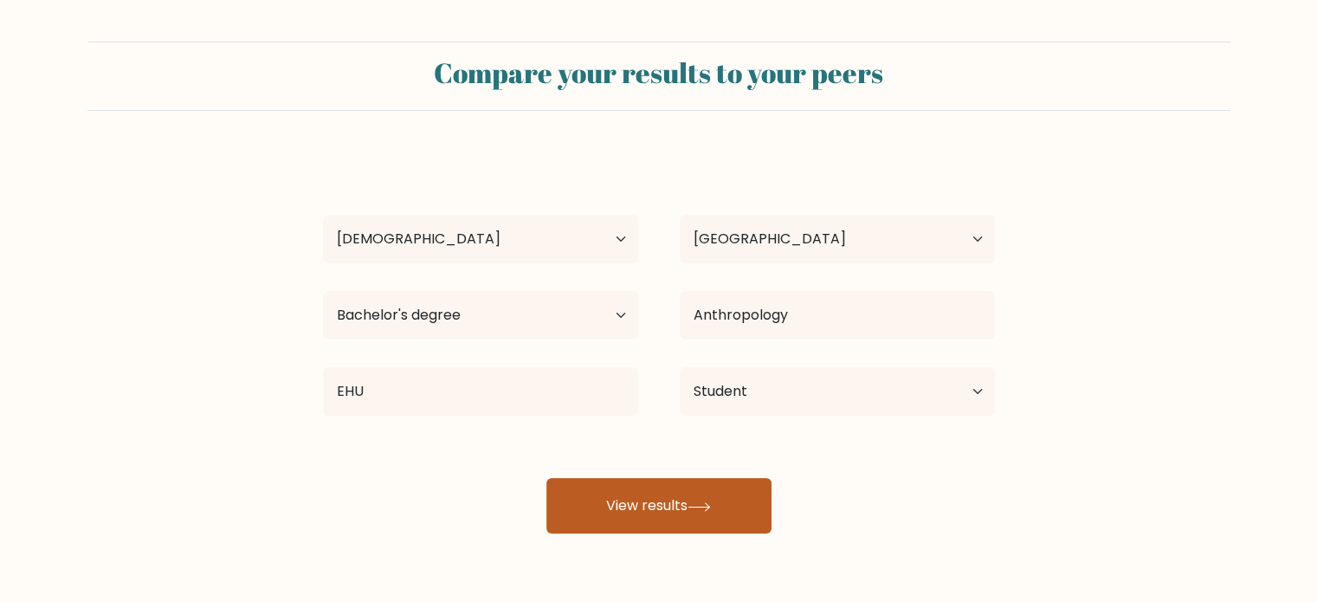
click at [705, 507] on icon at bounding box center [699, 506] width 21 height 8
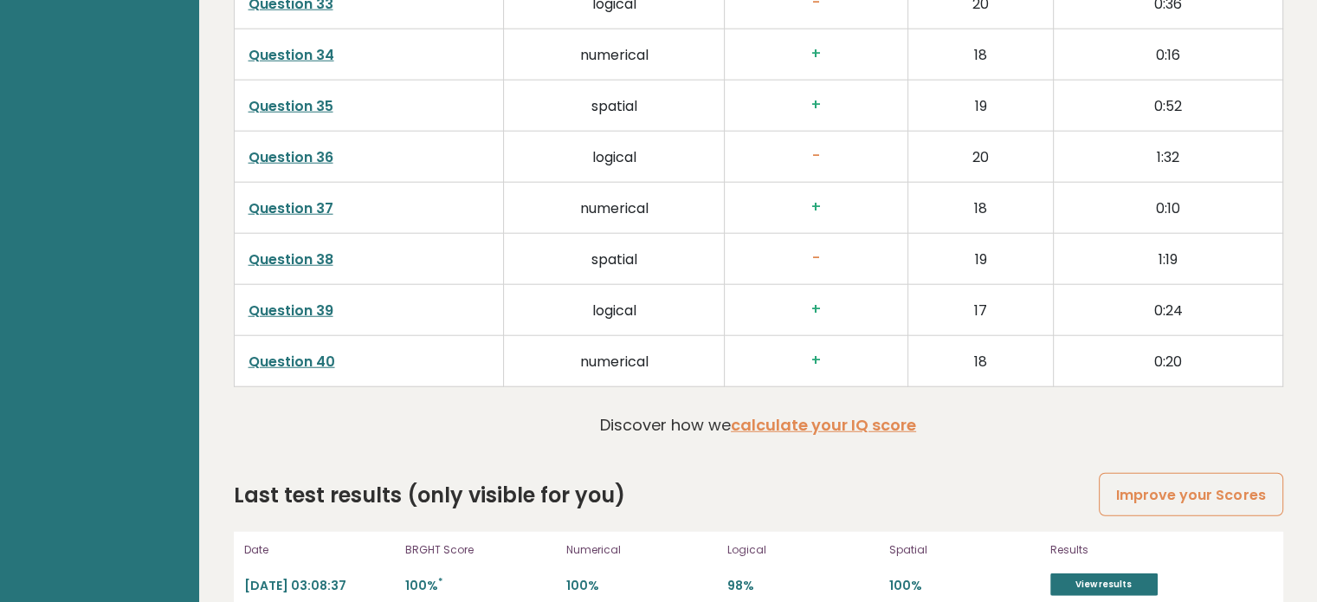
scroll to position [4454, 0]
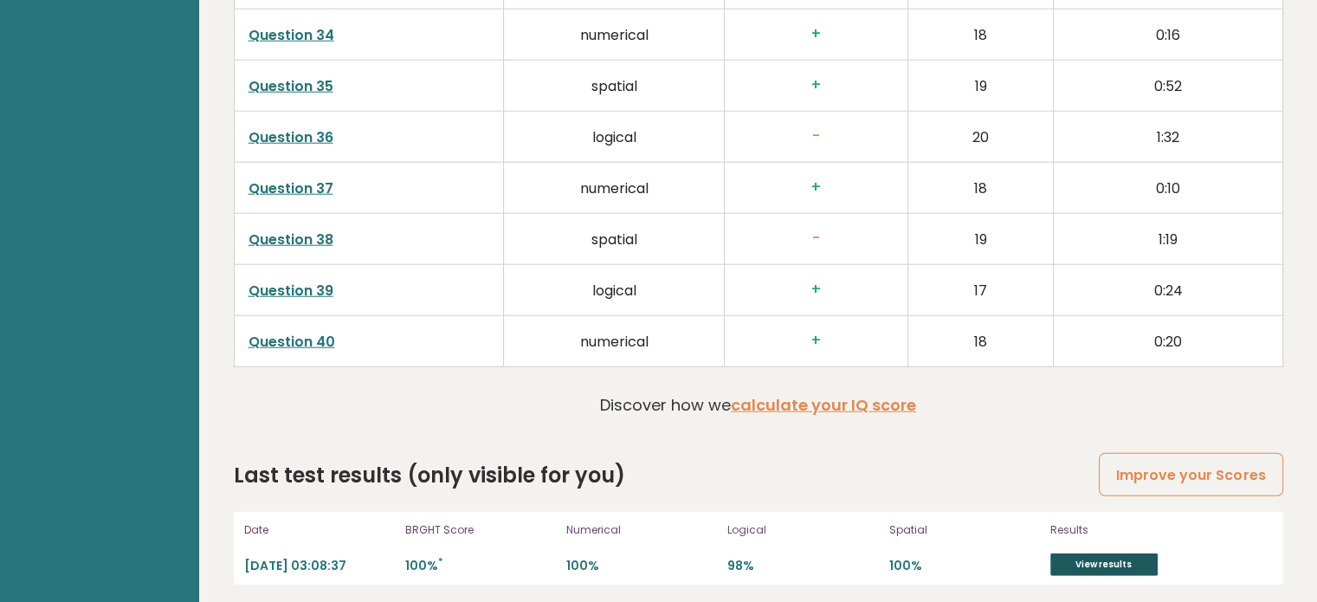
click at [1061, 553] on link "View results" at bounding box center [1104, 564] width 107 height 23
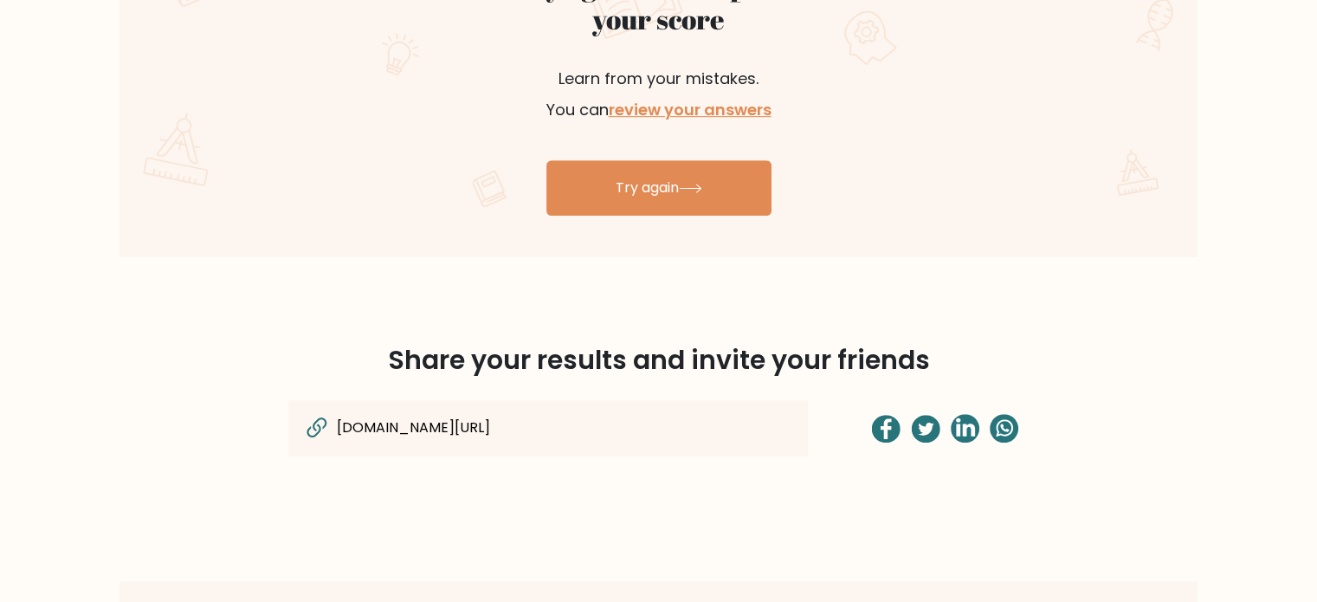
scroll to position [1095, 0]
